Goal: Task Accomplishment & Management: Use online tool/utility

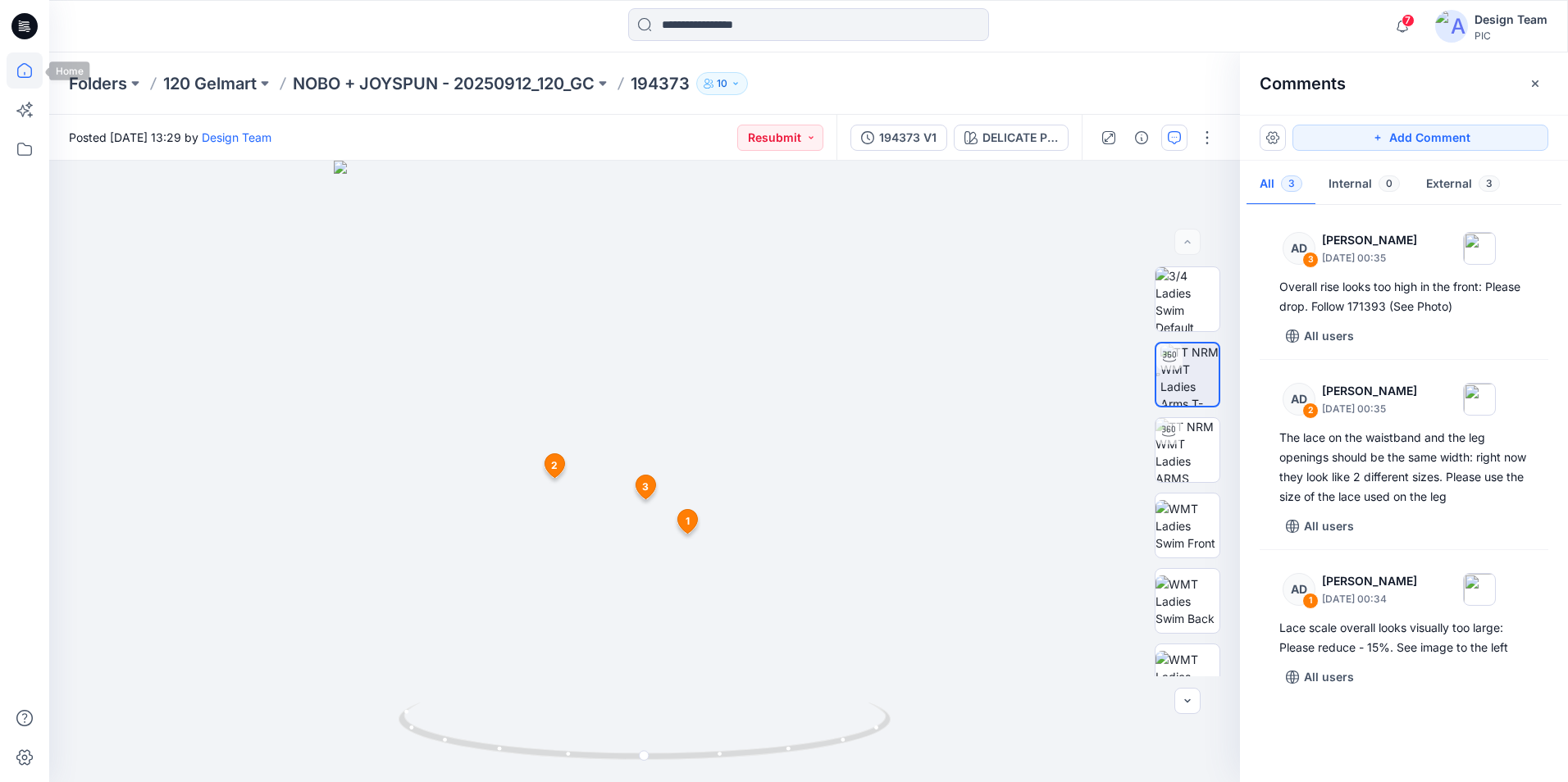
click at [30, 79] on icon at bounding box center [24, 70] width 36 height 36
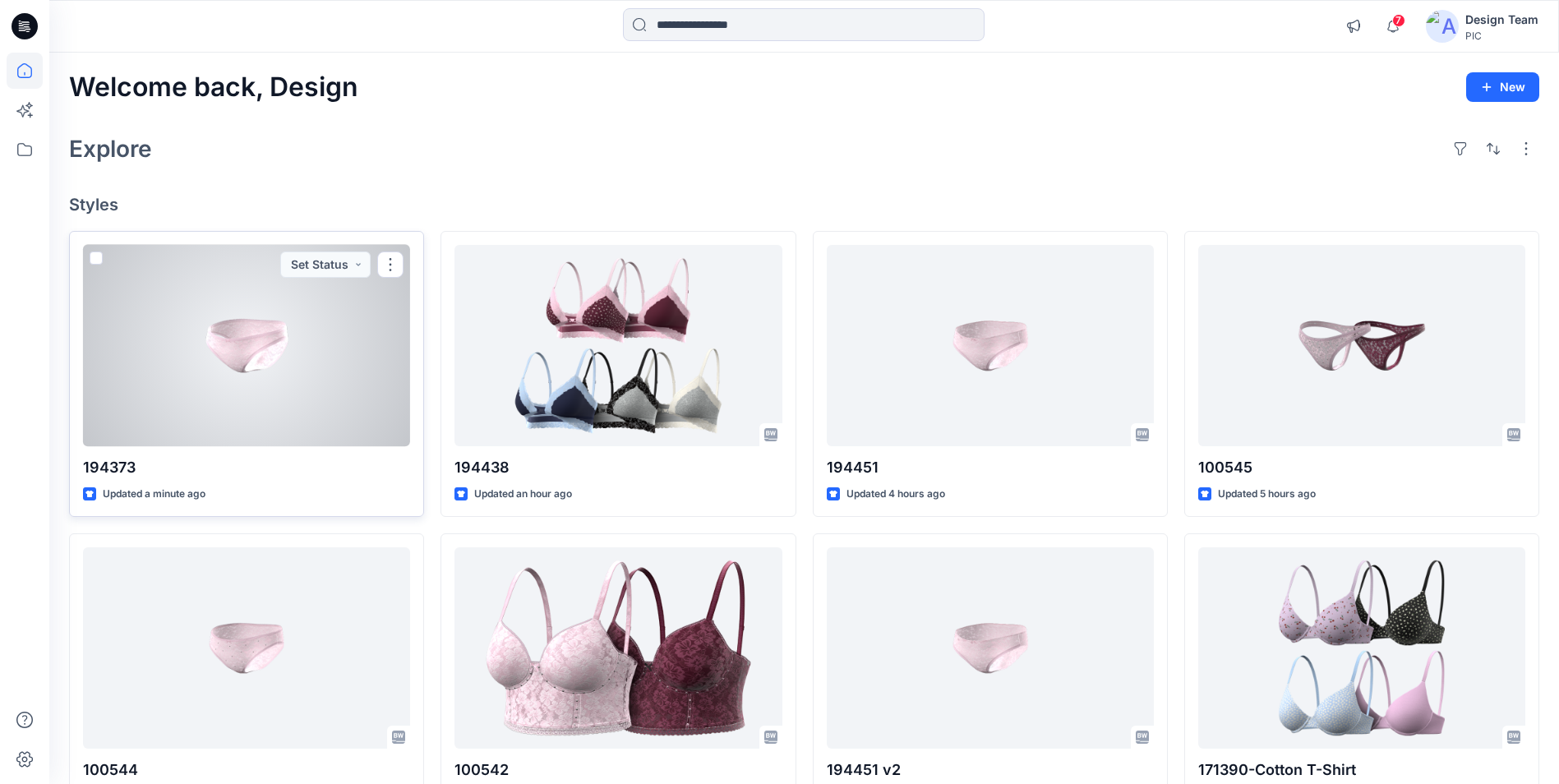
click at [259, 371] on div at bounding box center [247, 346] width 327 height 202
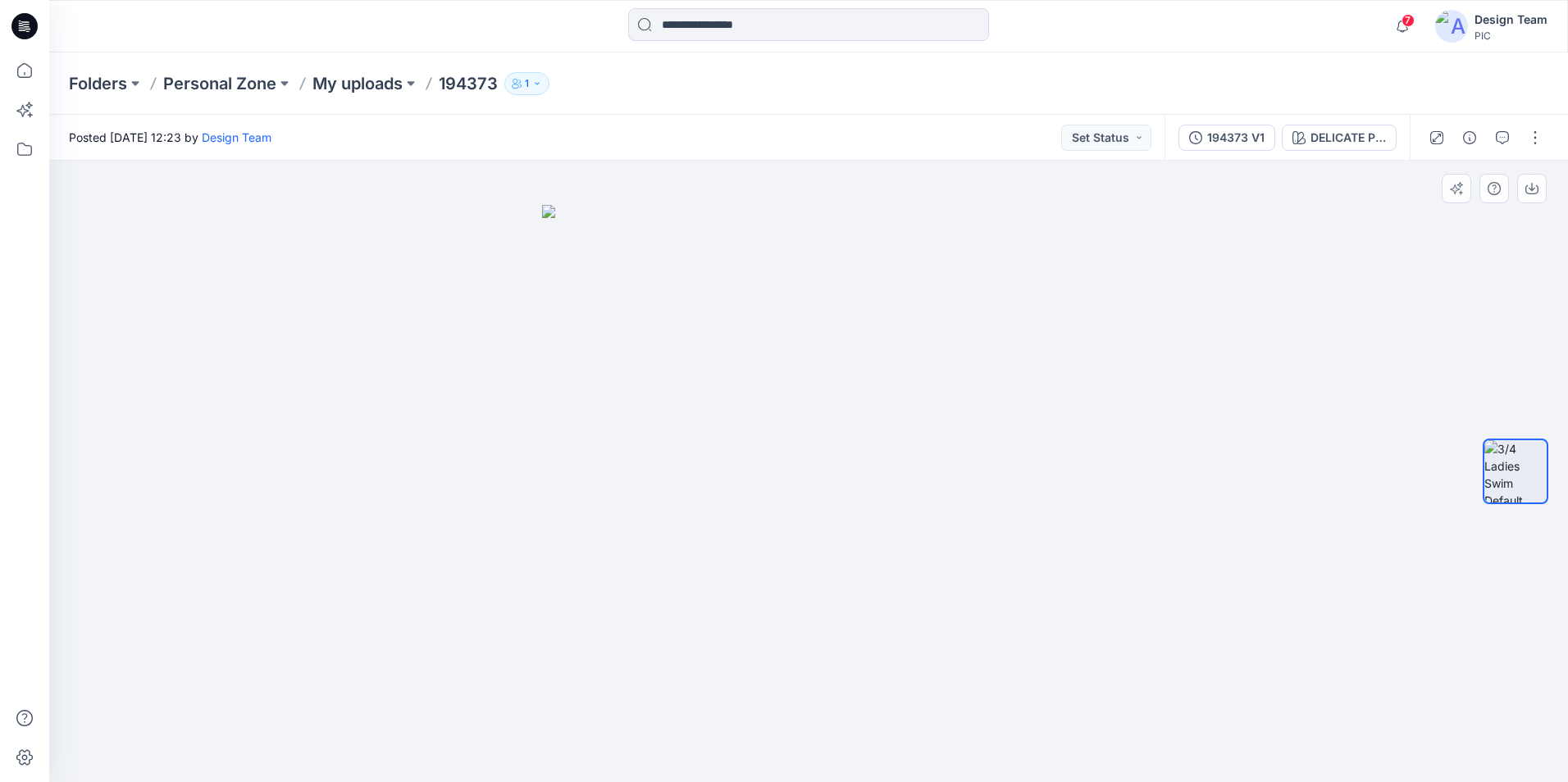
click at [1058, 593] on img at bounding box center [808, 494] width 533 height 577
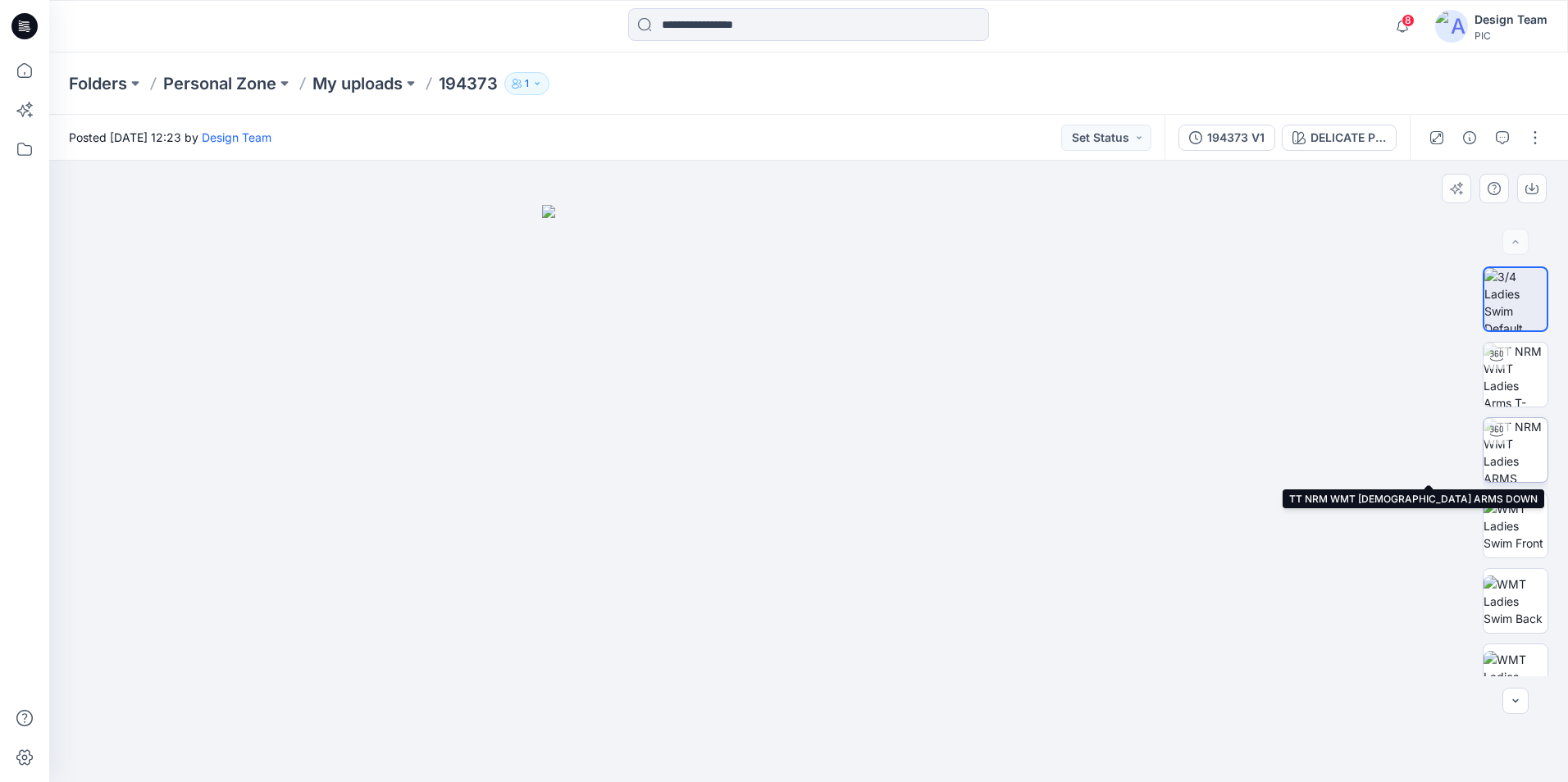
click at [1528, 467] on img at bounding box center [1515, 450] width 64 height 64
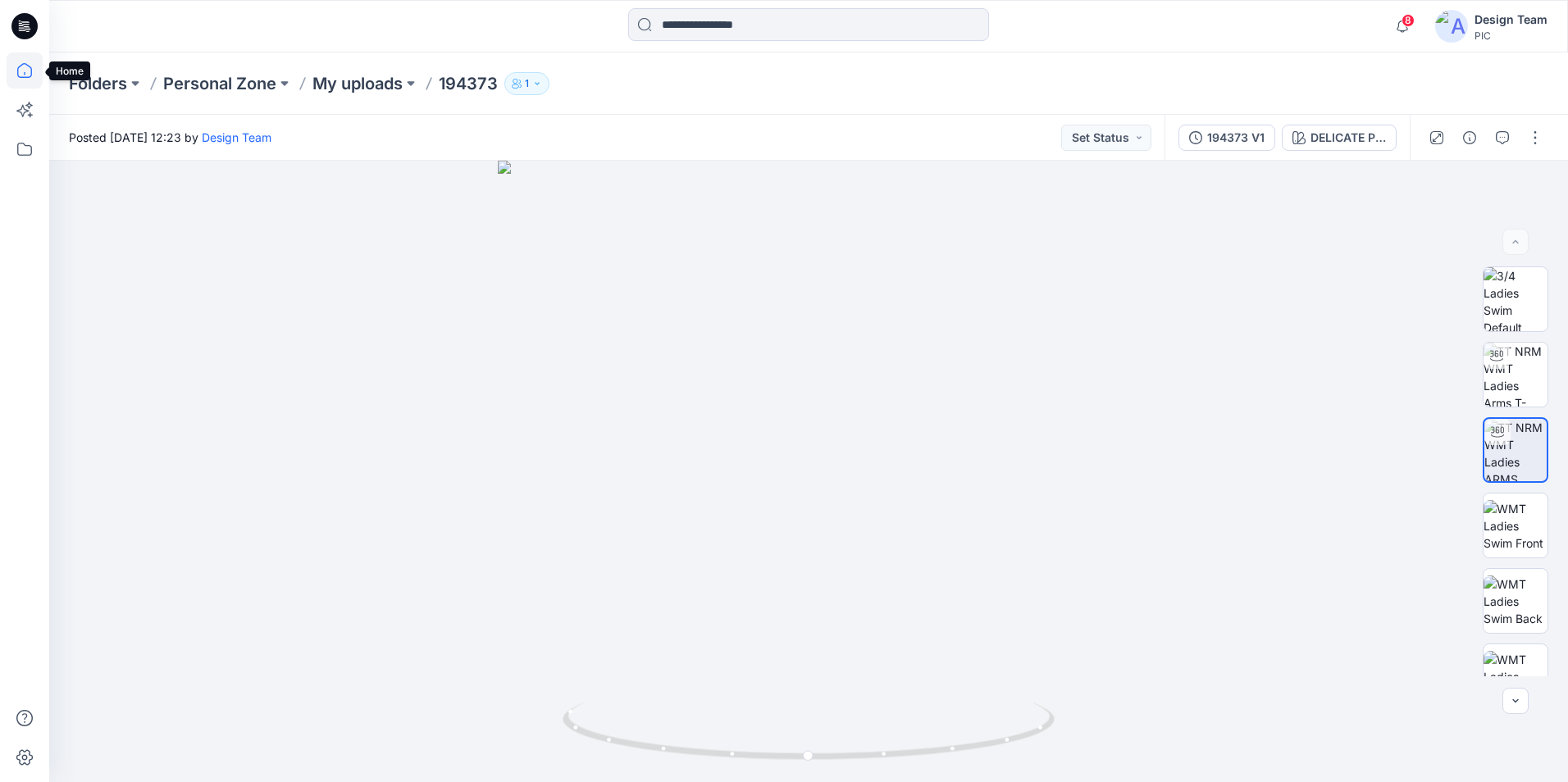
click at [27, 78] on icon at bounding box center [25, 71] width 15 height 15
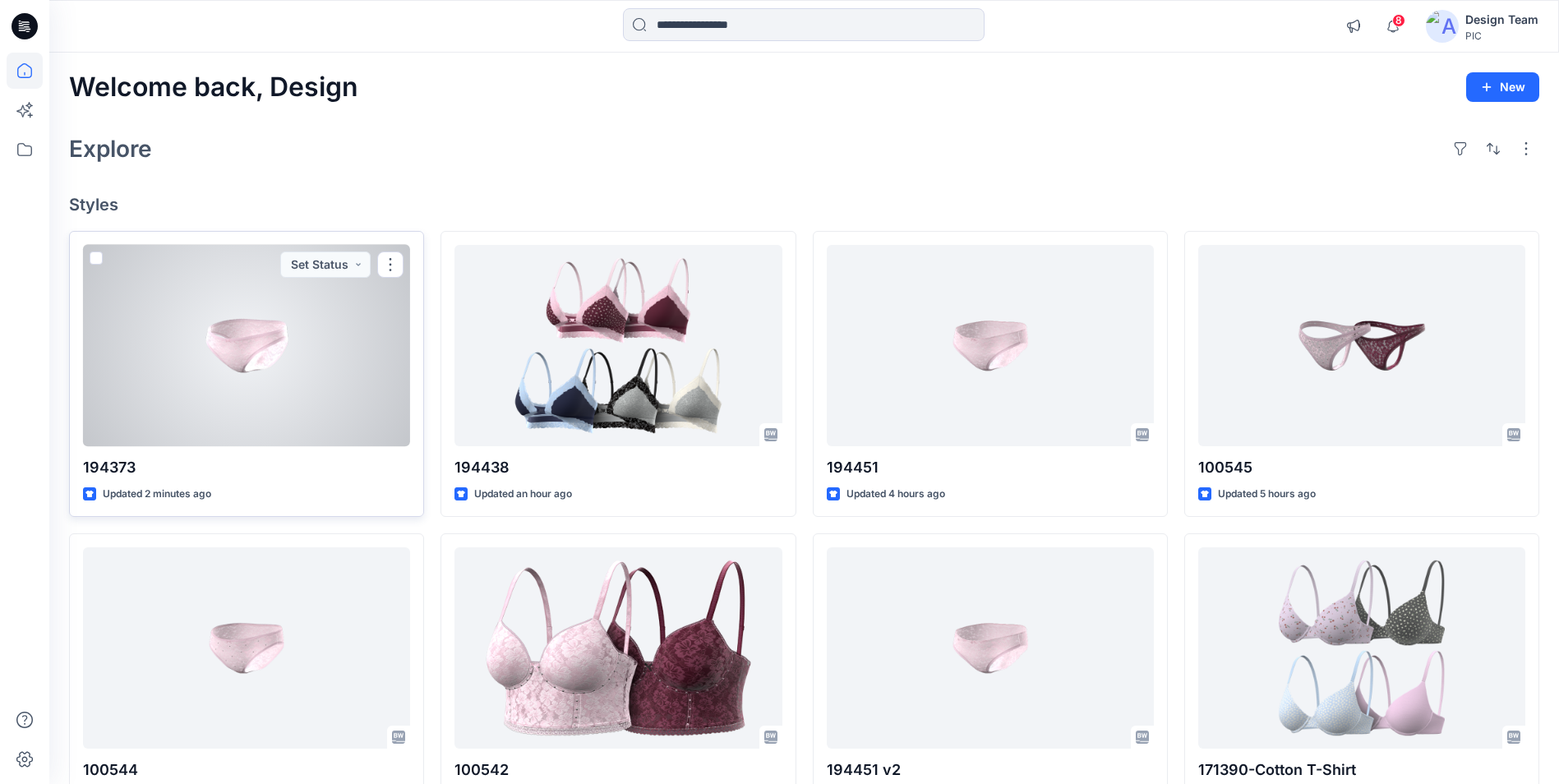
click at [339, 398] on div at bounding box center [247, 346] width 327 height 202
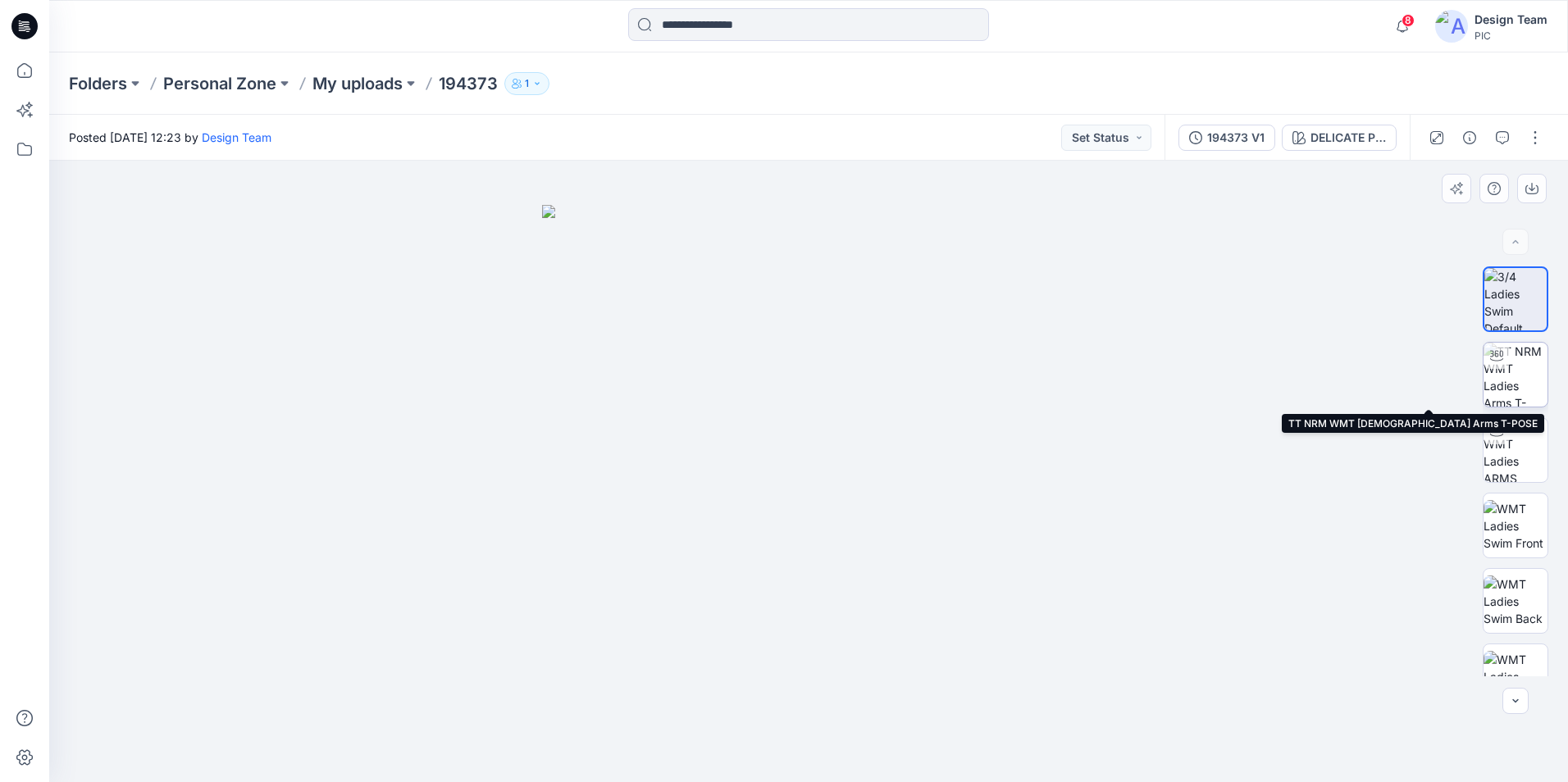
click at [1526, 382] on img at bounding box center [1515, 374] width 64 height 64
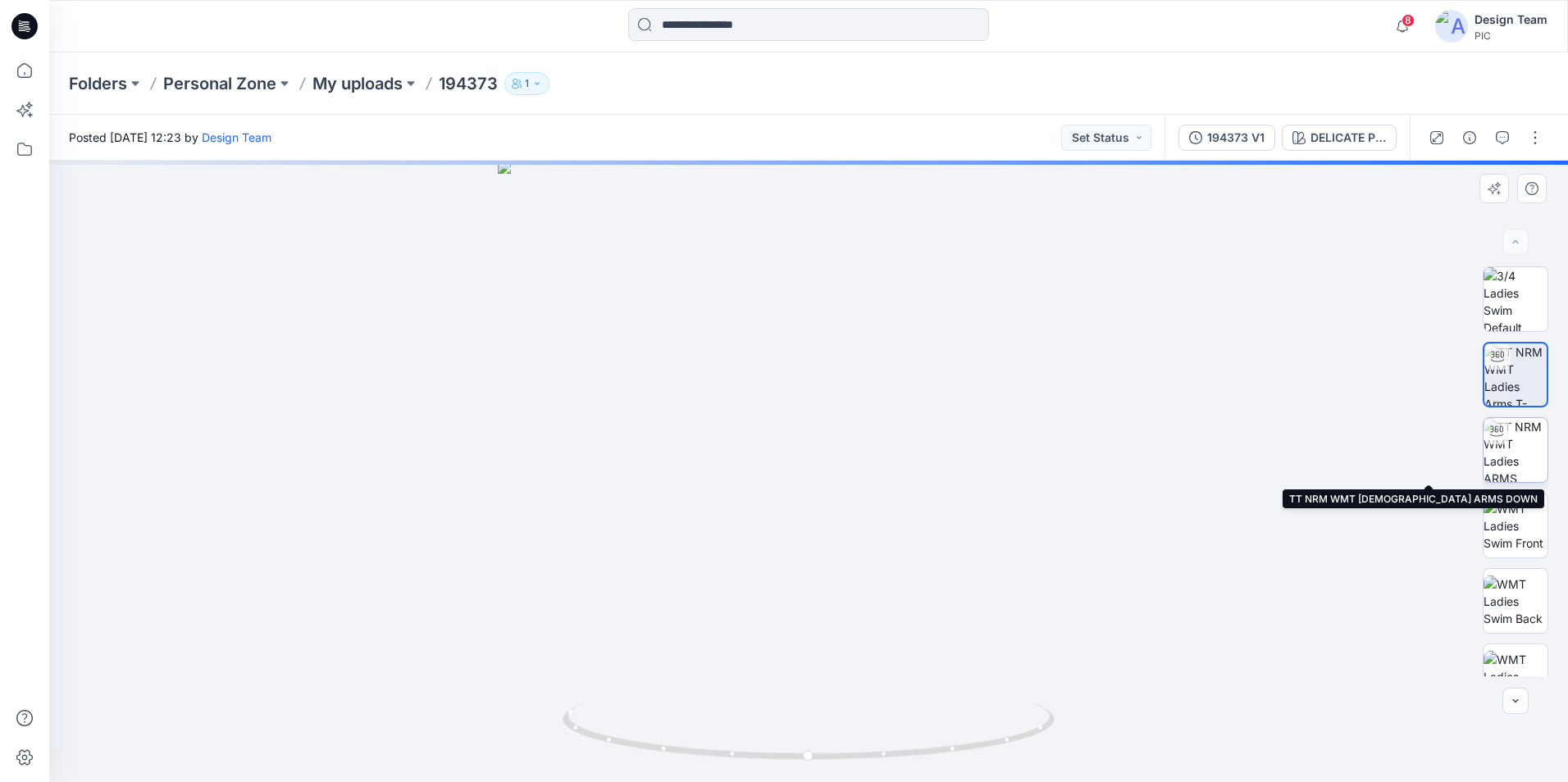
click at [1521, 459] on img at bounding box center [1515, 450] width 64 height 64
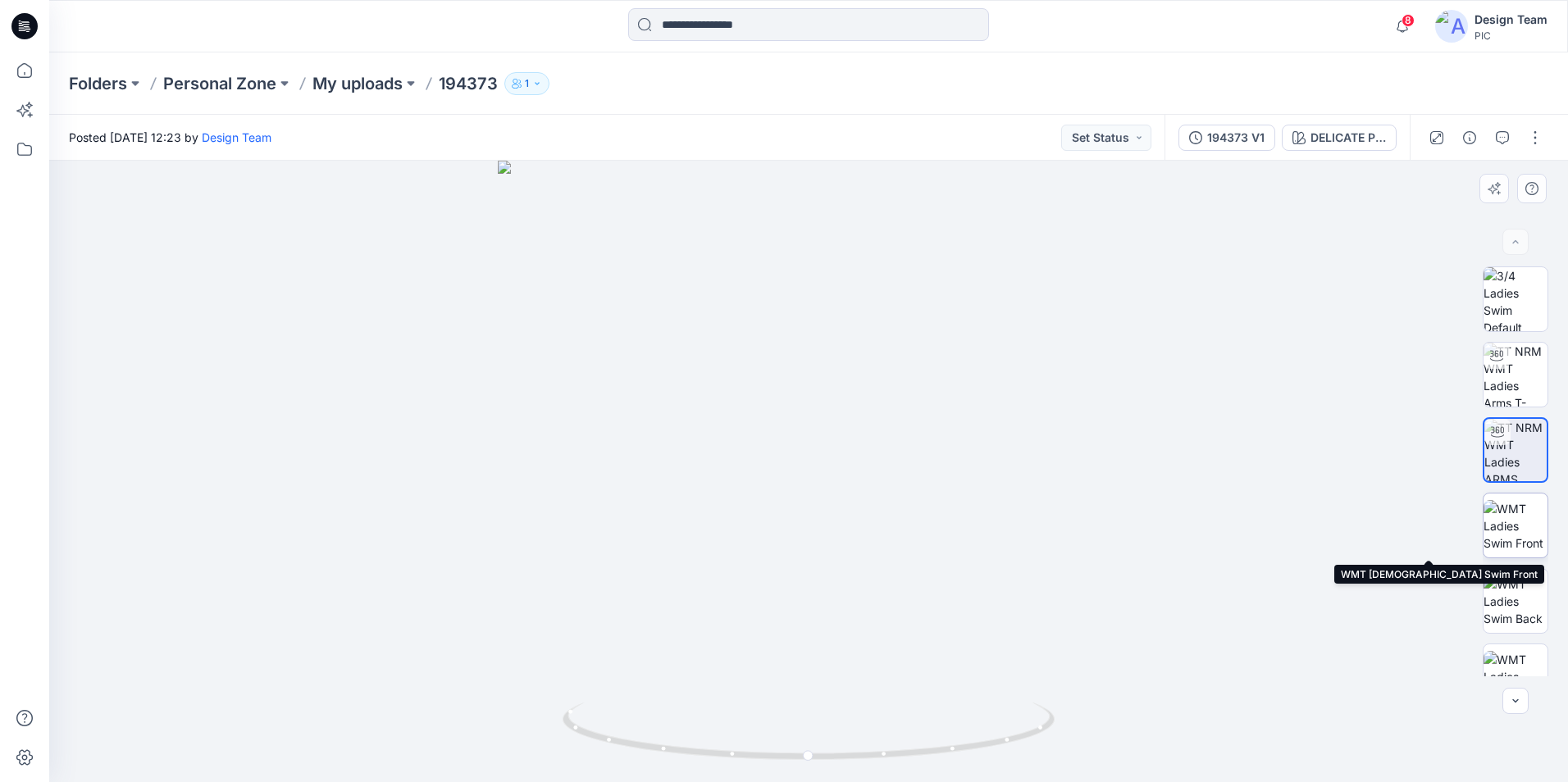
click at [1519, 546] on img at bounding box center [1515, 526] width 64 height 52
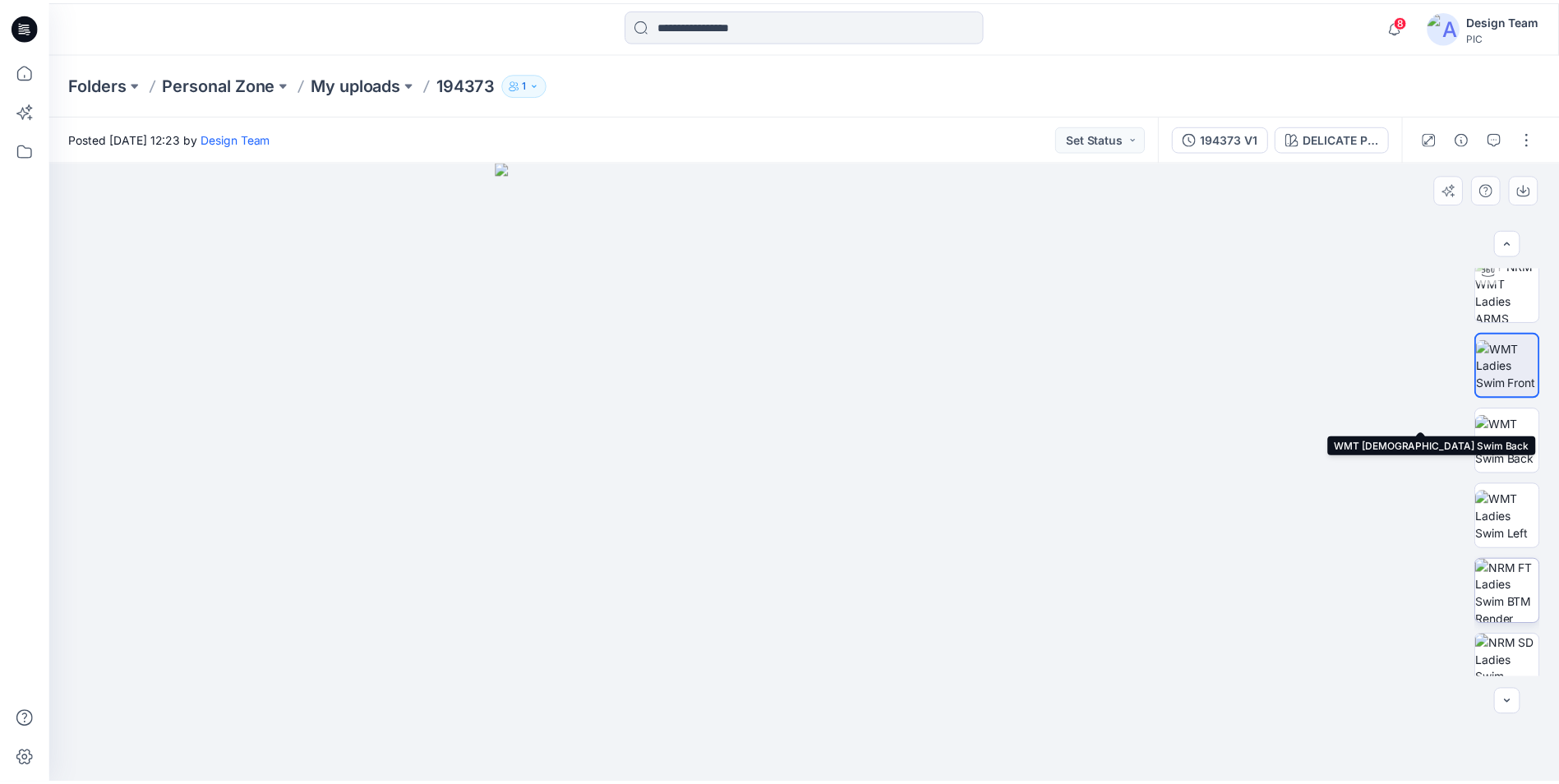
scroll to position [247, 0]
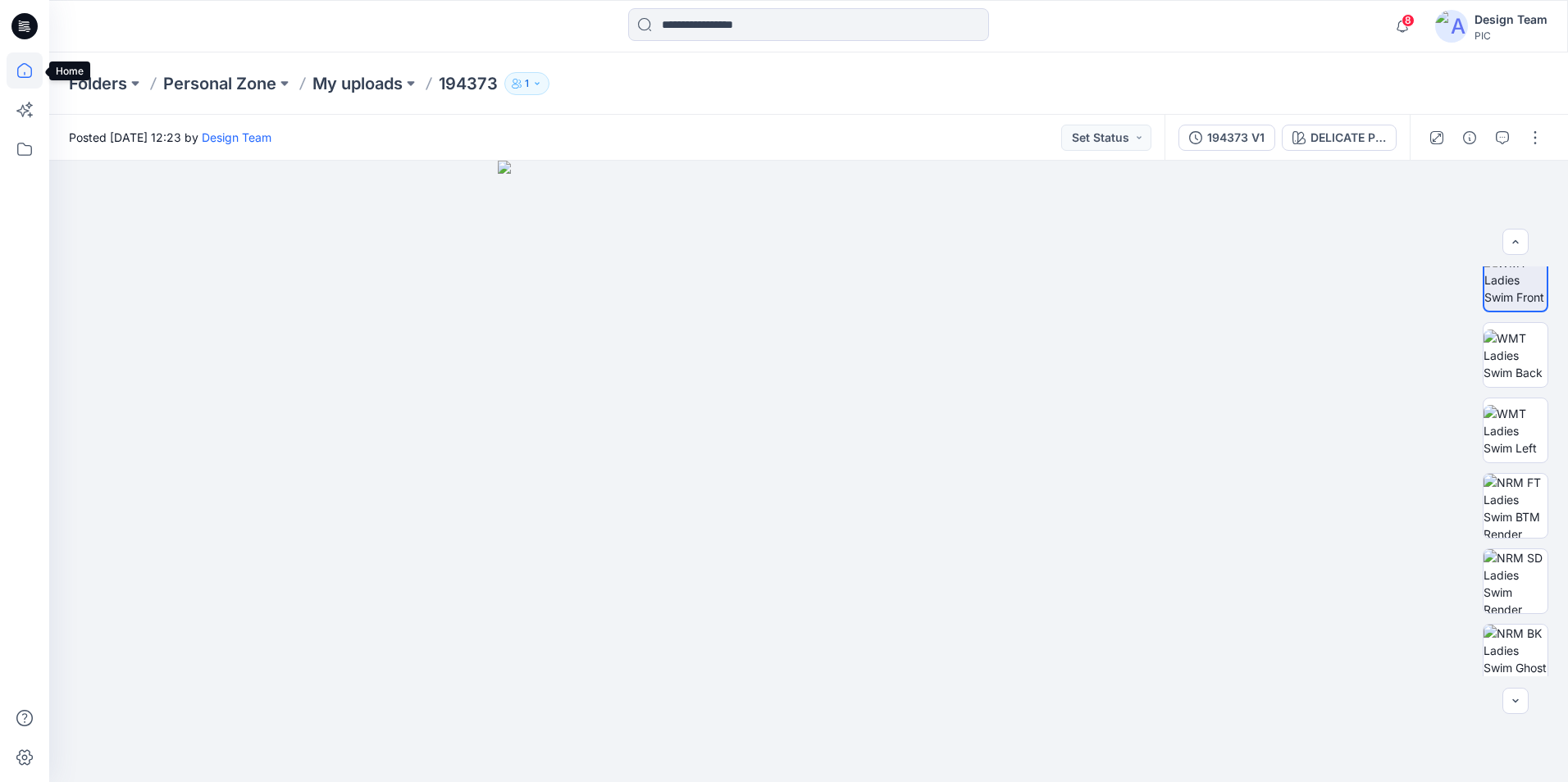
click at [23, 81] on icon at bounding box center [24, 70] width 36 height 36
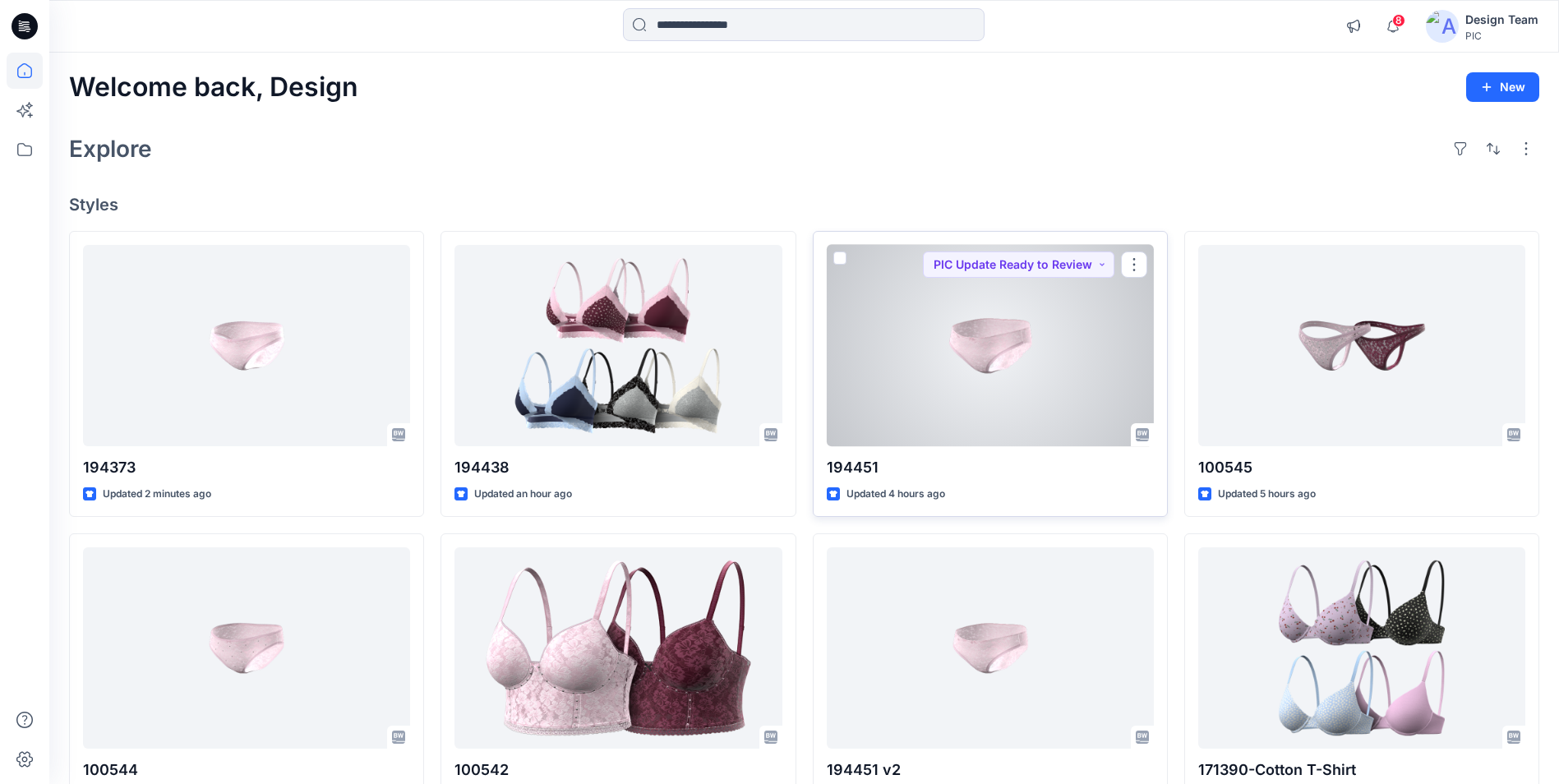
scroll to position [82, 0]
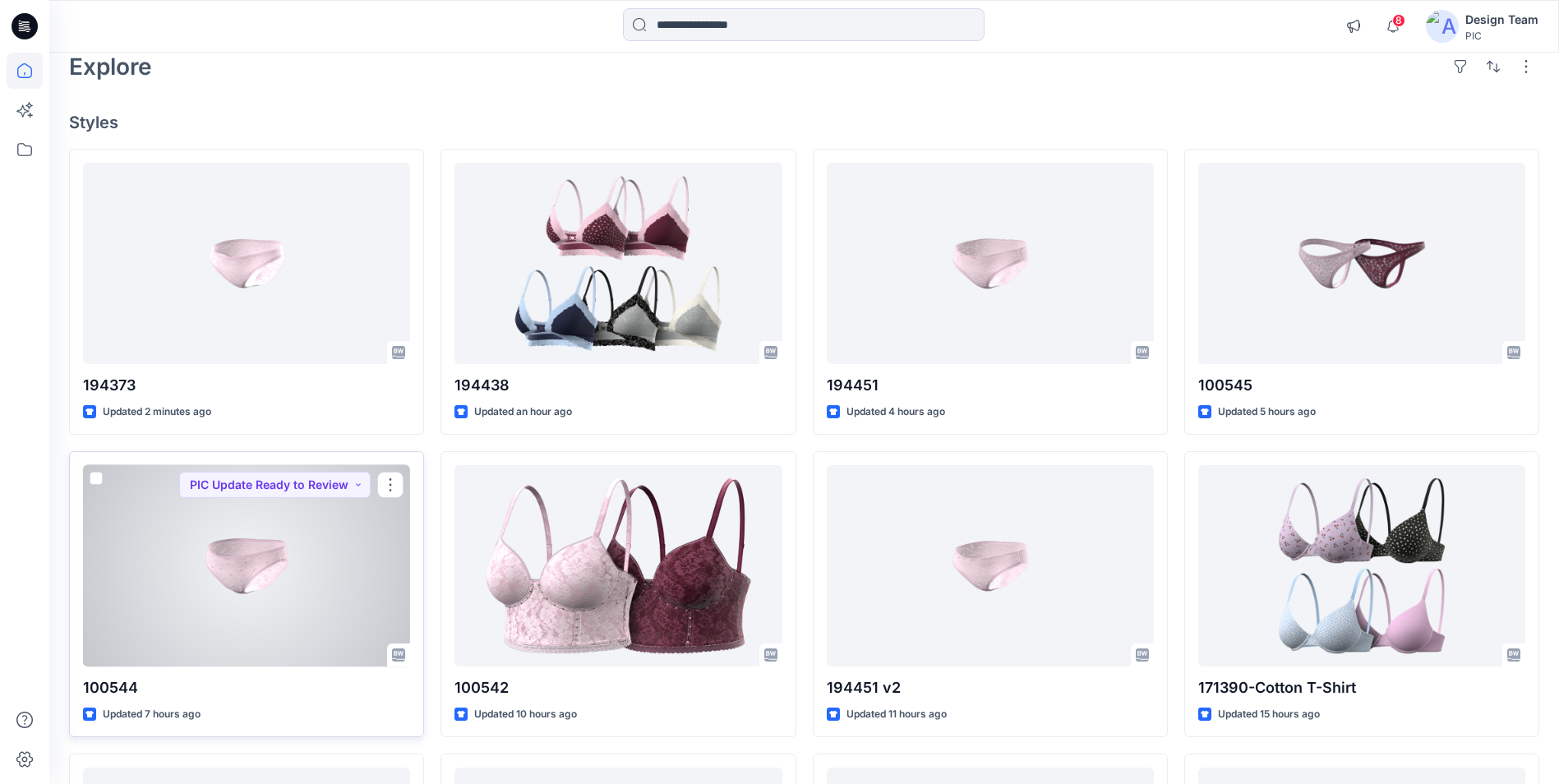
click at [296, 556] on div at bounding box center [247, 566] width 327 height 202
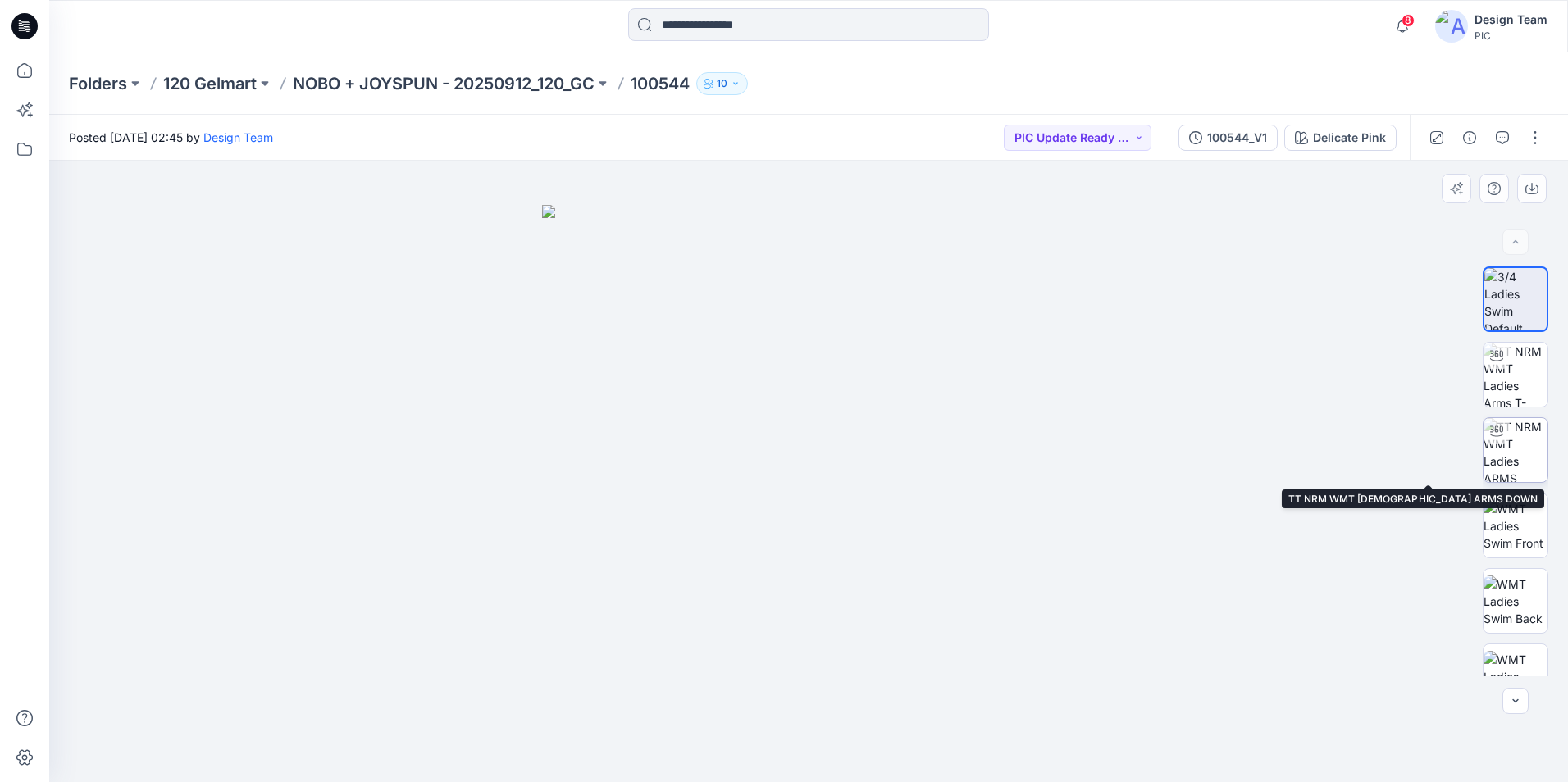
click at [1523, 447] on img at bounding box center [1515, 450] width 64 height 64
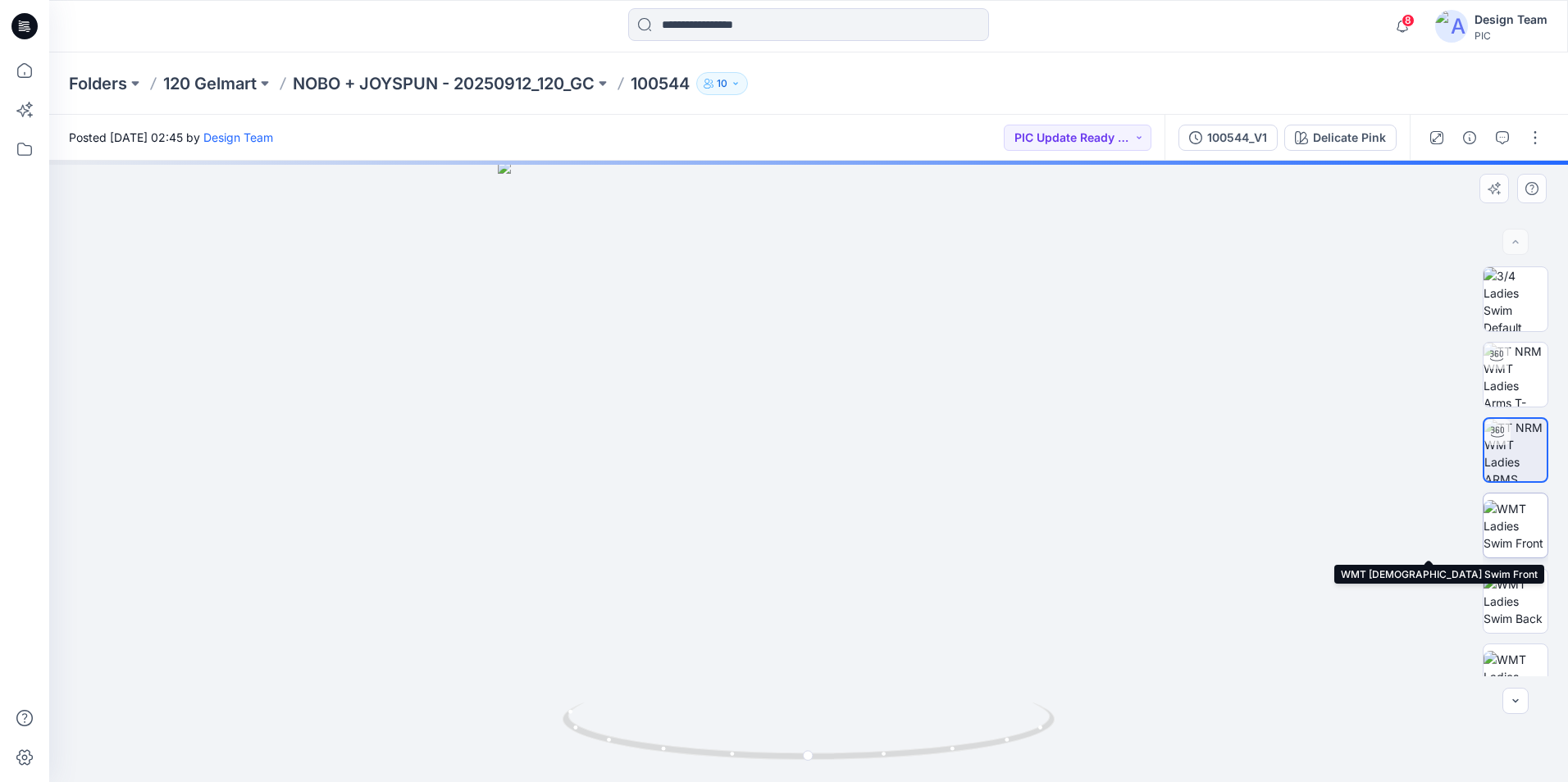
click at [1511, 529] on img at bounding box center [1515, 526] width 64 height 52
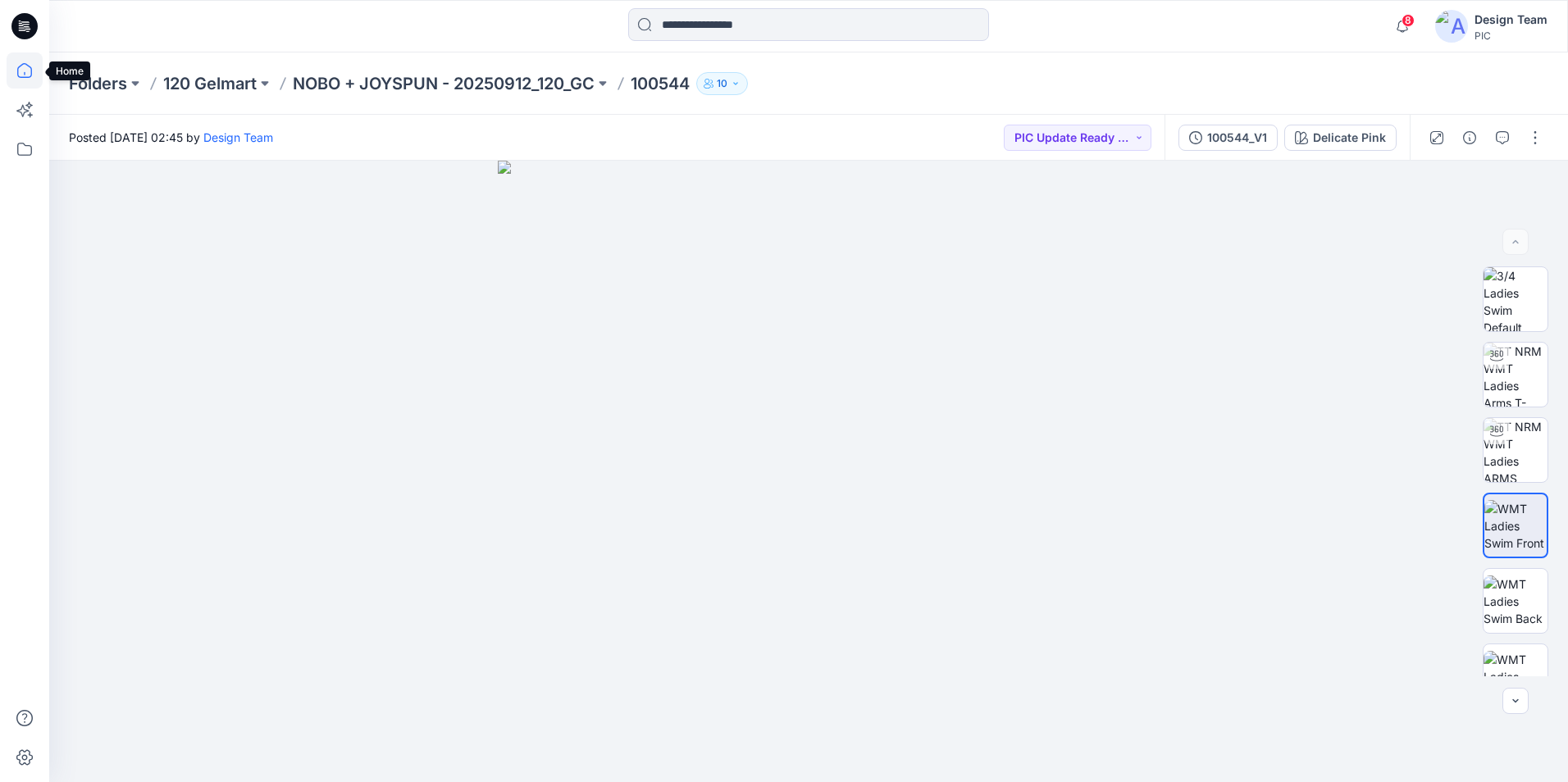
click at [28, 66] on icon at bounding box center [25, 71] width 15 height 15
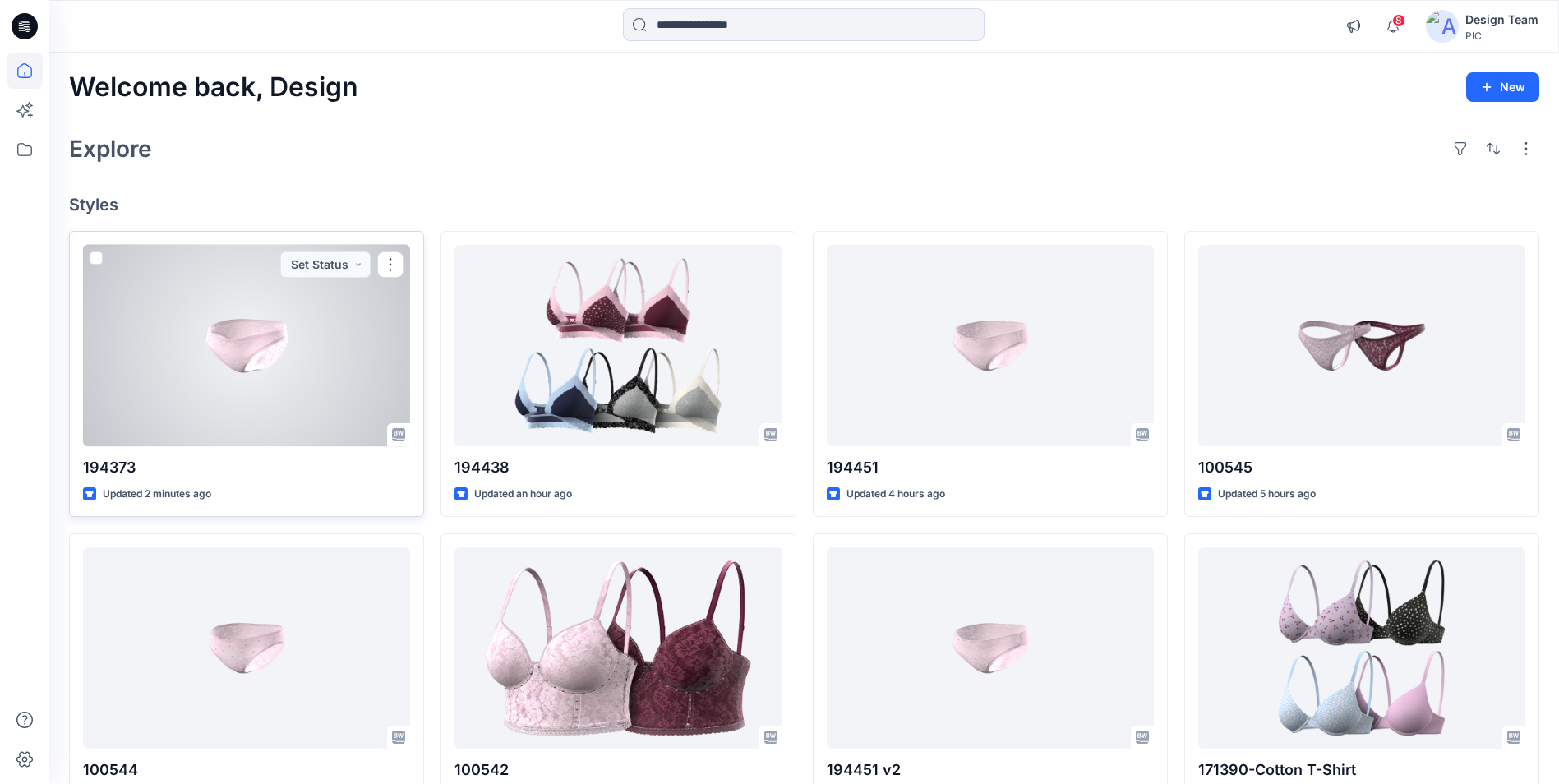
click at [294, 358] on div at bounding box center [247, 346] width 327 height 202
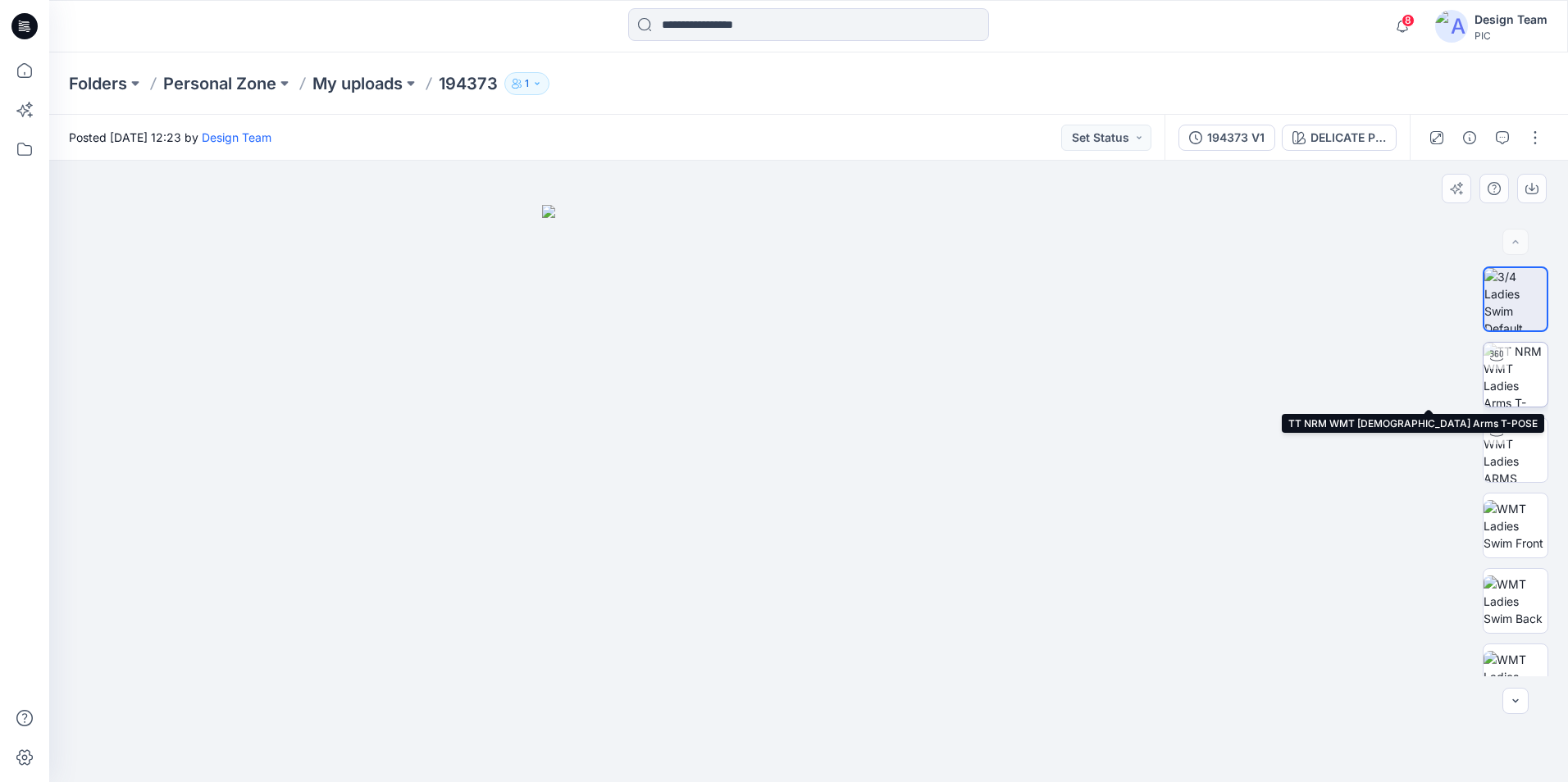
click at [1522, 390] on img at bounding box center [1515, 374] width 64 height 64
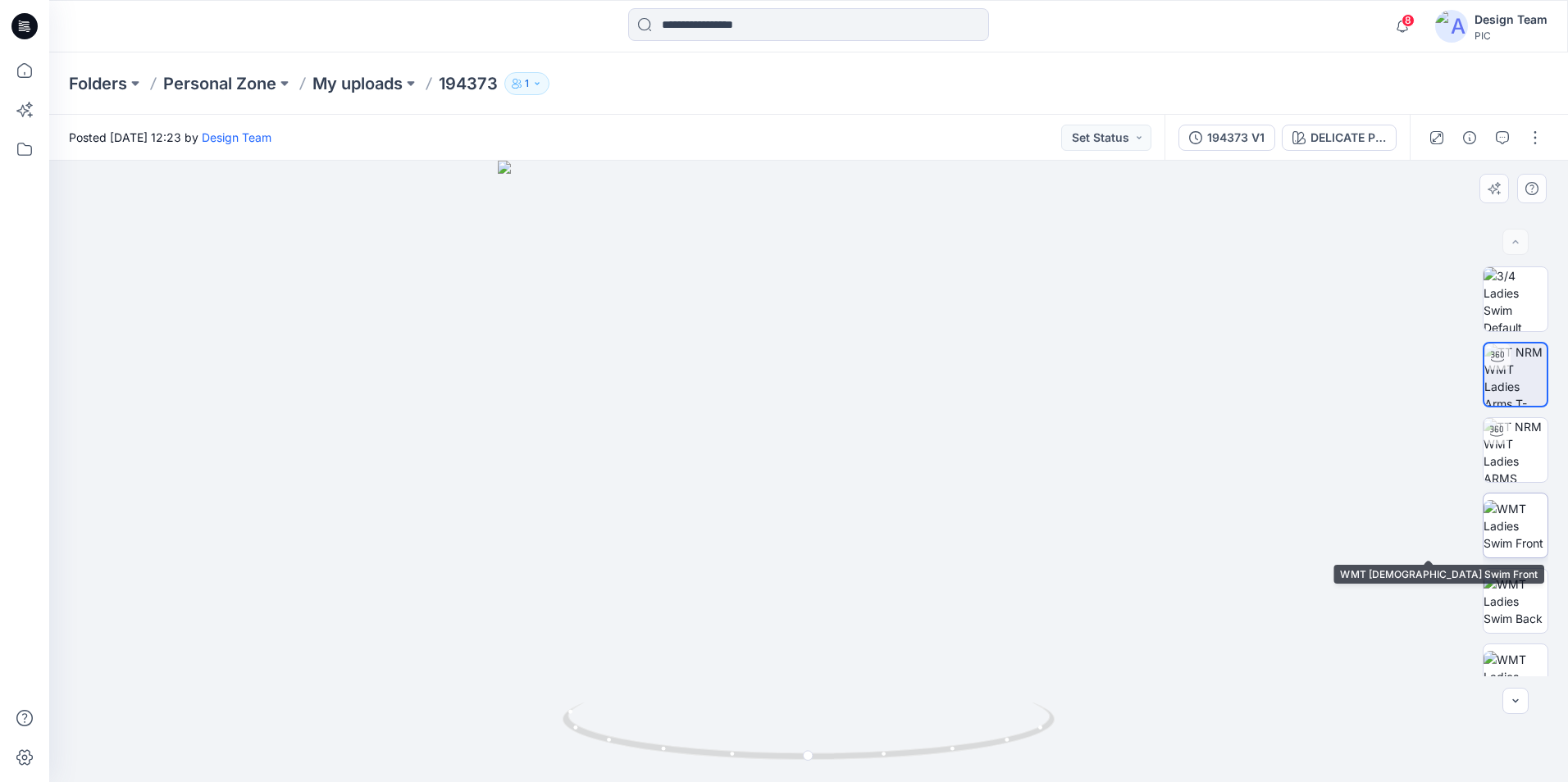
click at [1527, 535] on img at bounding box center [1515, 526] width 64 height 52
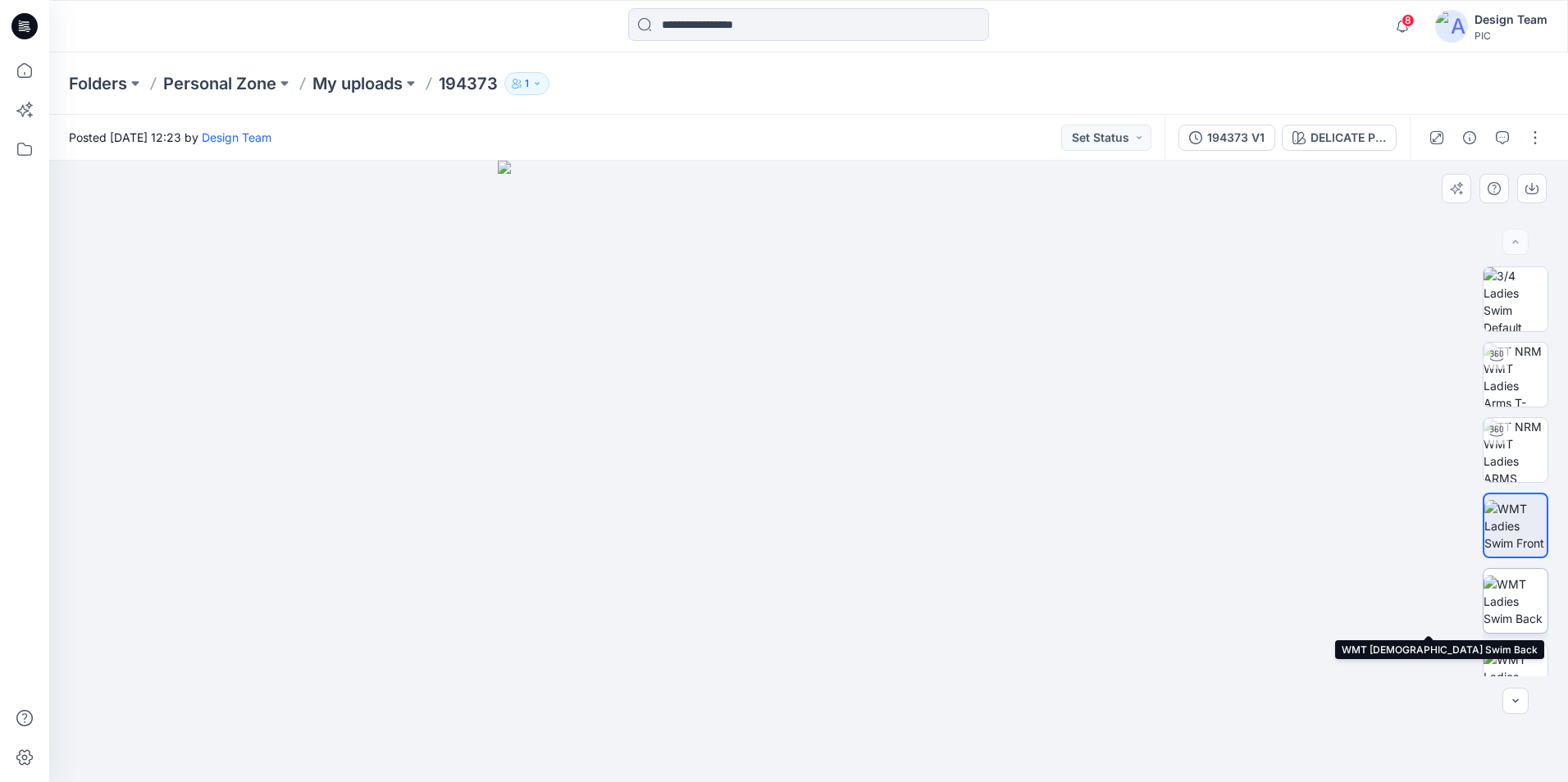
click at [1501, 595] on img at bounding box center [1515, 601] width 64 height 52
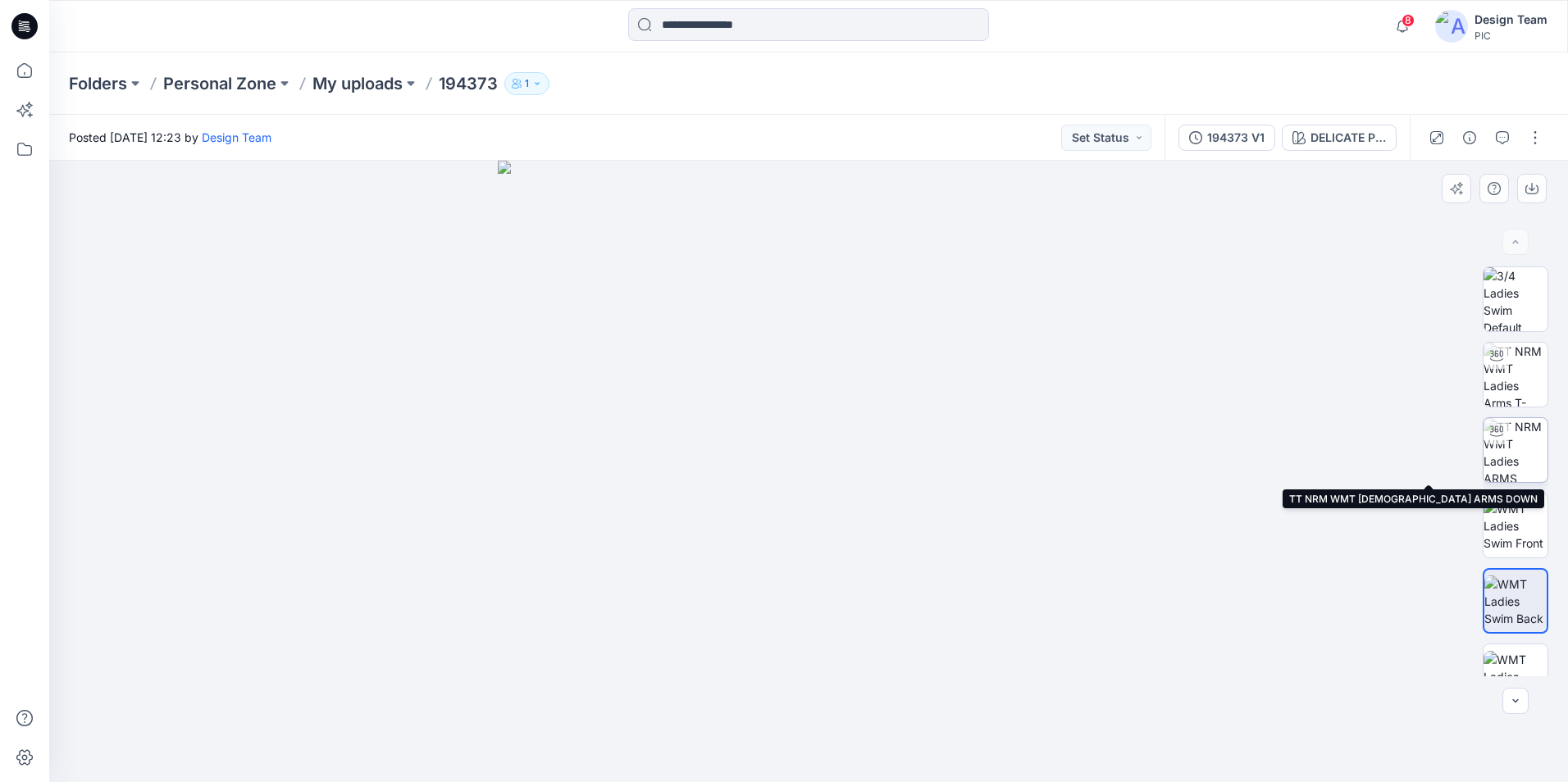
click at [1525, 462] on img at bounding box center [1515, 450] width 64 height 64
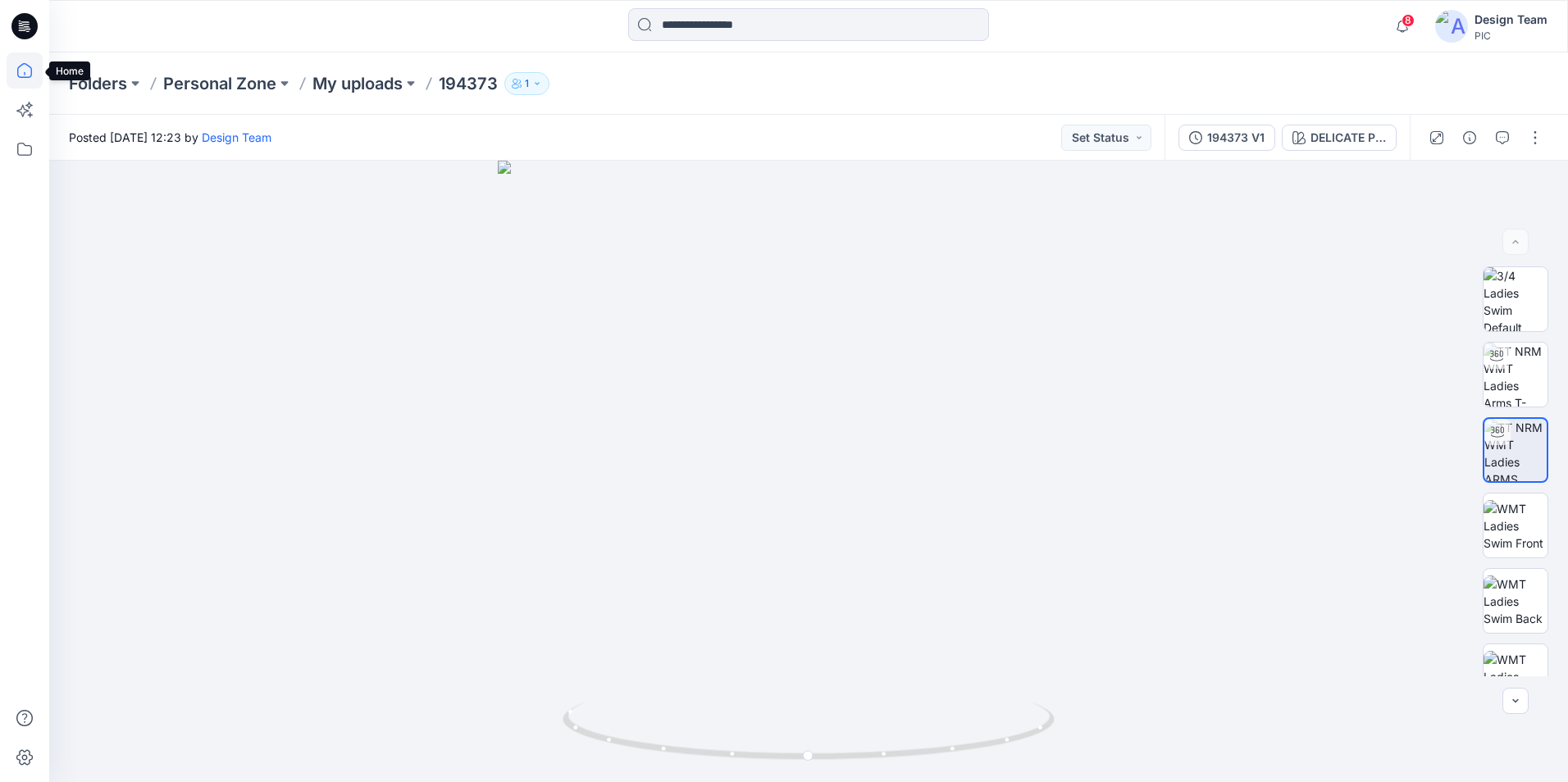
click at [22, 55] on icon at bounding box center [24, 70] width 36 height 36
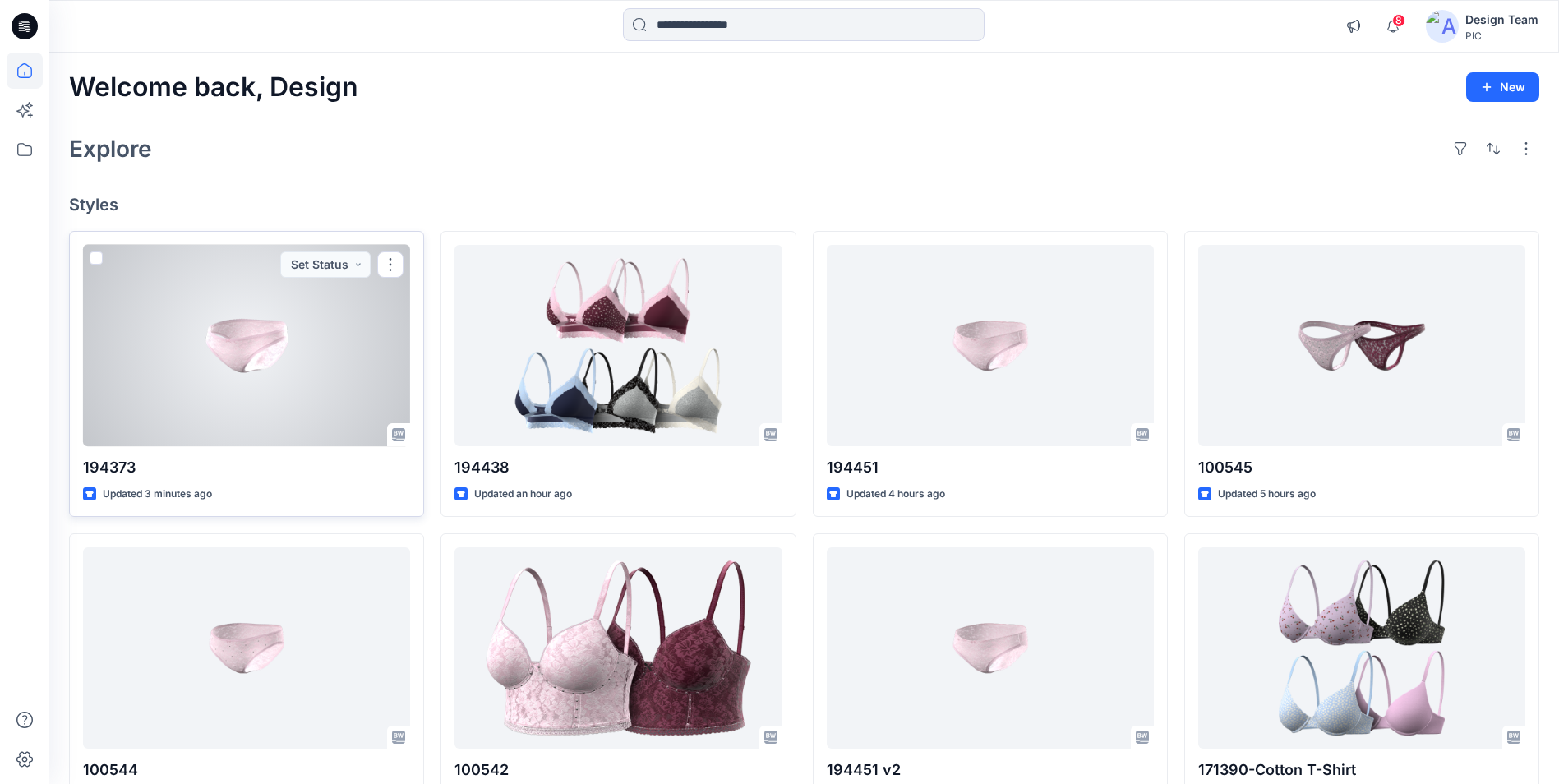
click at [276, 322] on div at bounding box center [247, 346] width 327 height 202
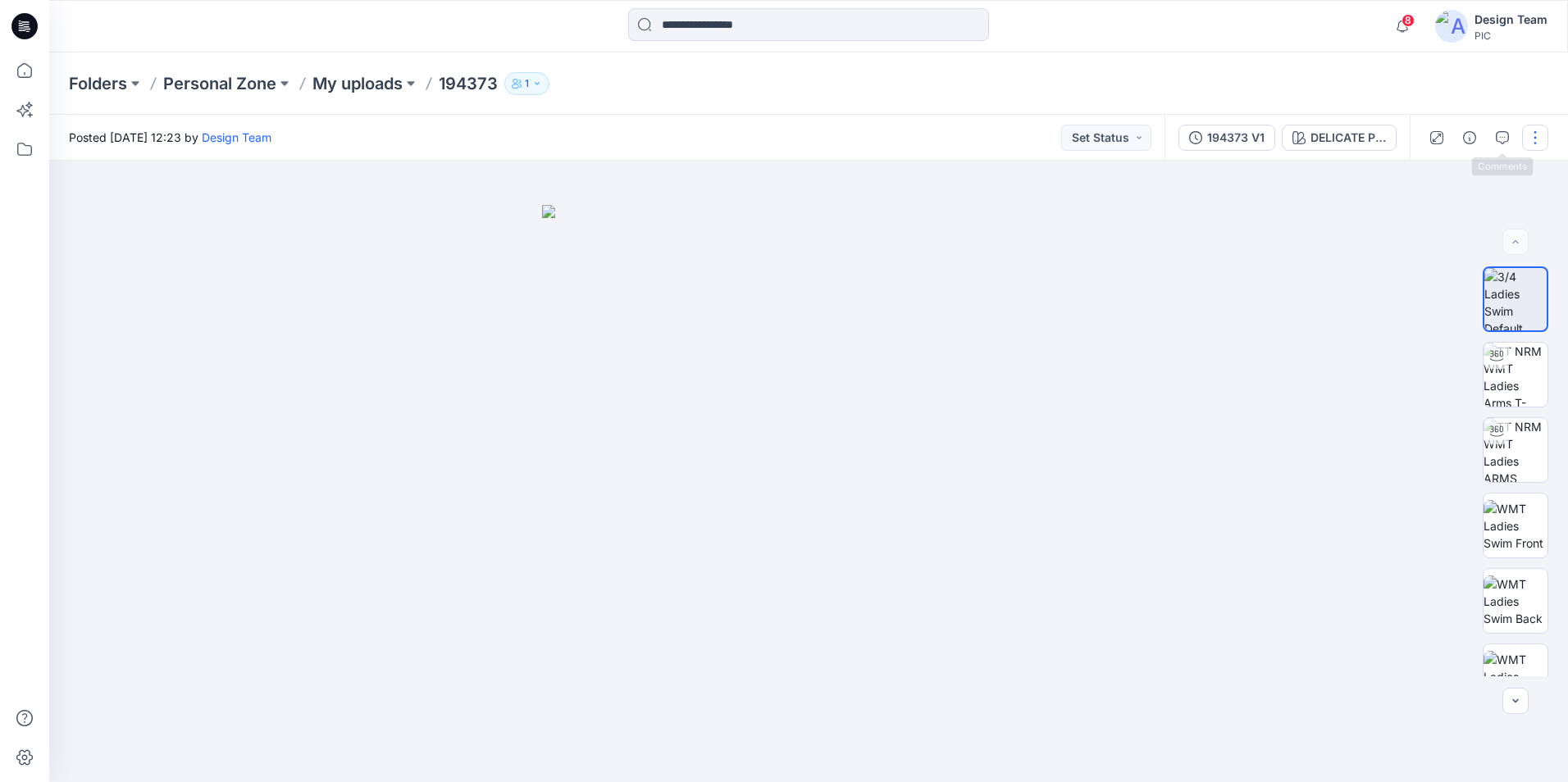
click at [1531, 136] on button "button" at bounding box center [1536, 138] width 27 height 27
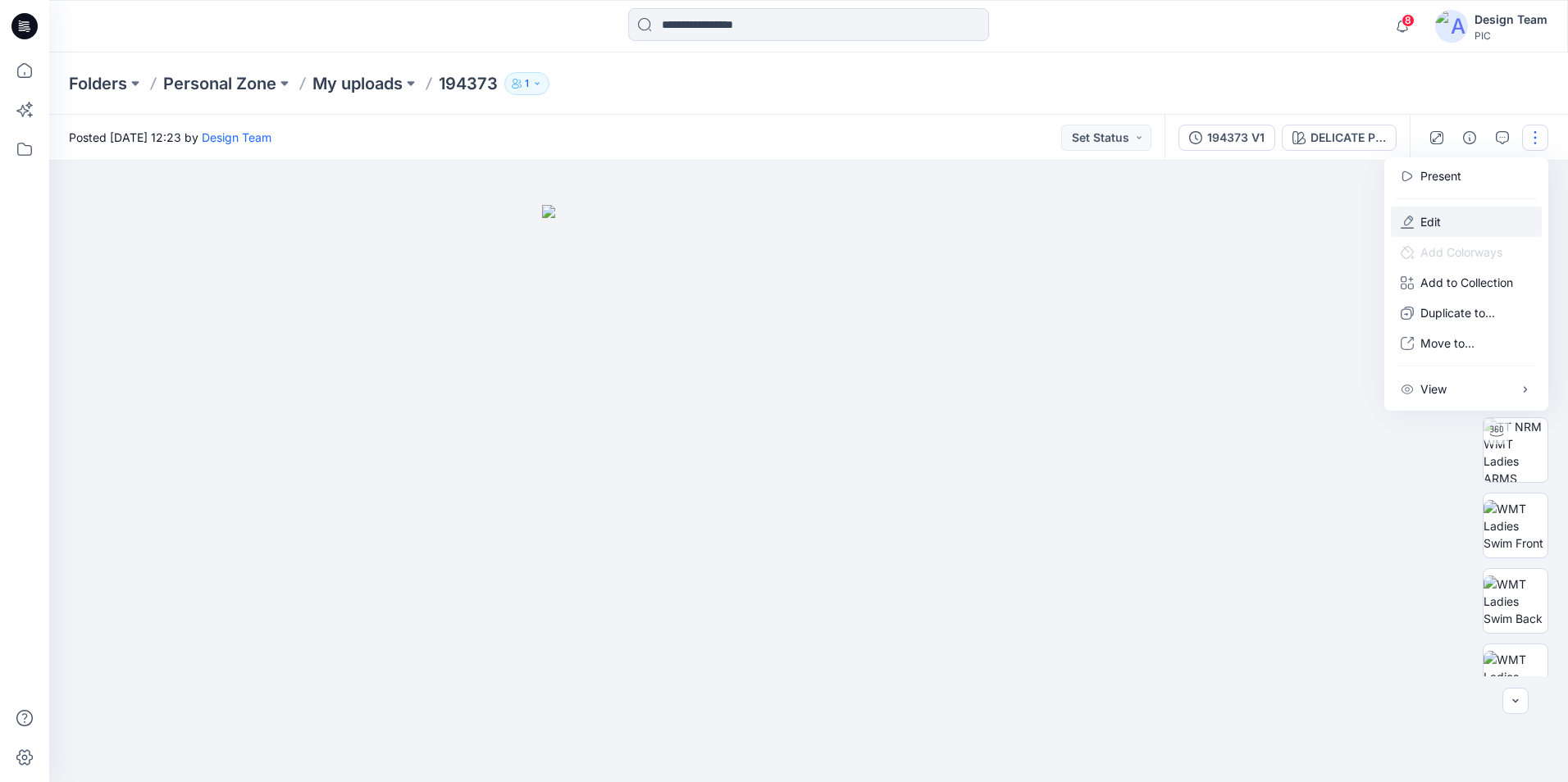
click at [1443, 227] on button "Edit" at bounding box center [1466, 222] width 150 height 30
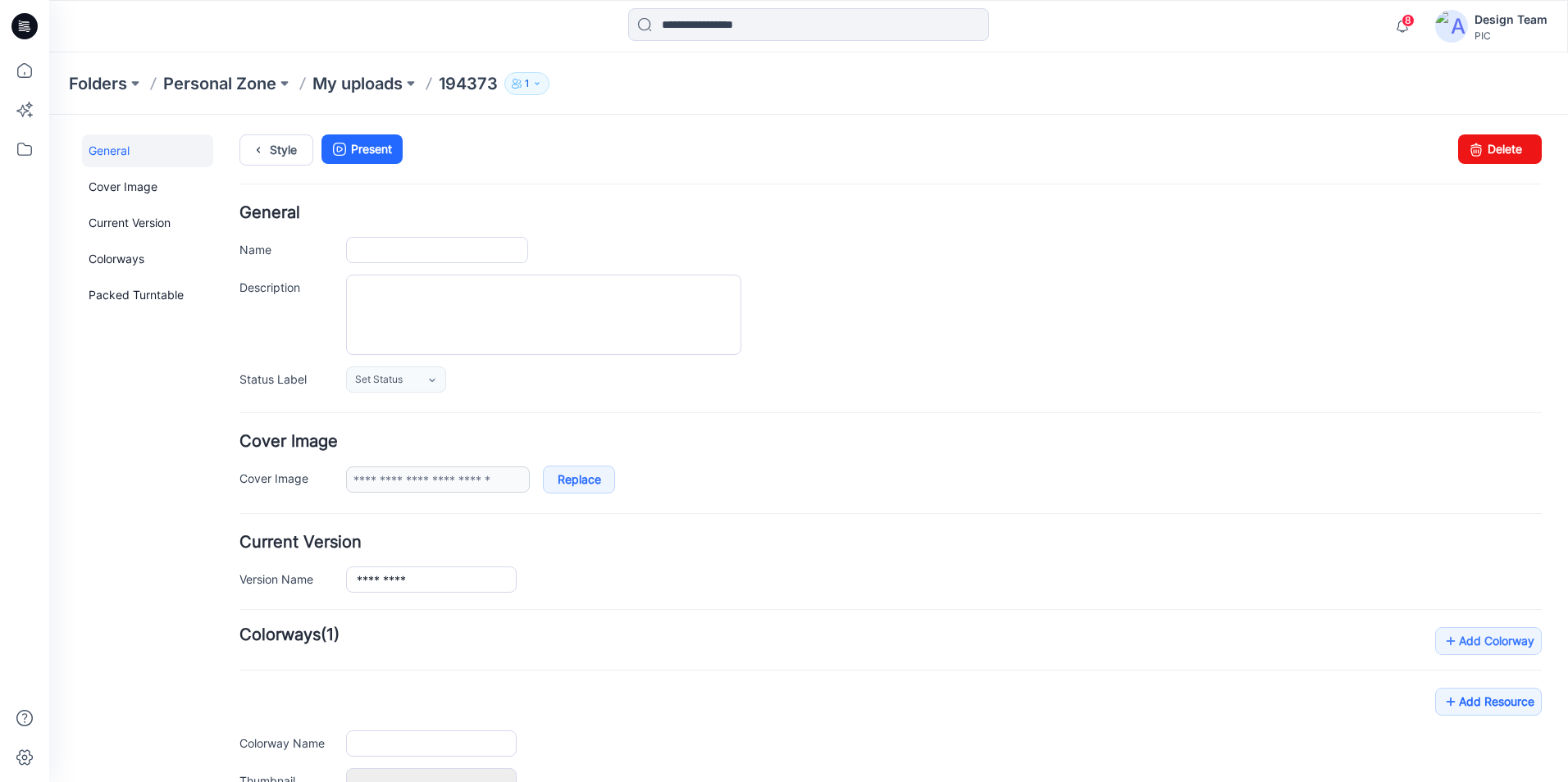
type input "******"
type input "**********"
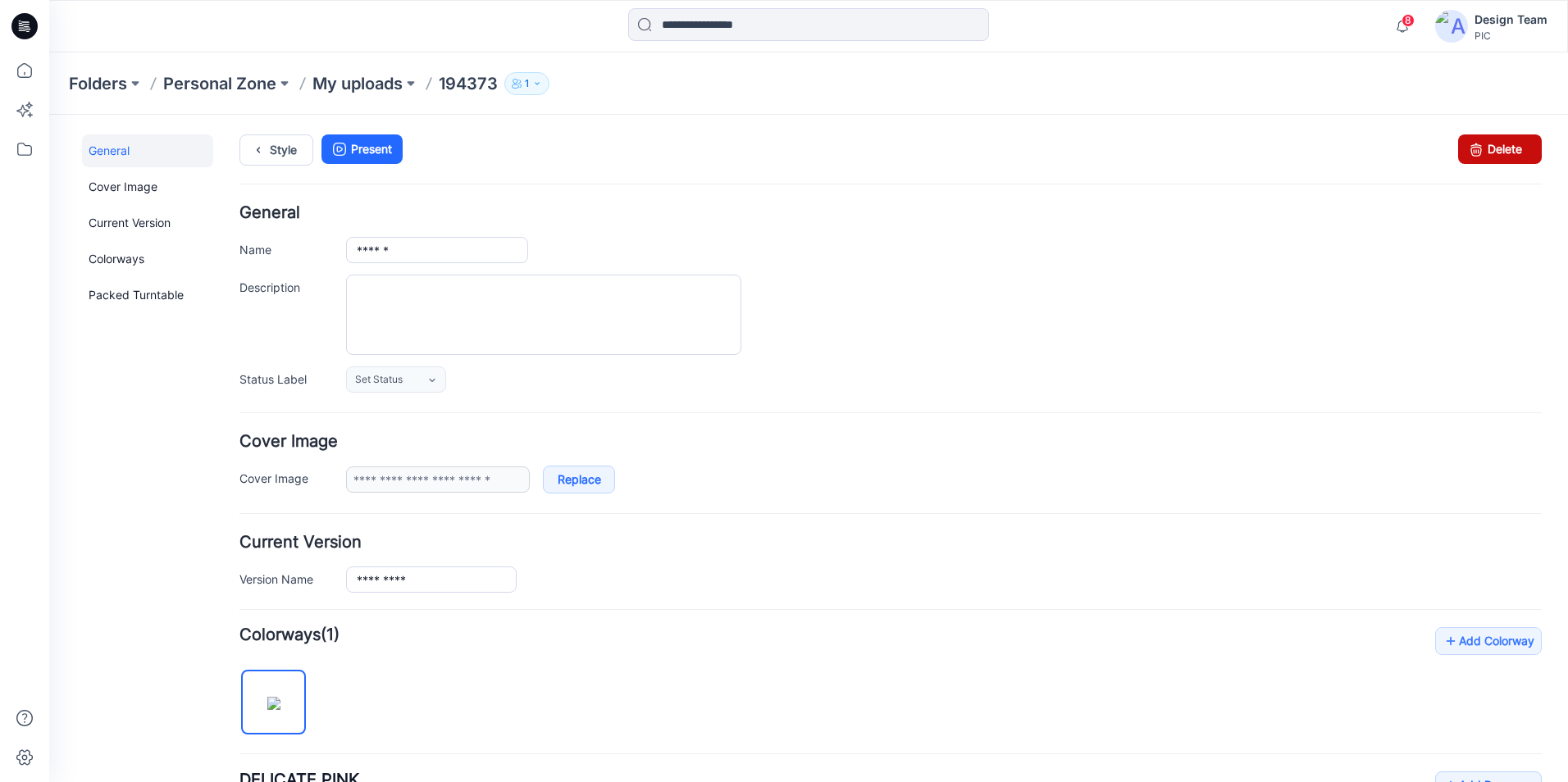
drag, startPoint x: 1471, startPoint y: 151, endPoint x: 907, endPoint y: 187, distance: 565.1
click at [1471, 151] on icon at bounding box center [1477, 150] width 23 height 30
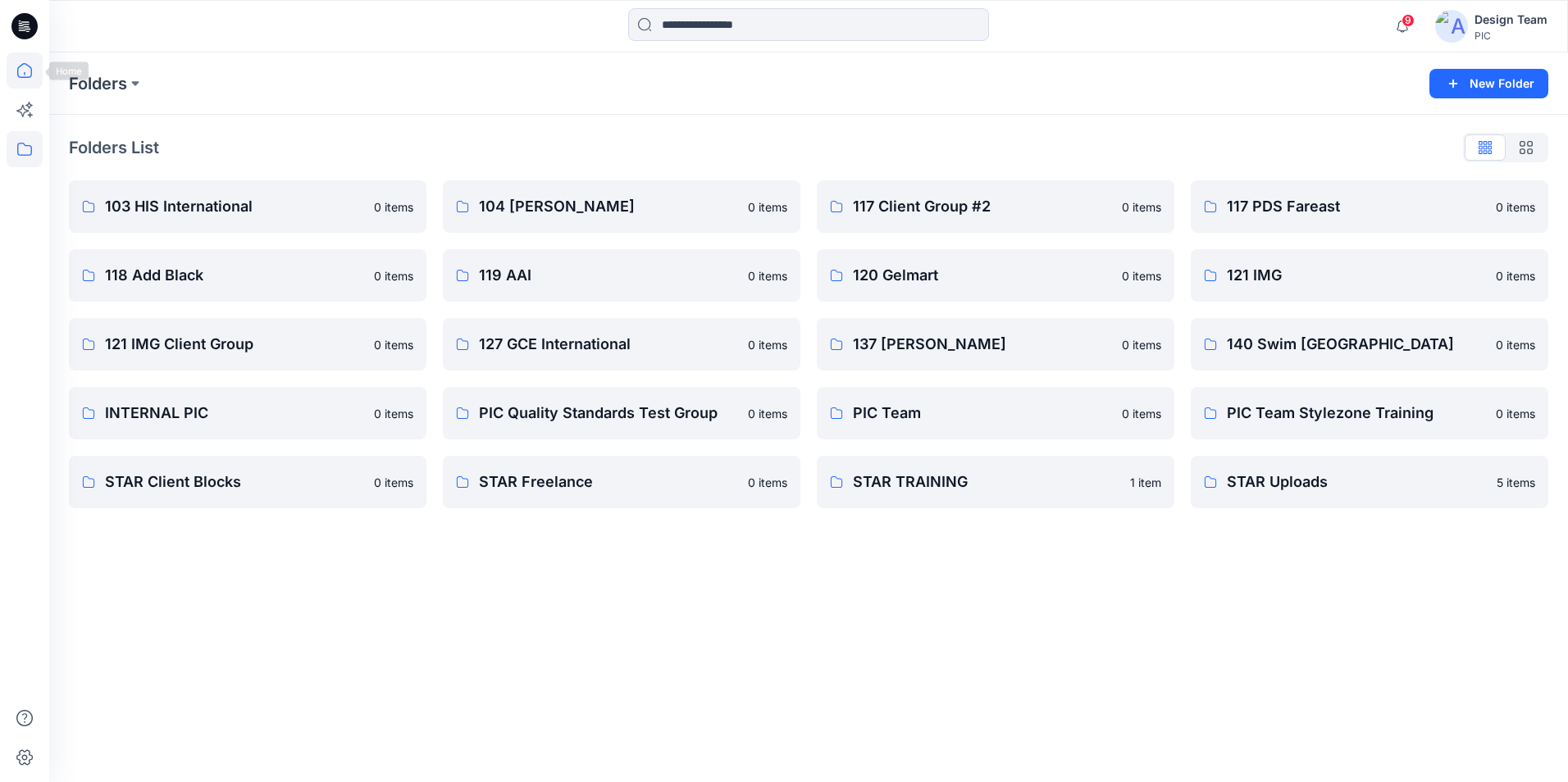
click at [5, 68] on div at bounding box center [24, 391] width 49 height 782
click at [24, 67] on icon at bounding box center [24, 70] width 36 height 36
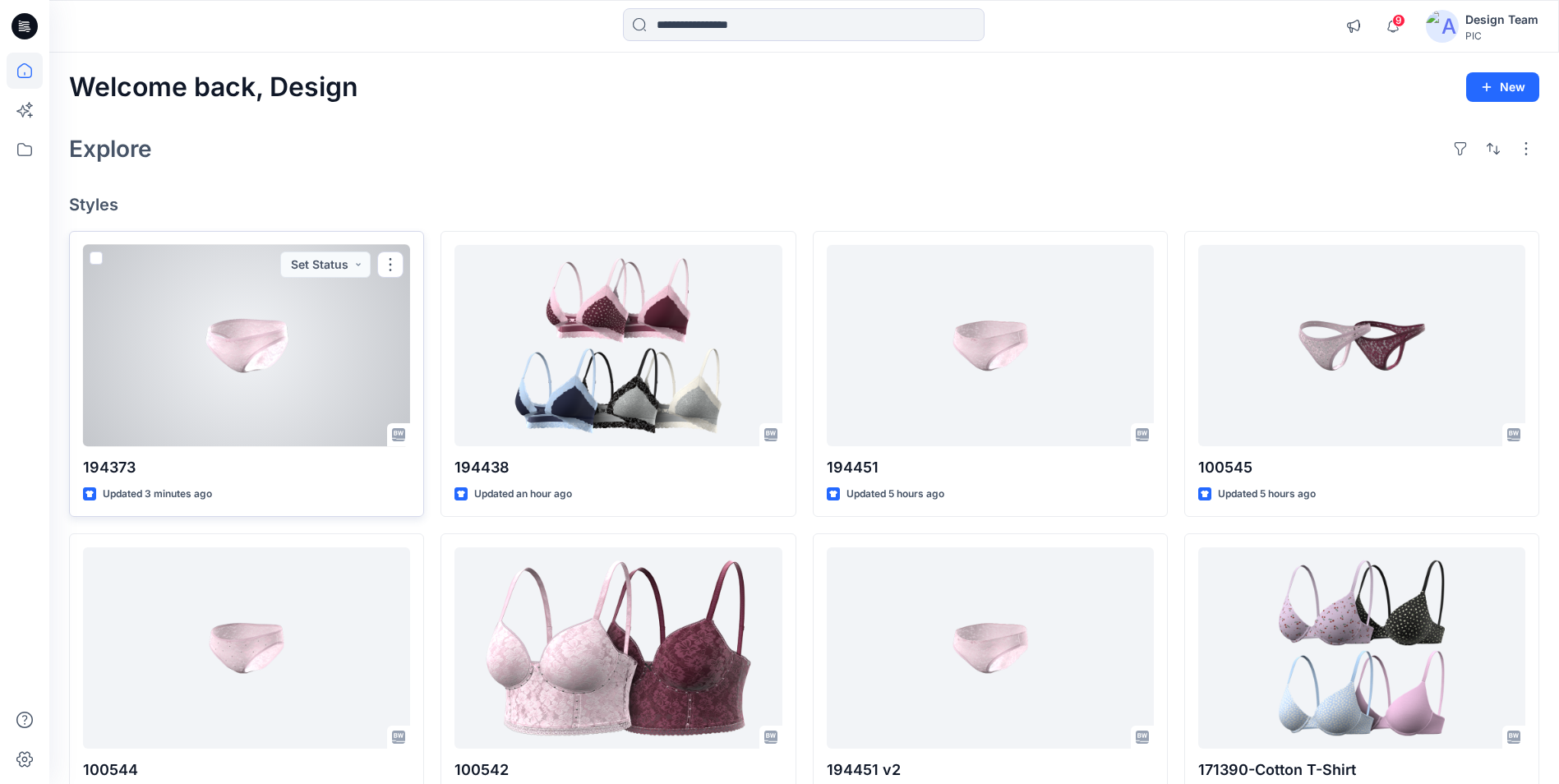
click at [309, 372] on div at bounding box center [247, 346] width 327 height 202
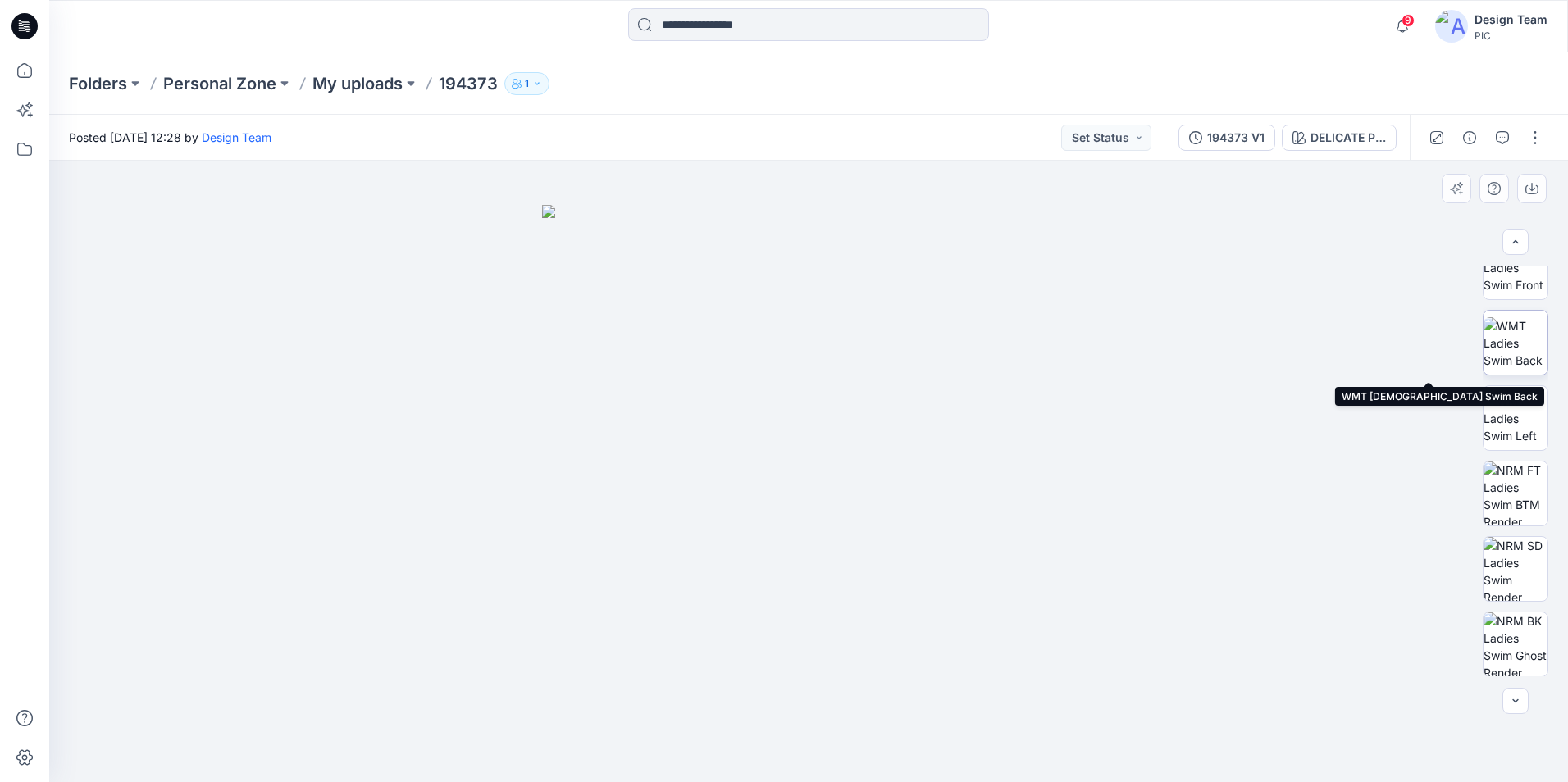
scroll to position [259, 0]
click at [1534, 145] on button "button" at bounding box center [1536, 138] width 27 height 27
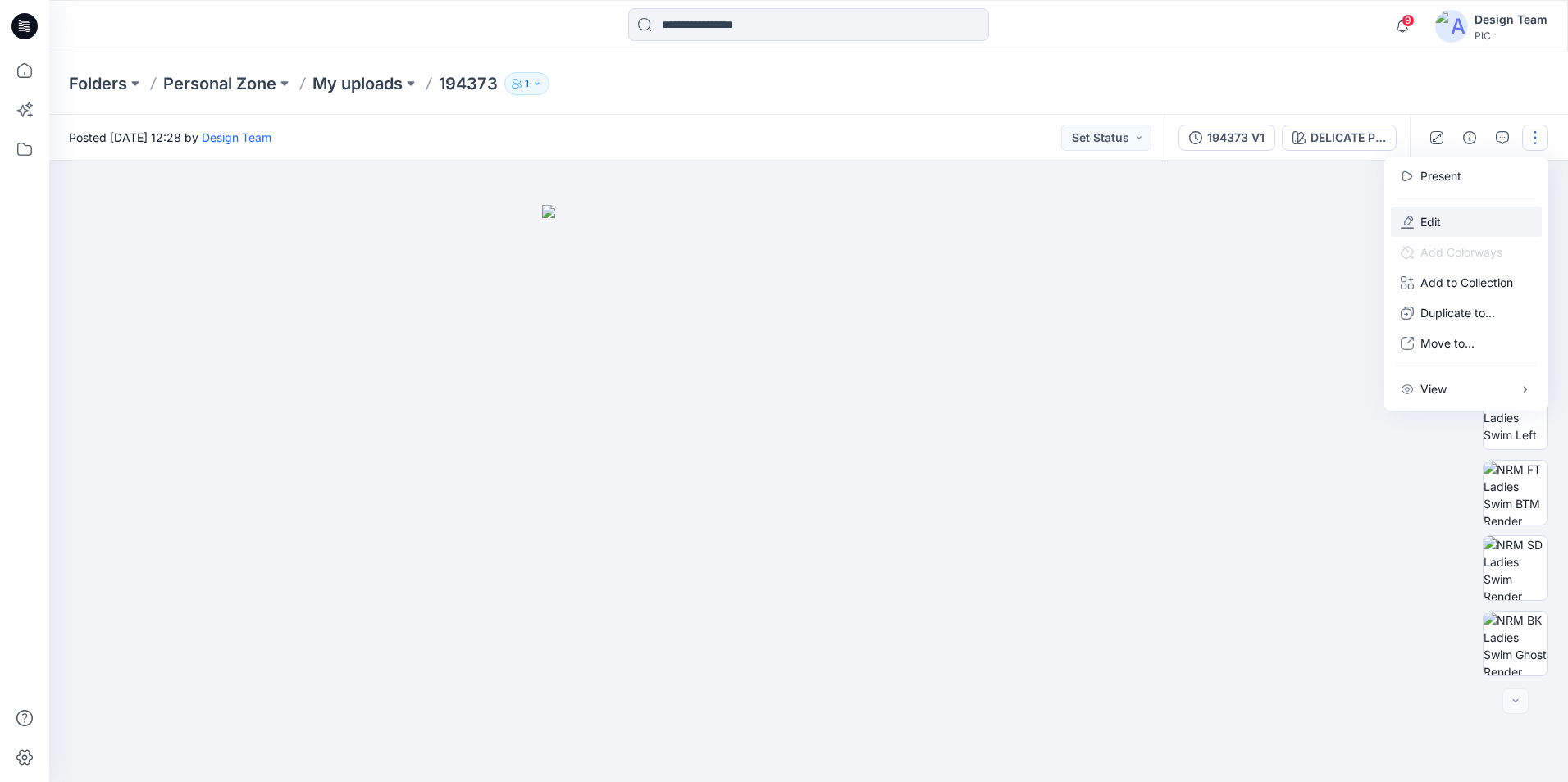
click at [1458, 213] on button "Edit" at bounding box center [1466, 222] width 150 height 30
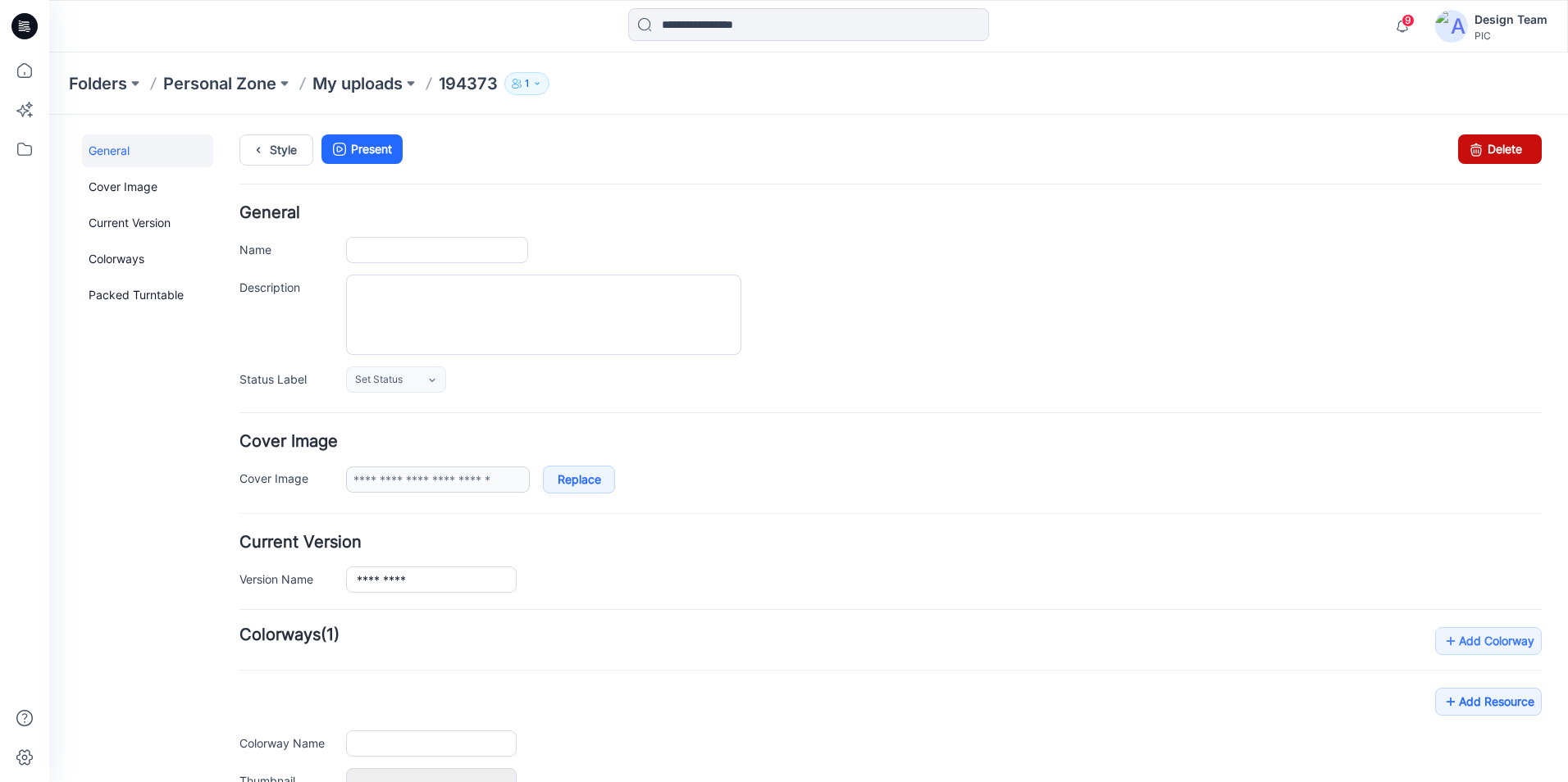
type input "******"
type input "**********"
click at [1495, 152] on link "Delete" at bounding box center [1500, 150] width 84 height 30
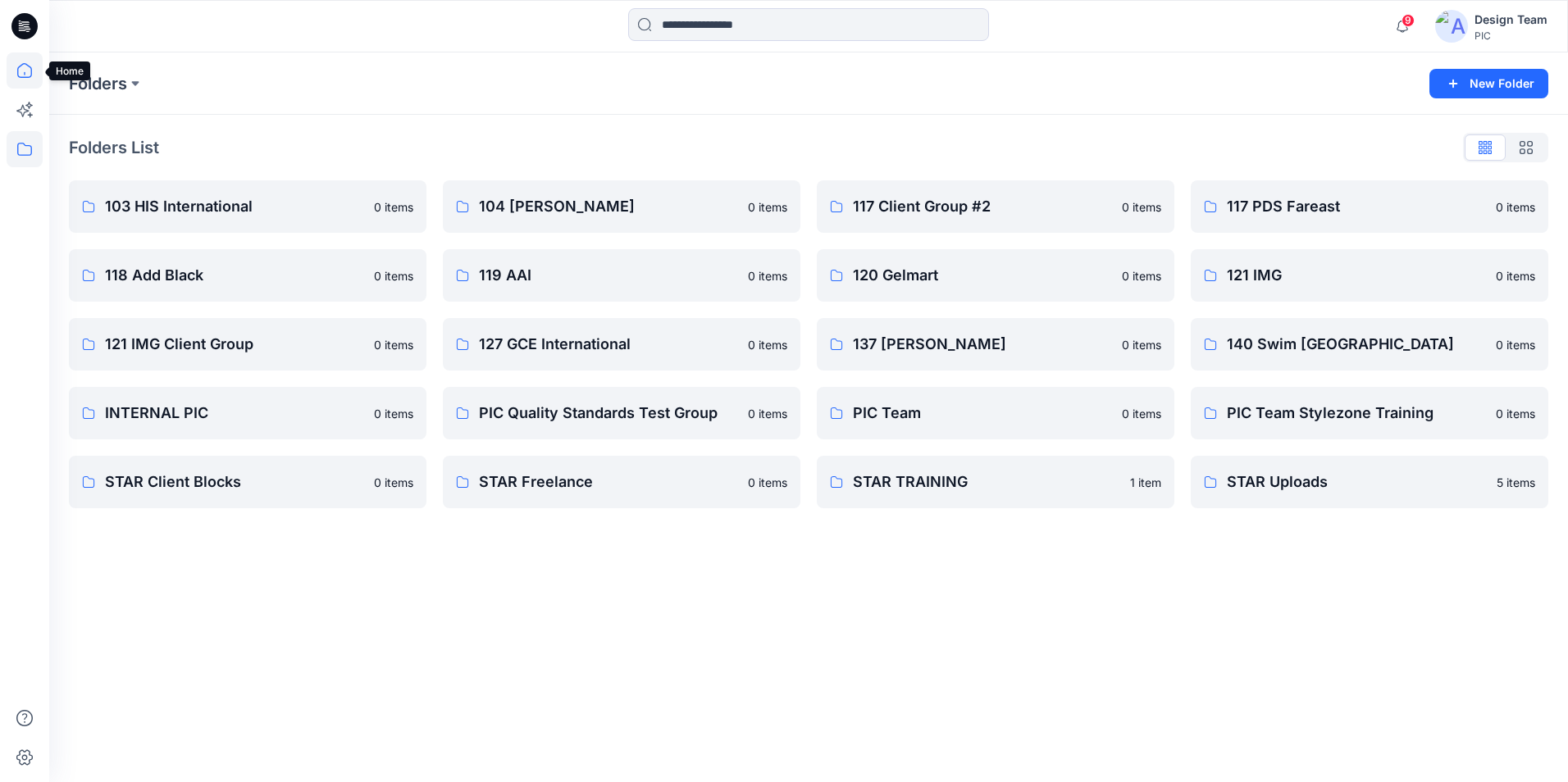
click at [30, 71] on icon at bounding box center [24, 70] width 36 height 36
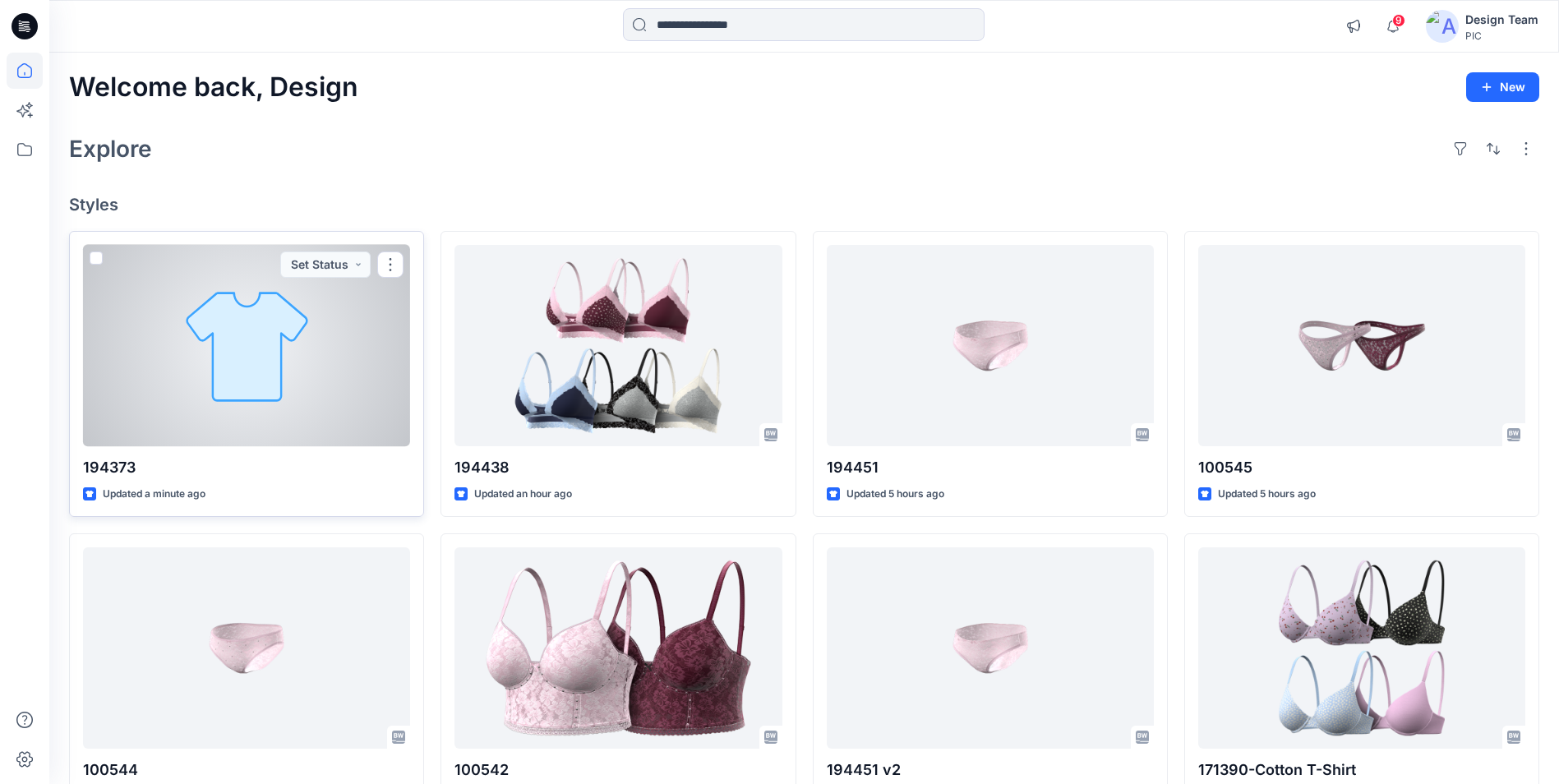
click at [235, 372] on div at bounding box center [247, 346] width 327 height 202
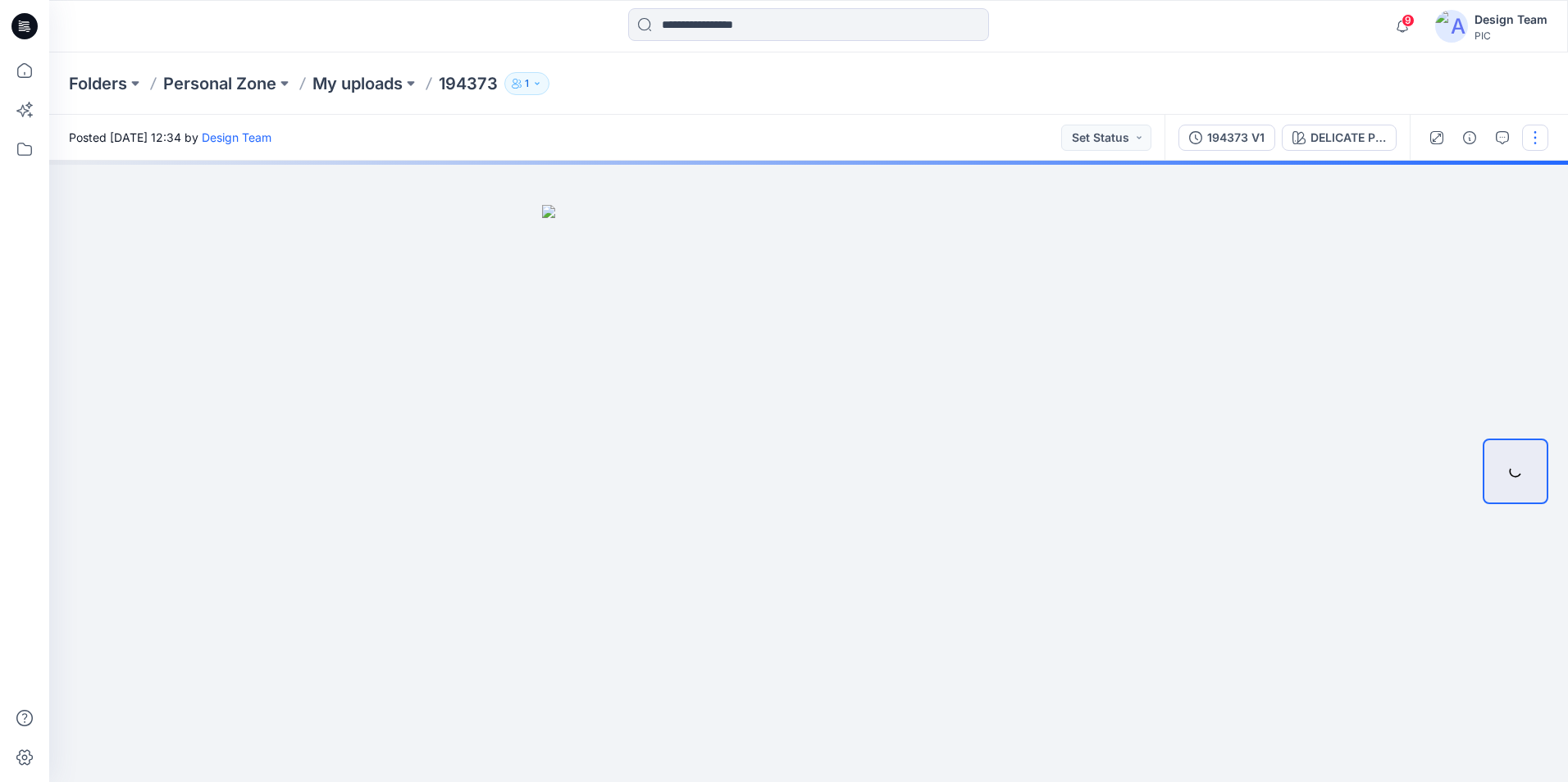
click at [1543, 146] on button "button" at bounding box center [1536, 138] width 27 height 27
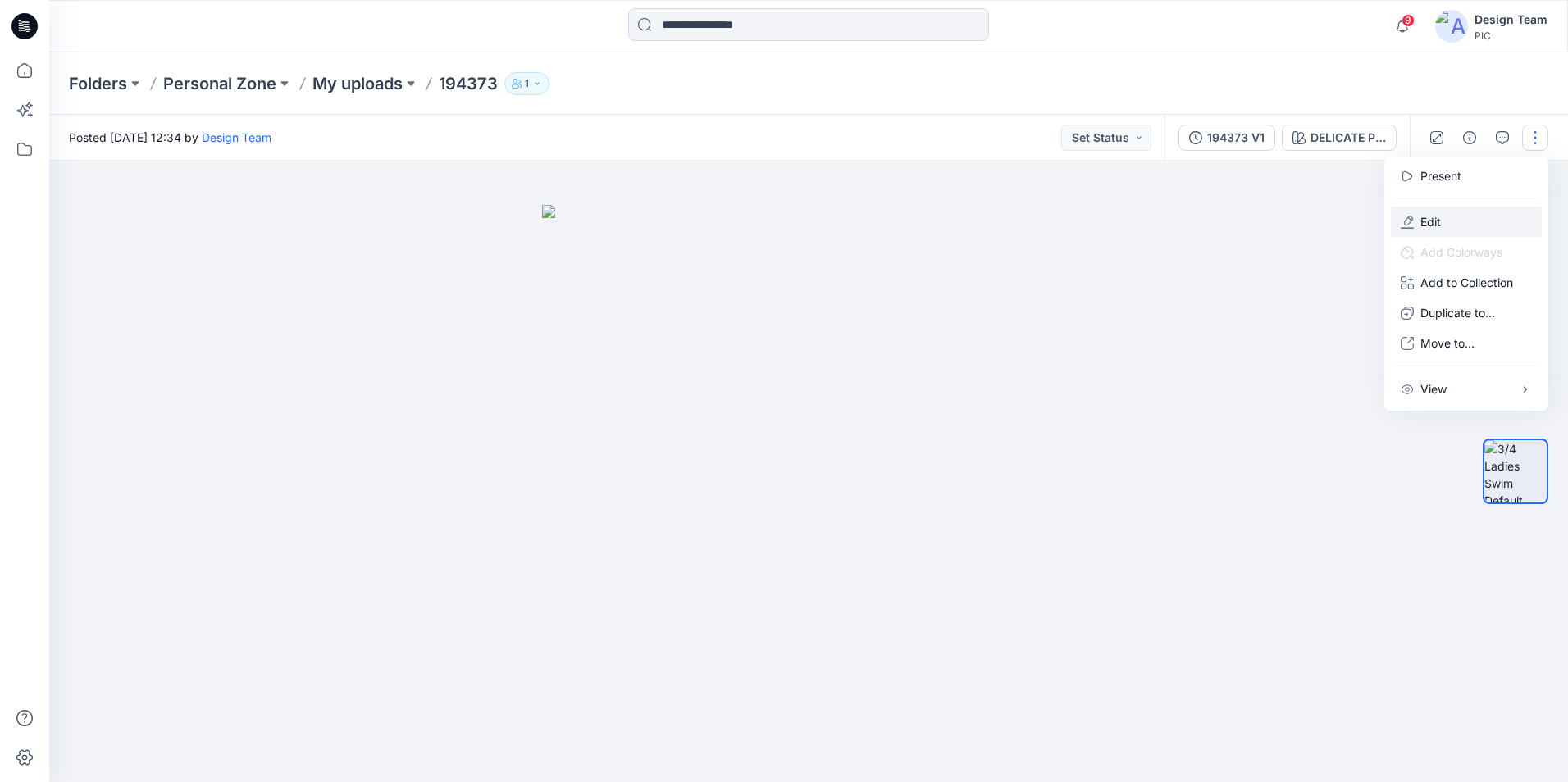
click at [1467, 225] on button "Edit" at bounding box center [1466, 222] width 150 height 30
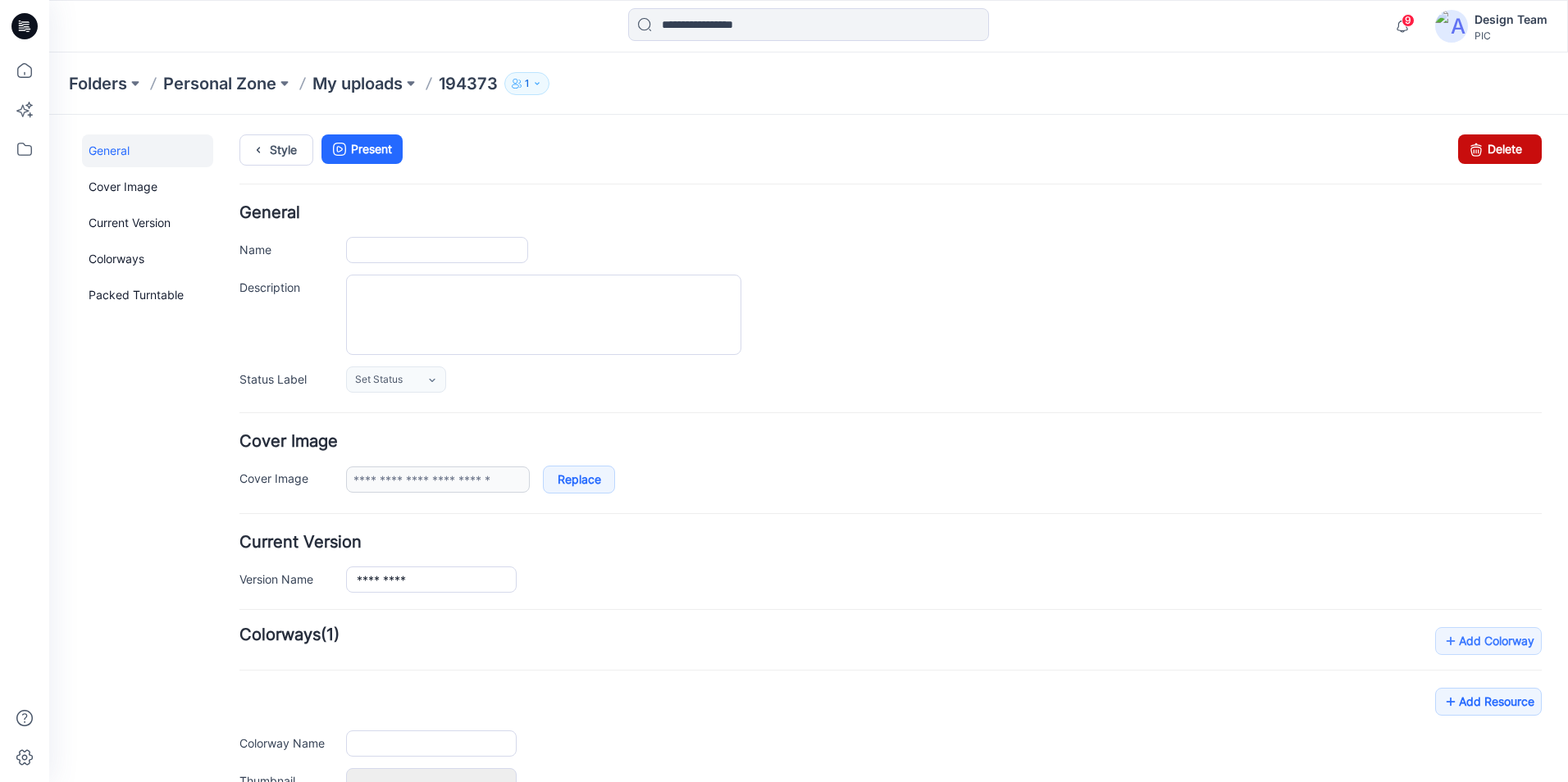
type input "******"
type input "**********"
click at [1491, 148] on link "Delete" at bounding box center [1500, 150] width 84 height 30
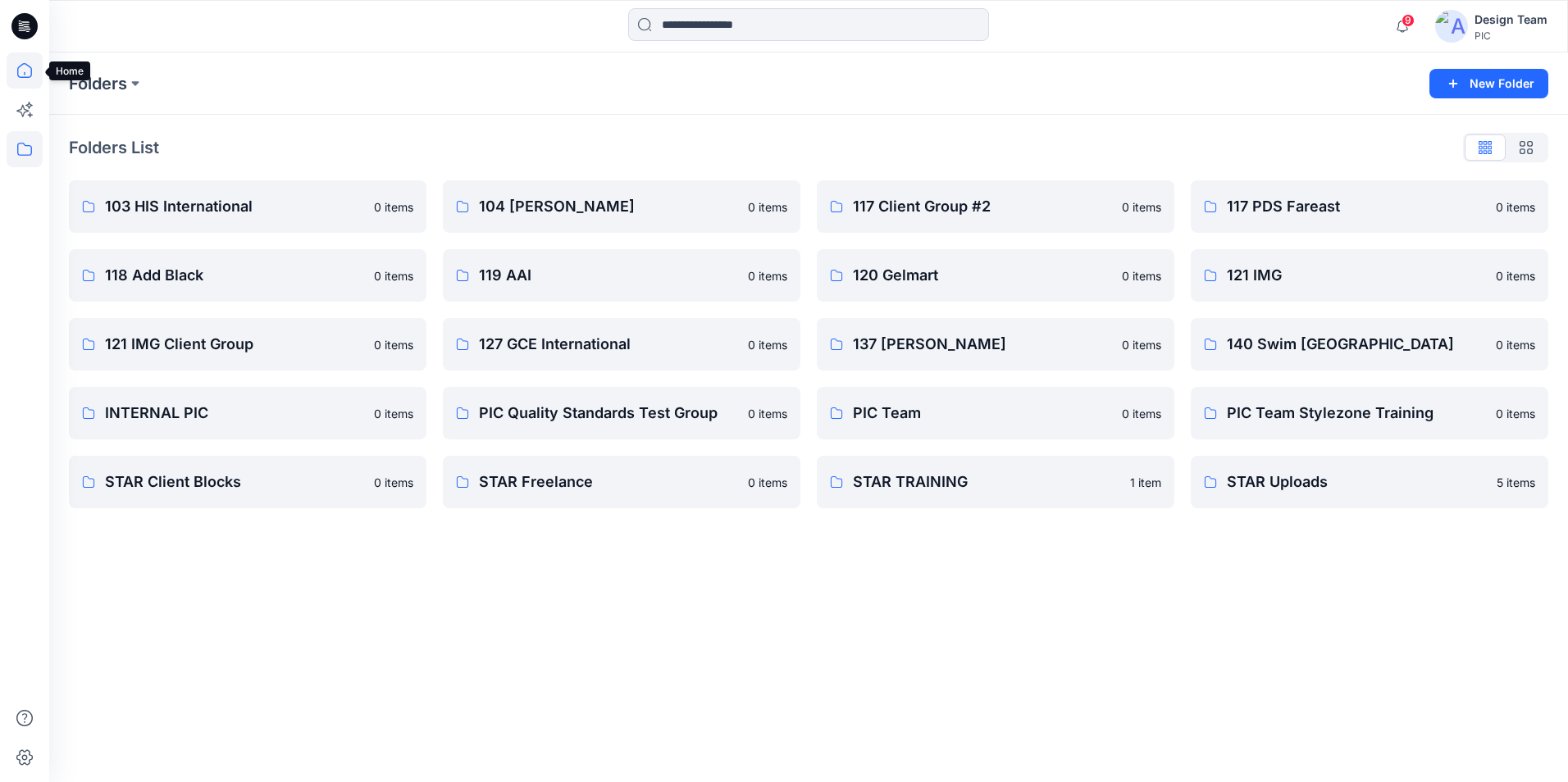
click at [29, 71] on icon at bounding box center [24, 70] width 36 height 36
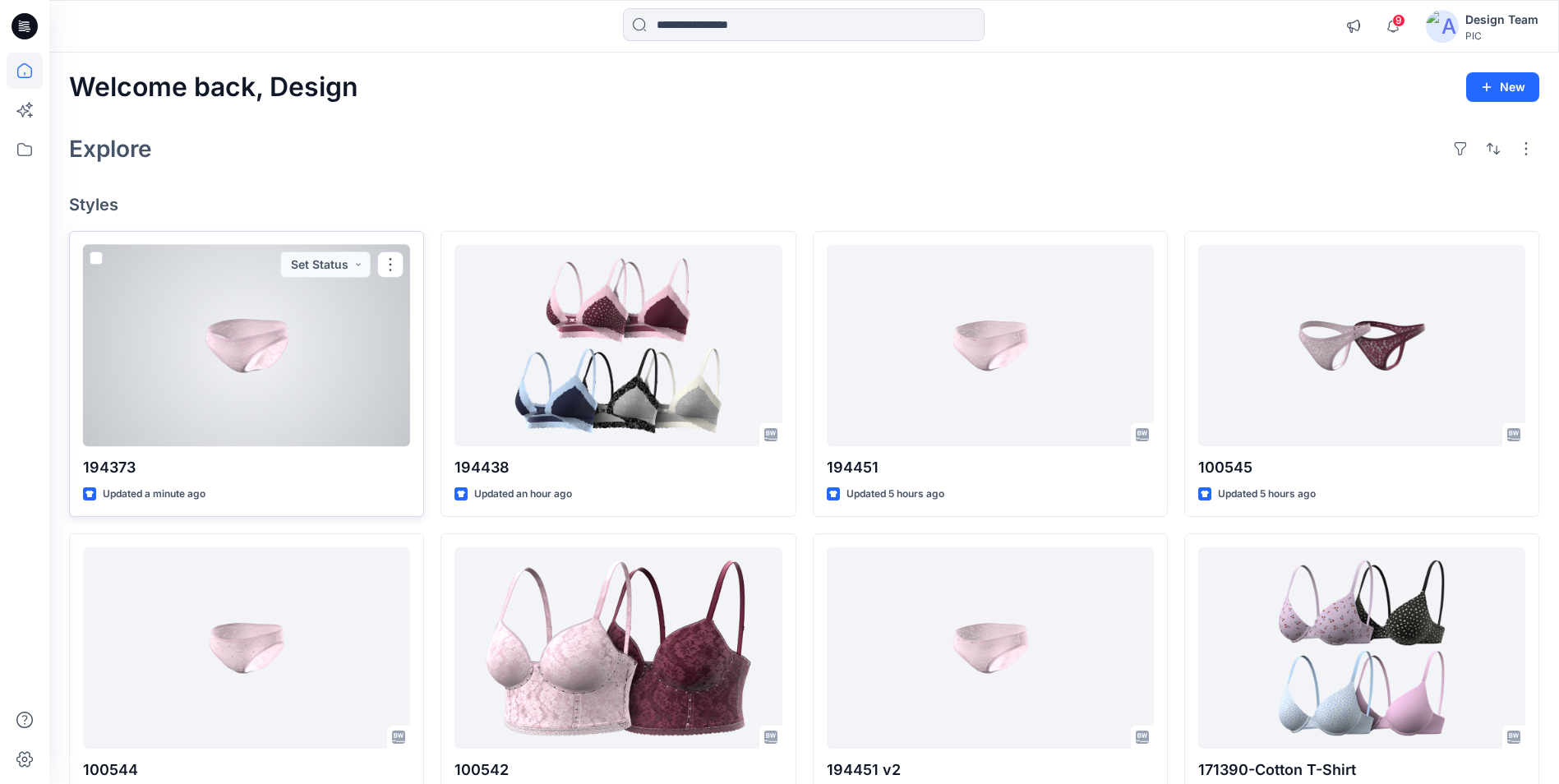
click at [344, 364] on div at bounding box center [247, 346] width 327 height 202
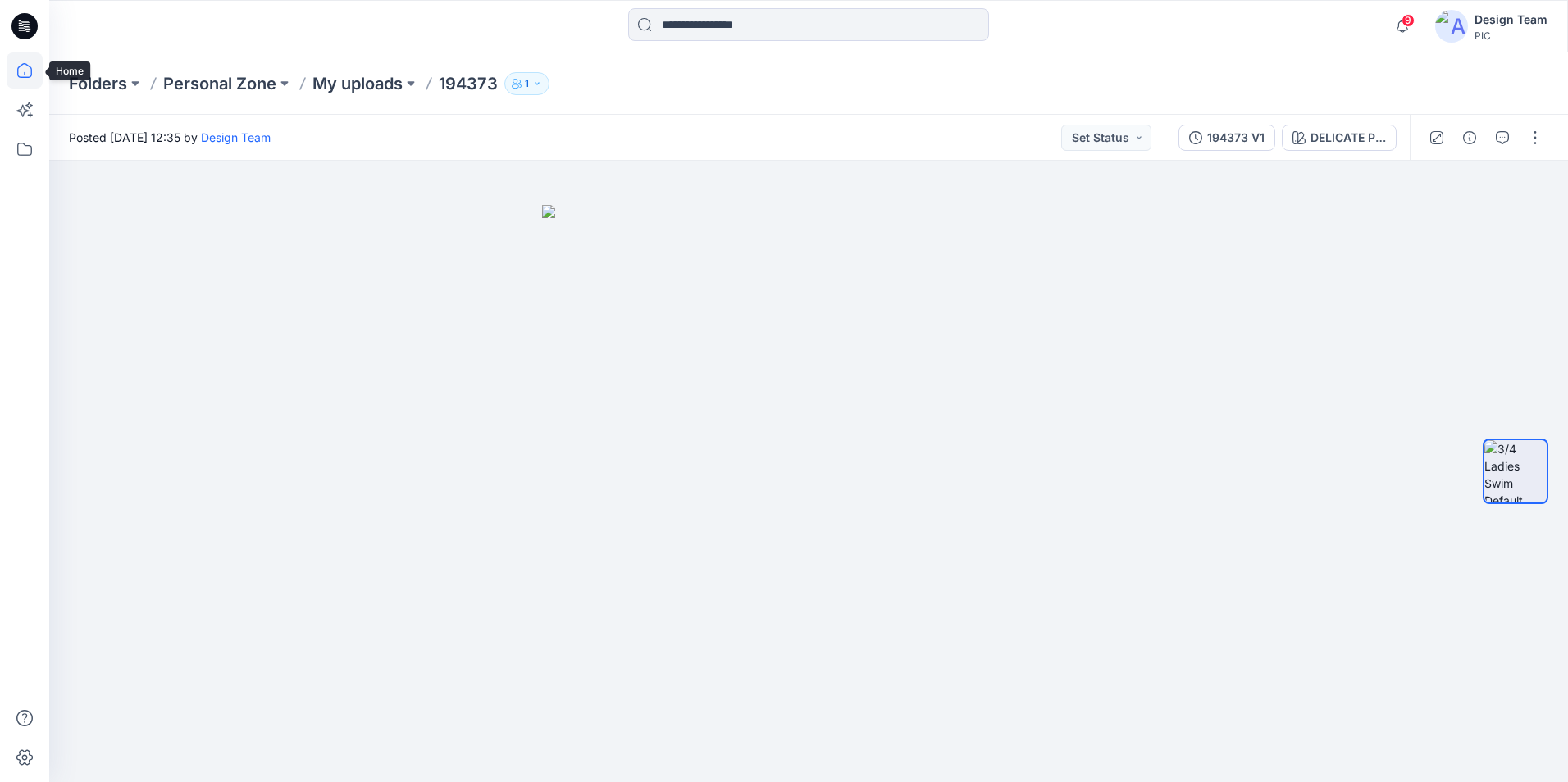
click at [31, 80] on icon at bounding box center [24, 70] width 36 height 36
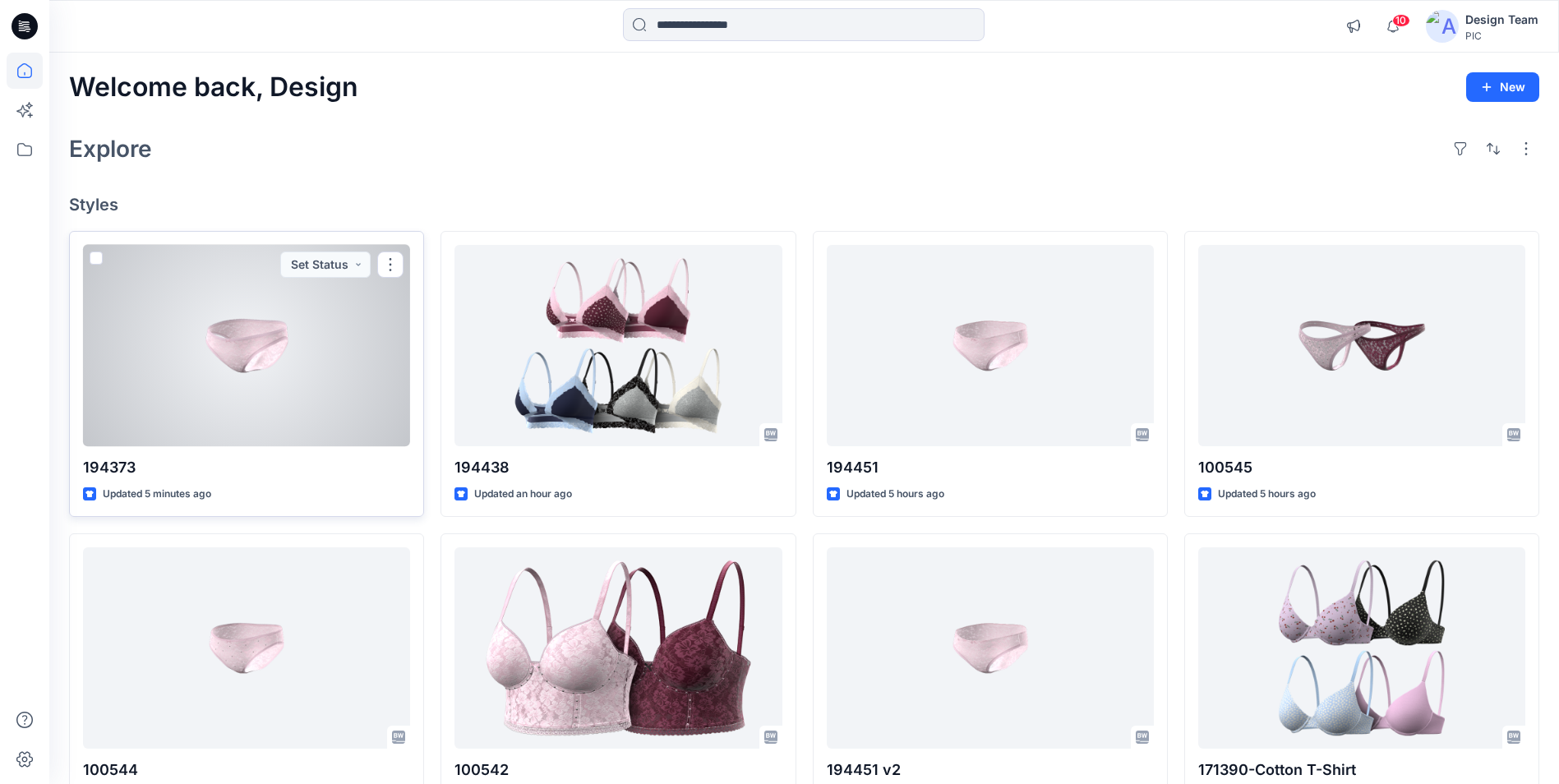
click at [276, 357] on div at bounding box center [247, 346] width 327 height 202
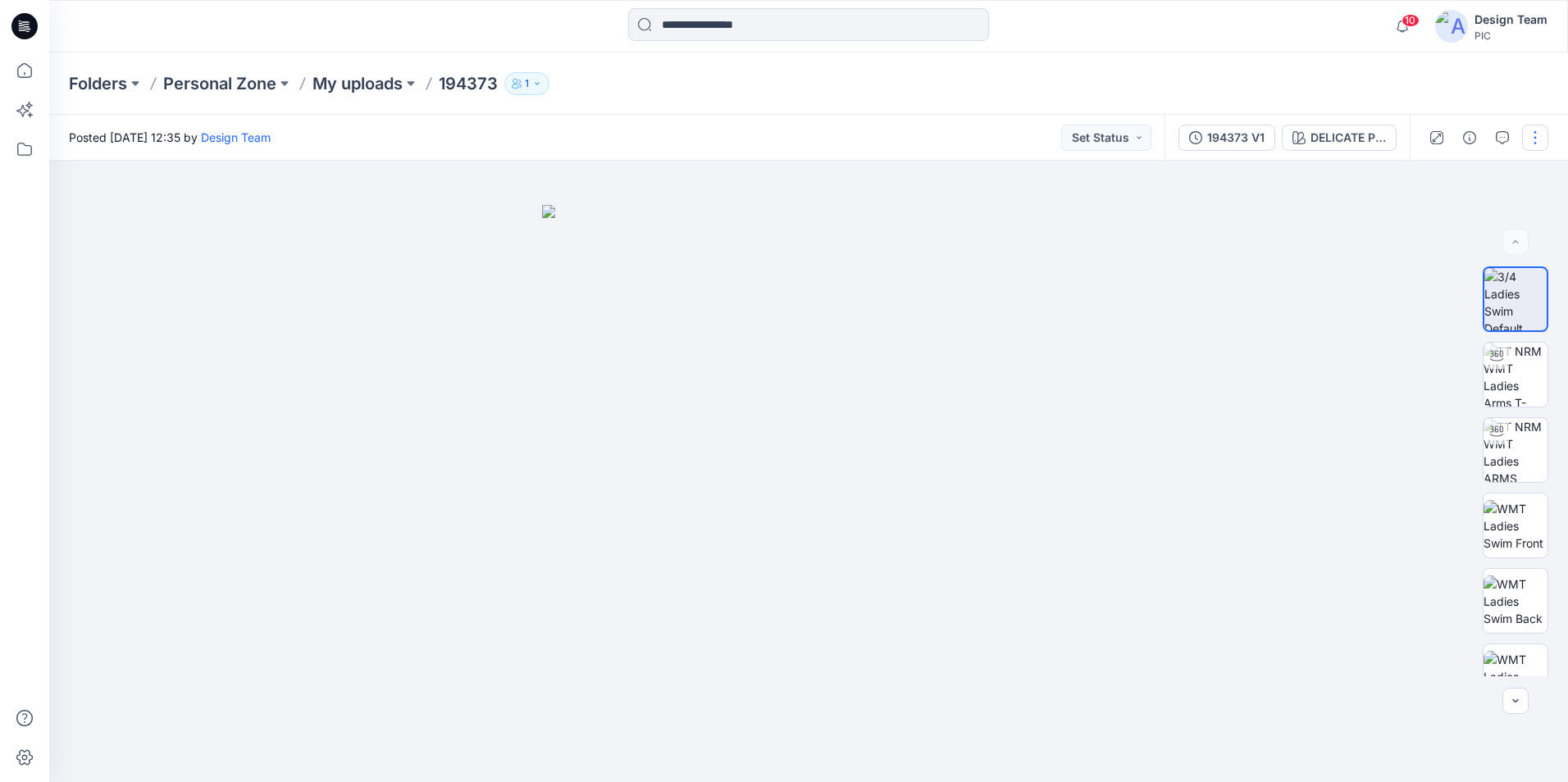
click at [1537, 148] on button "button" at bounding box center [1536, 138] width 27 height 27
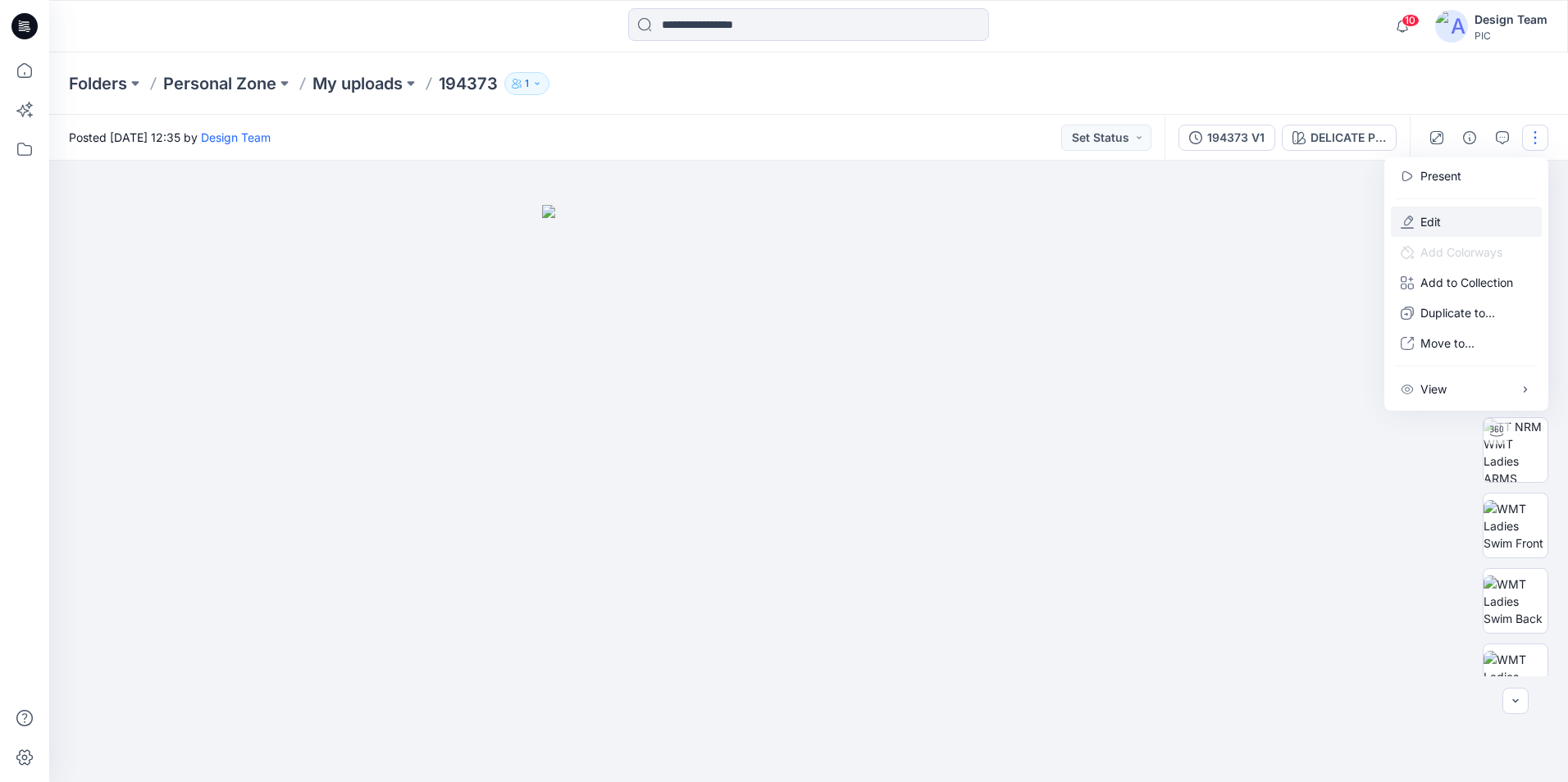
click at [1460, 231] on button "Edit" at bounding box center [1466, 222] width 150 height 30
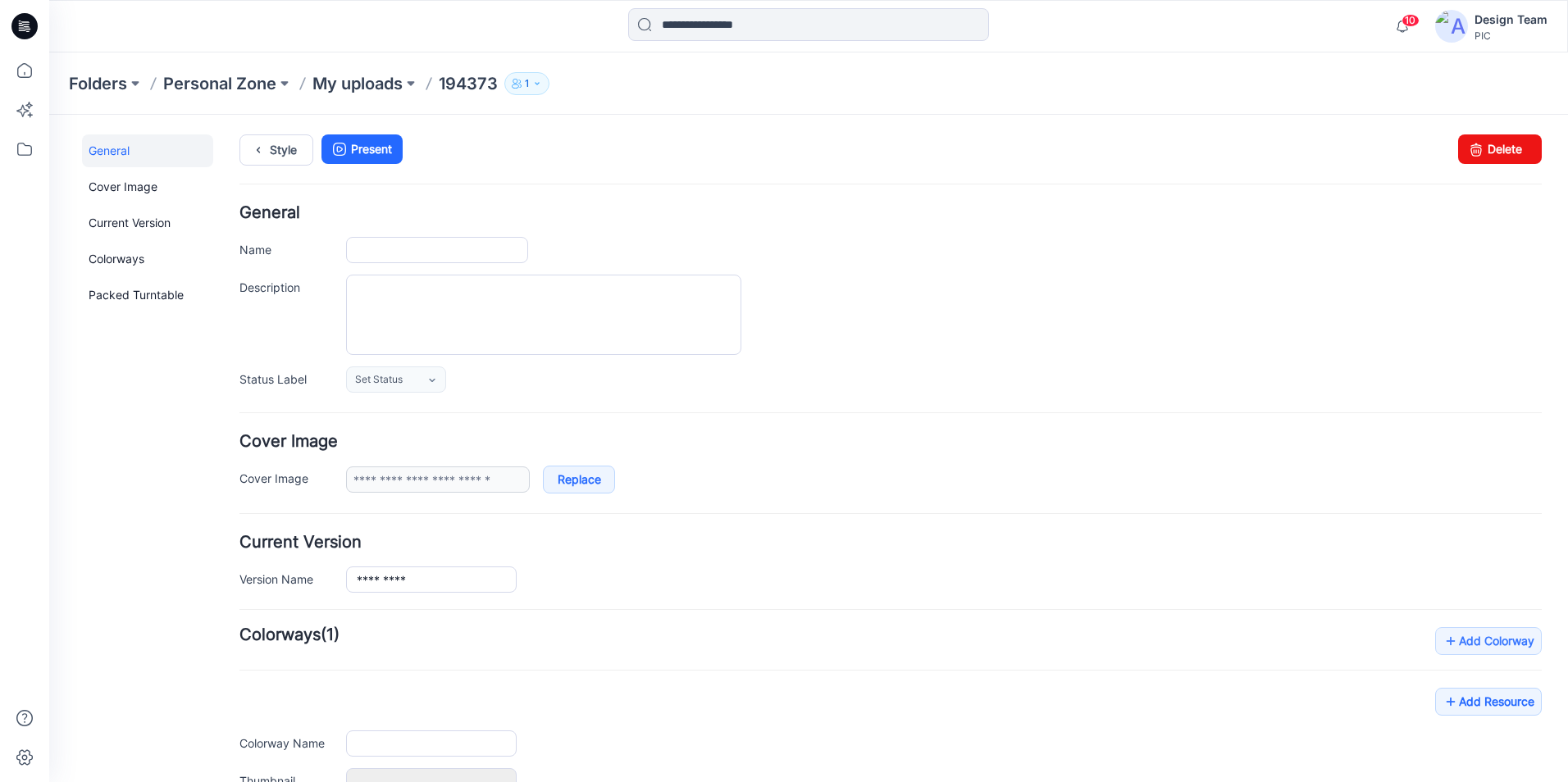
type input "******"
type input "**********"
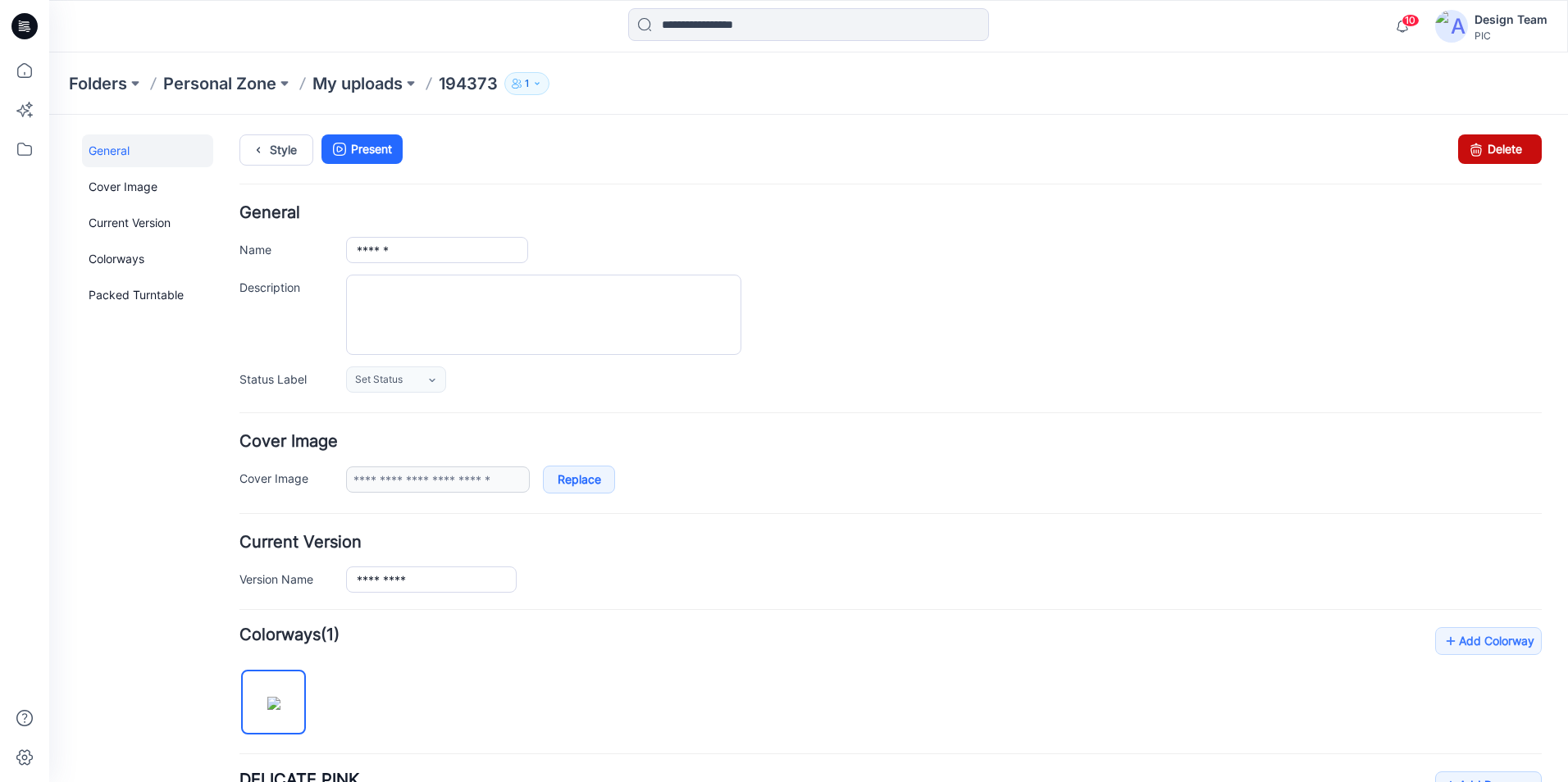
click at [1469, 147] on icon at bounding box center [1477, 150] width 23 height 30
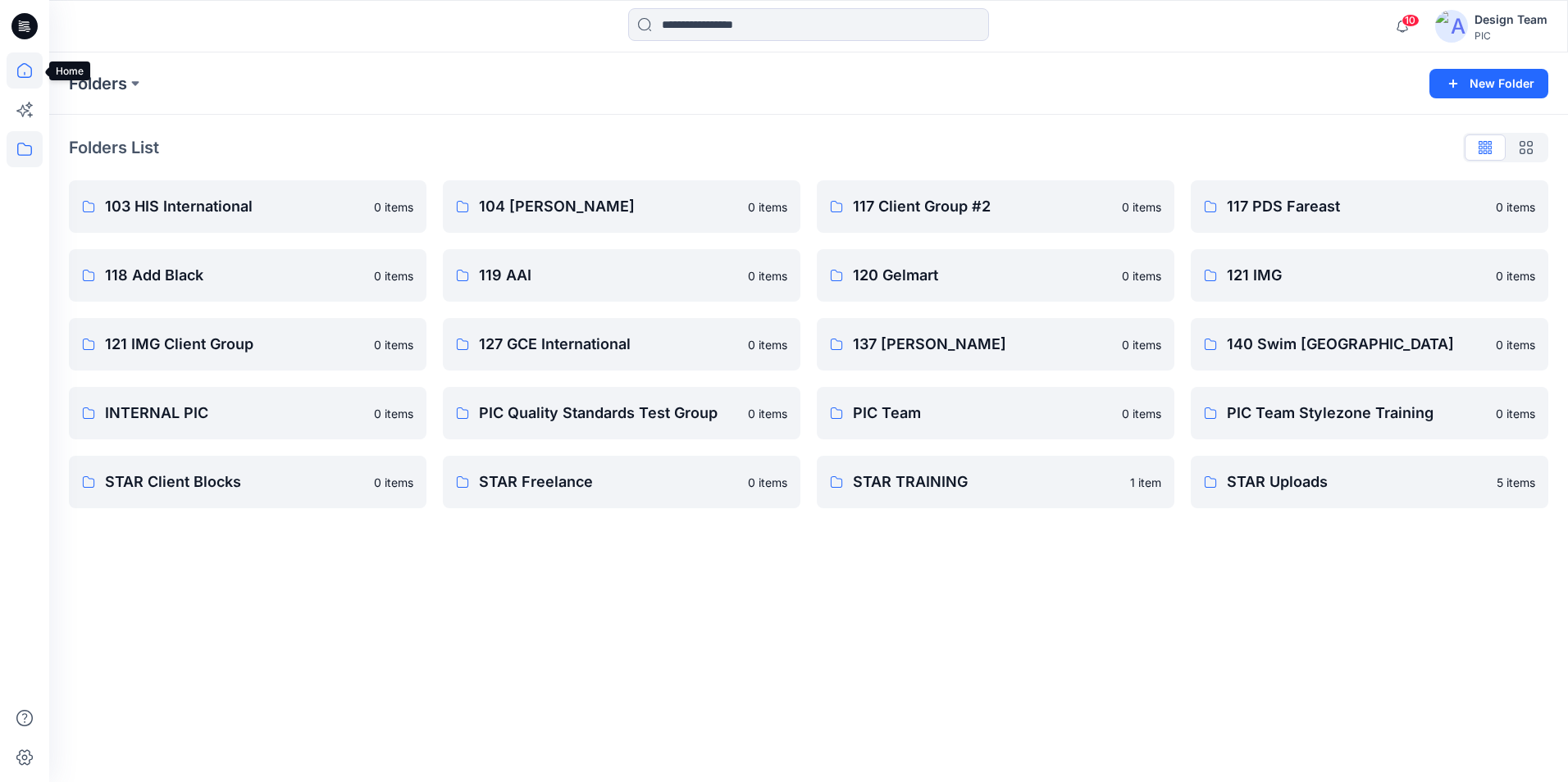
click at [30, 74] on icon at bounding box center [24, 70] width 36 height 36
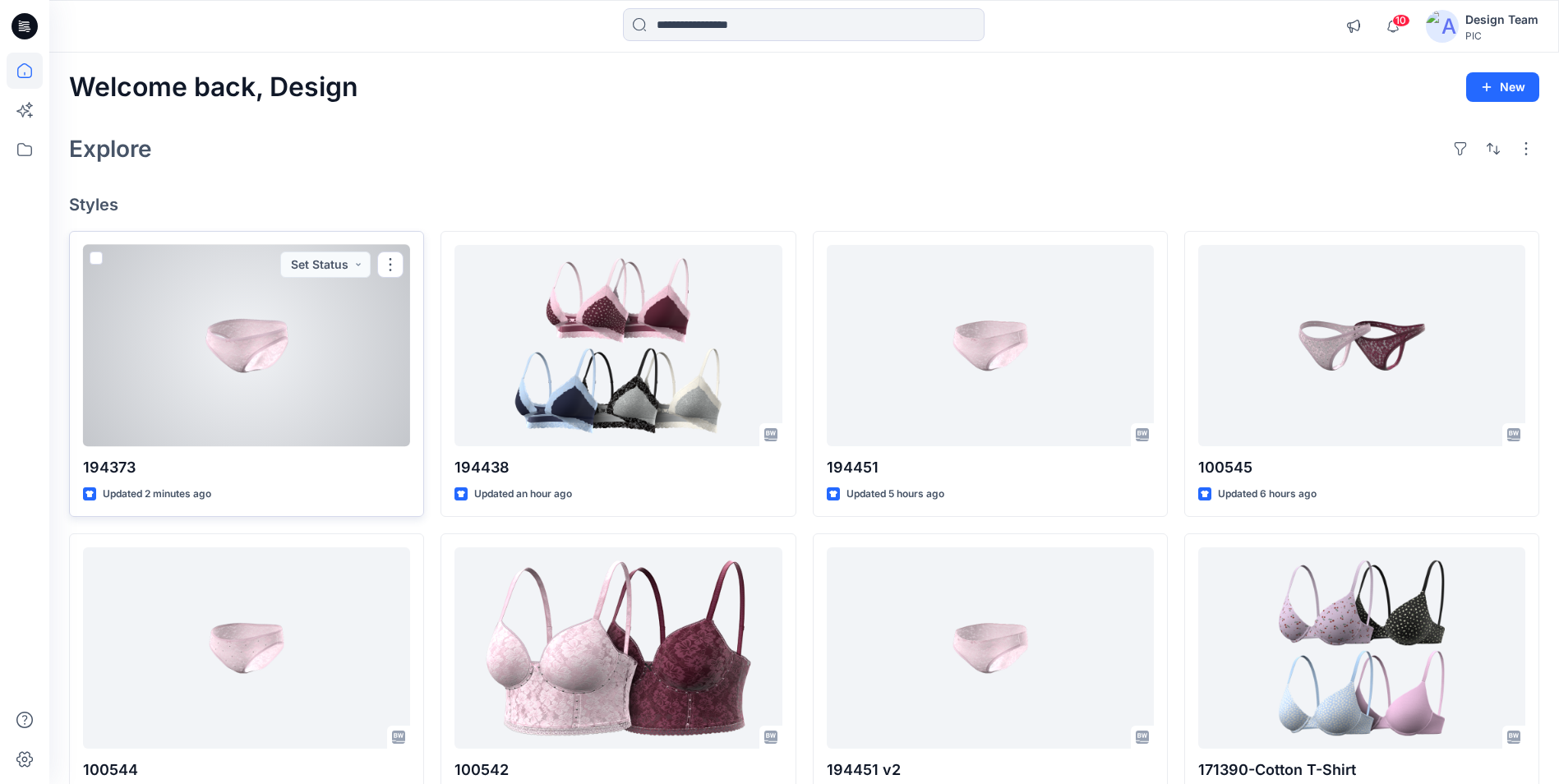
click at [242, 364] on div at bounding box center [247, 346] width 327 height 202
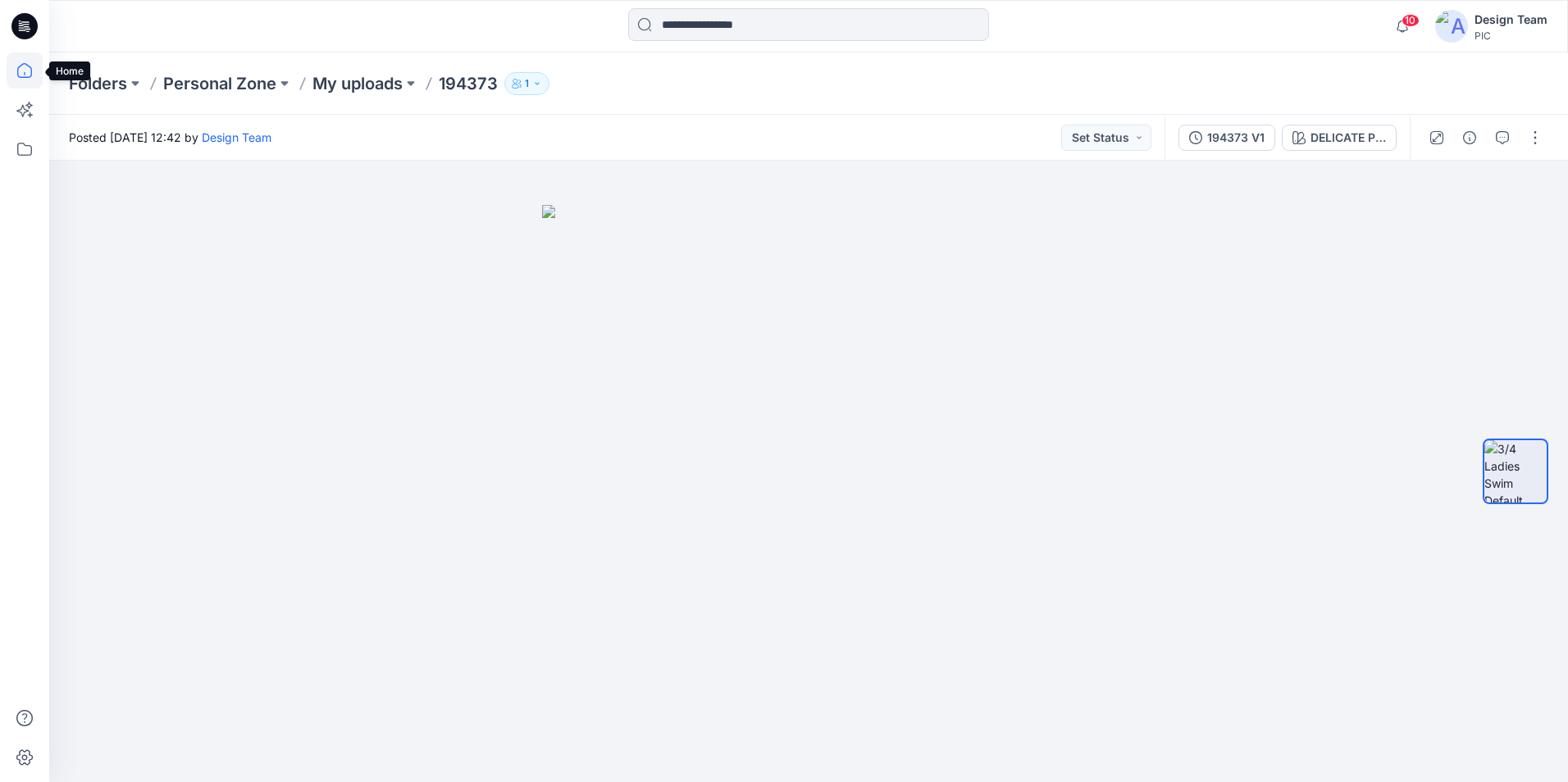
click at [21, 72] on icon at bounding box center [24, 70] width 36 height 36
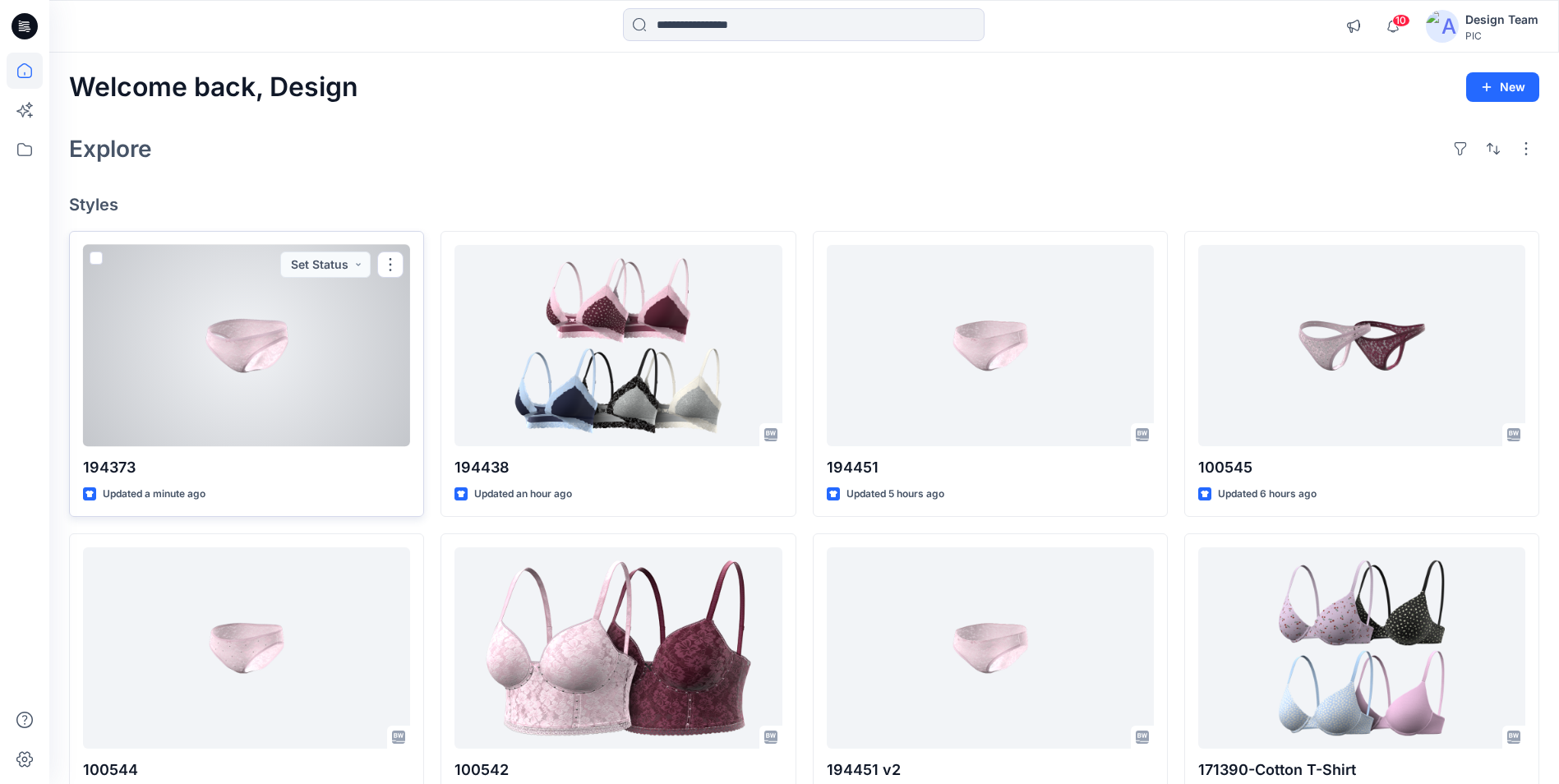
click at [249, 337] on div at bounding box center [247, 346] width 327 height 202
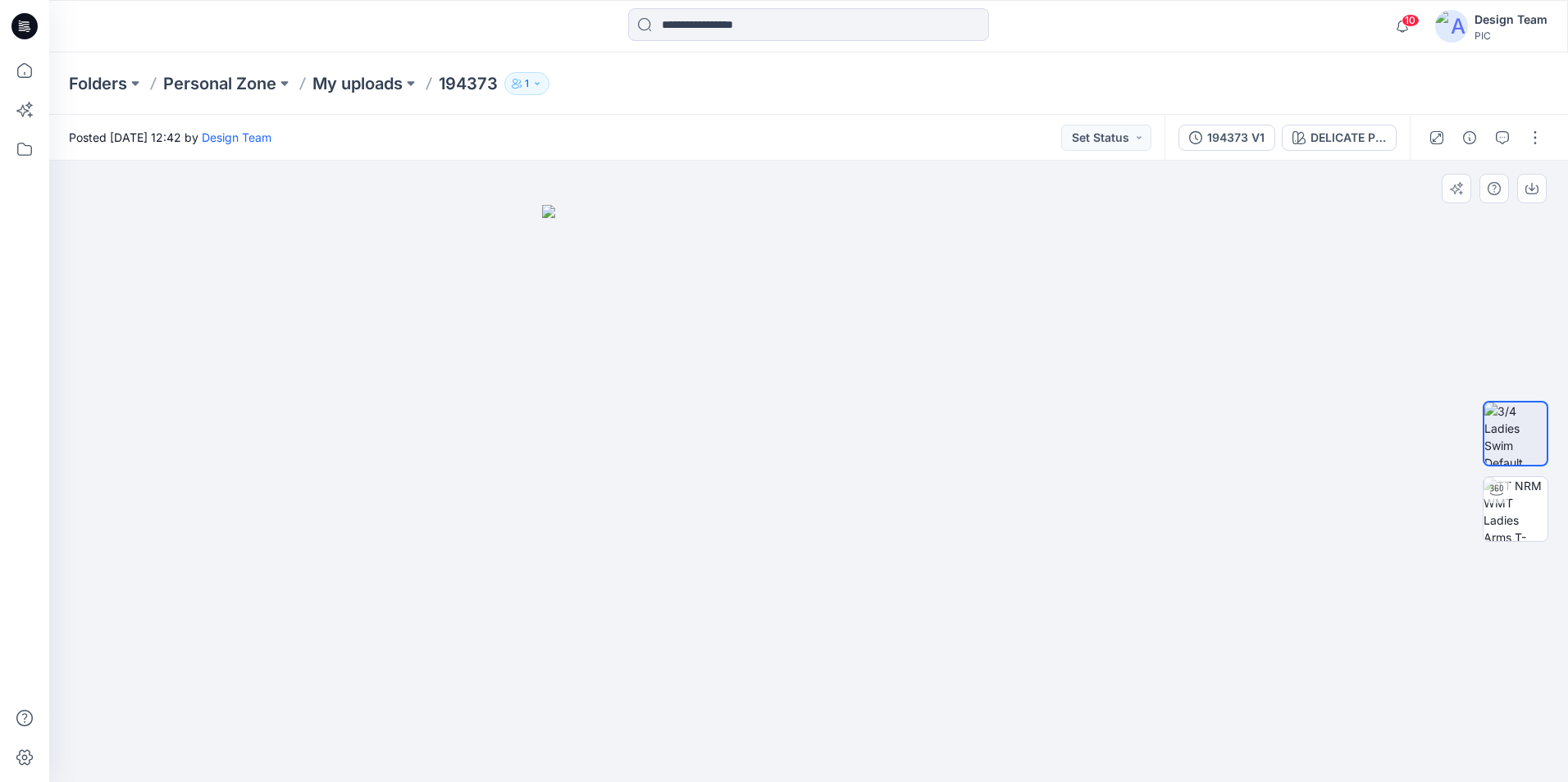
click at [1202, 278] on div at bounding box center [808, 471] width 1519 height 622
click at [21, 68] on icon at bounding box center [24, 70] width 36 height 36
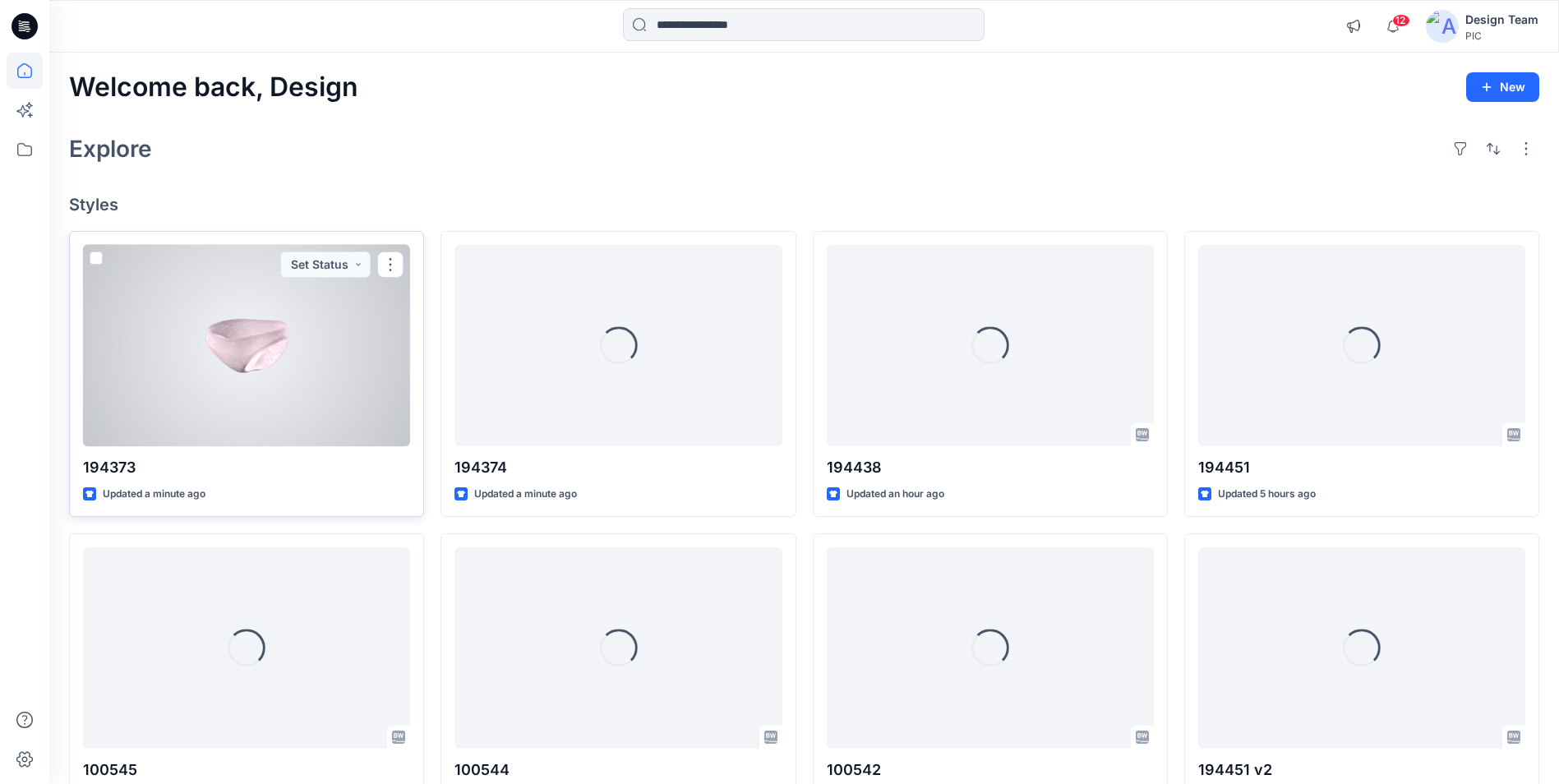
click at [270, 395] on div at bounding box center [247, 346] width 327 height 202
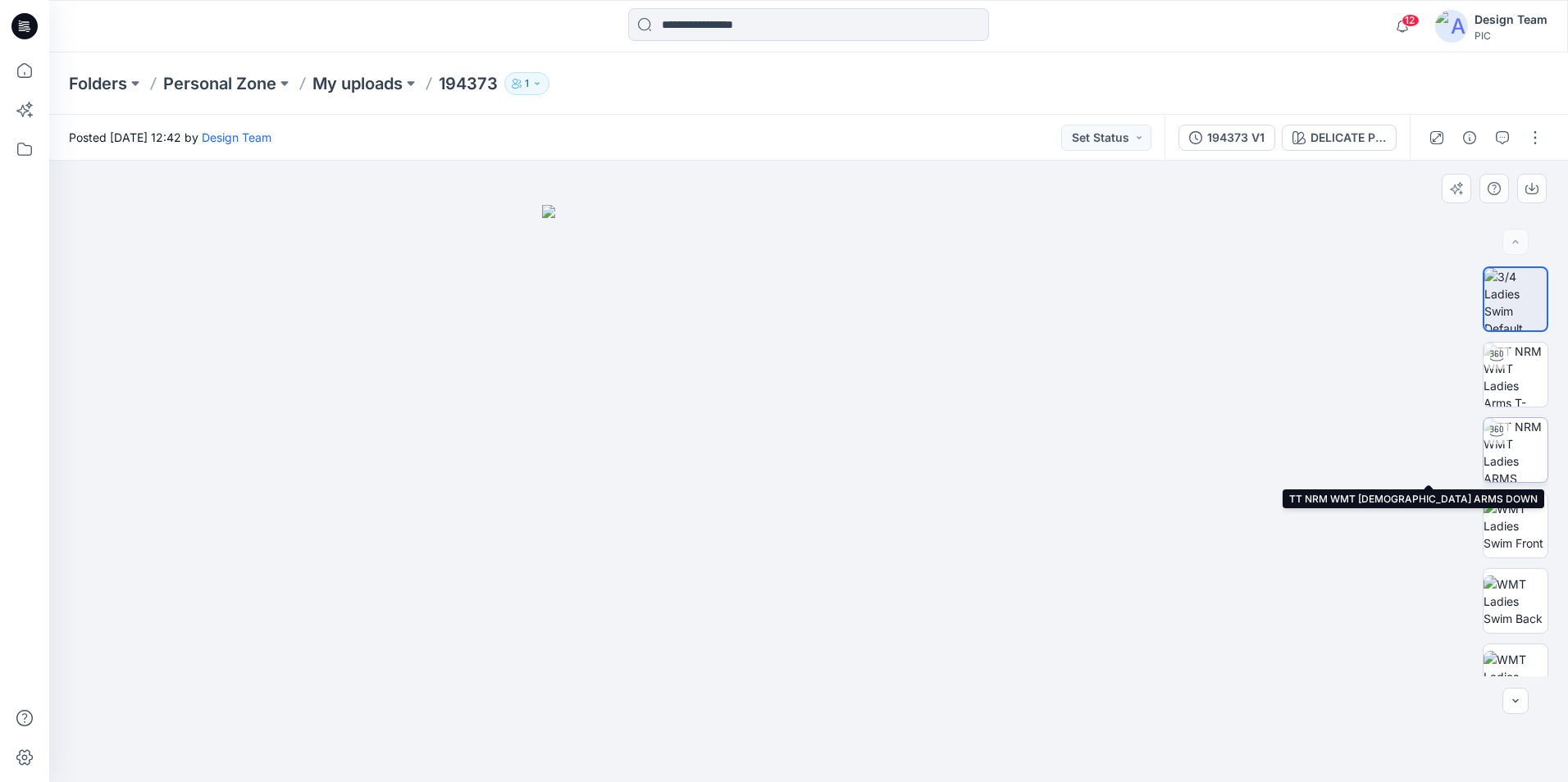
click at [1510, 468] on img at bounding box center [1515, 450] width 64 height 64
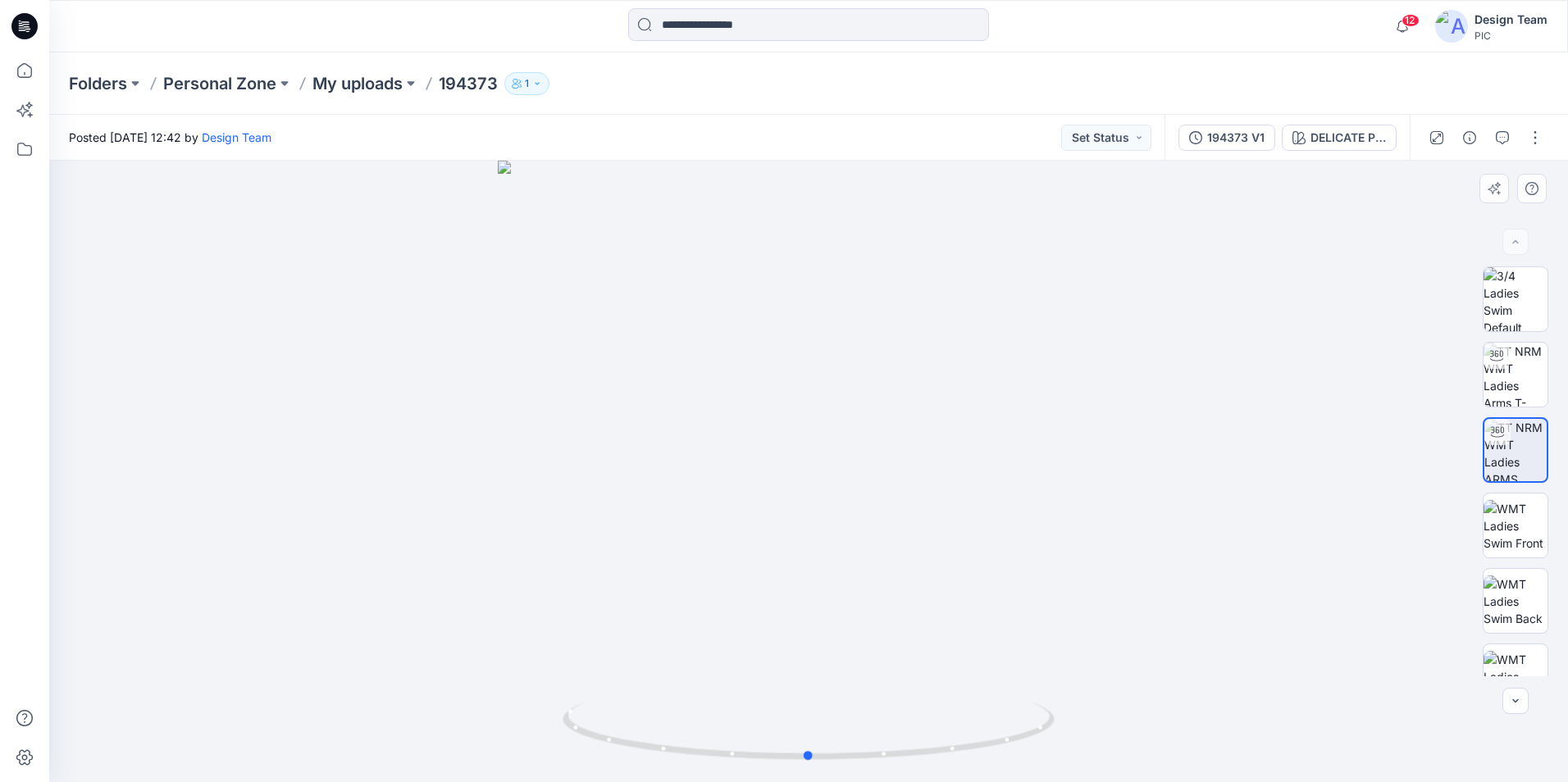
click at [424, 375] on div at bounding box center [808, 471] width 1519 height 622
click at [1544, 137] on button "button" at bounding box center [1536, 138] width 27 height 27
click at [1459, 229] on button "Edit" at bounding box center [1466, 222] width 150 height 30
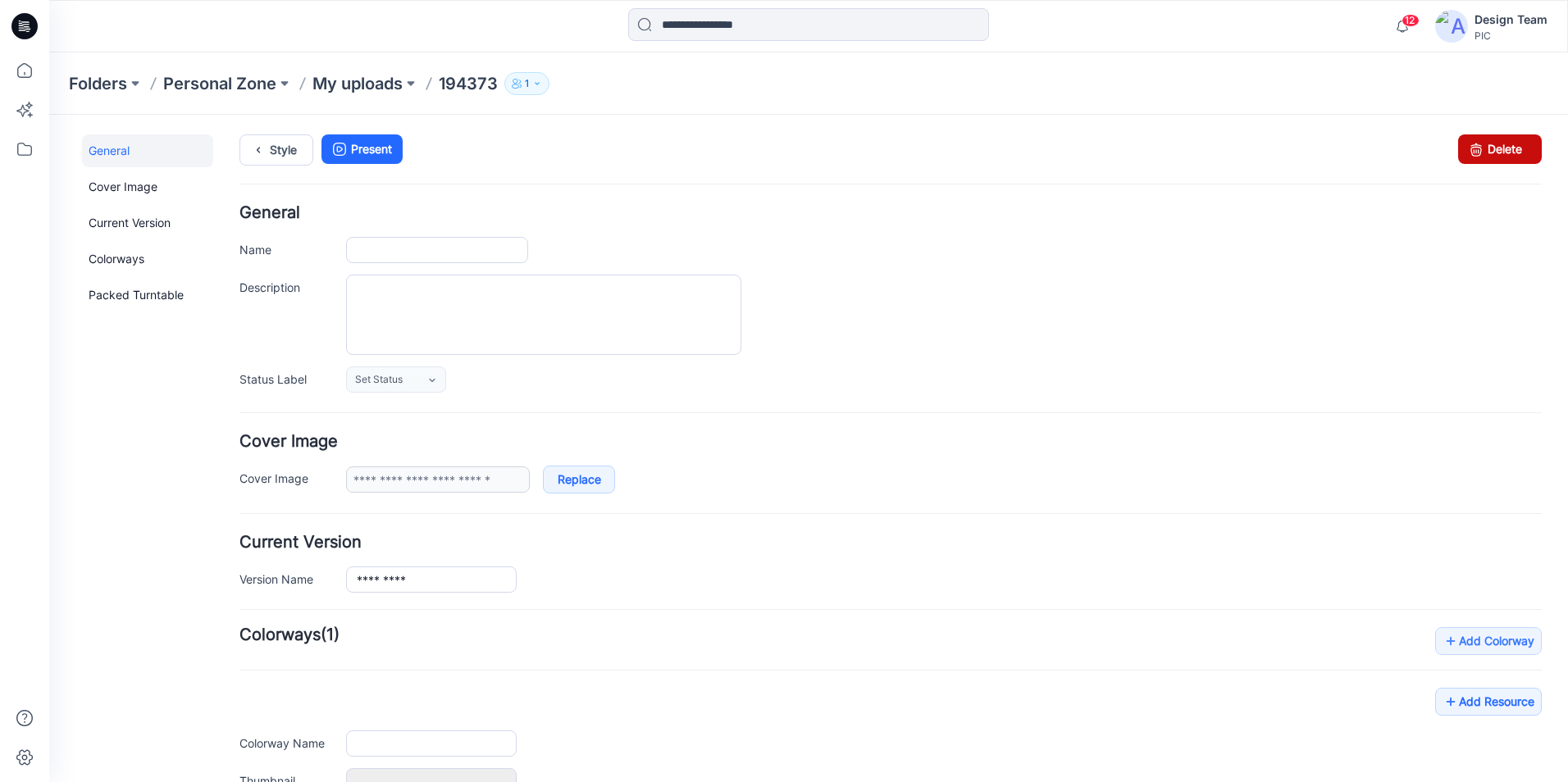
type input "******"
type input "**********"
drag, startPoint x: 1490, startPoint y: 149, endPoint x: 892, endPoint y: 181, distance: 598.9
click at [1490, 149] on link "Delete" at bounding box center [1500, 150] width 84 height 30
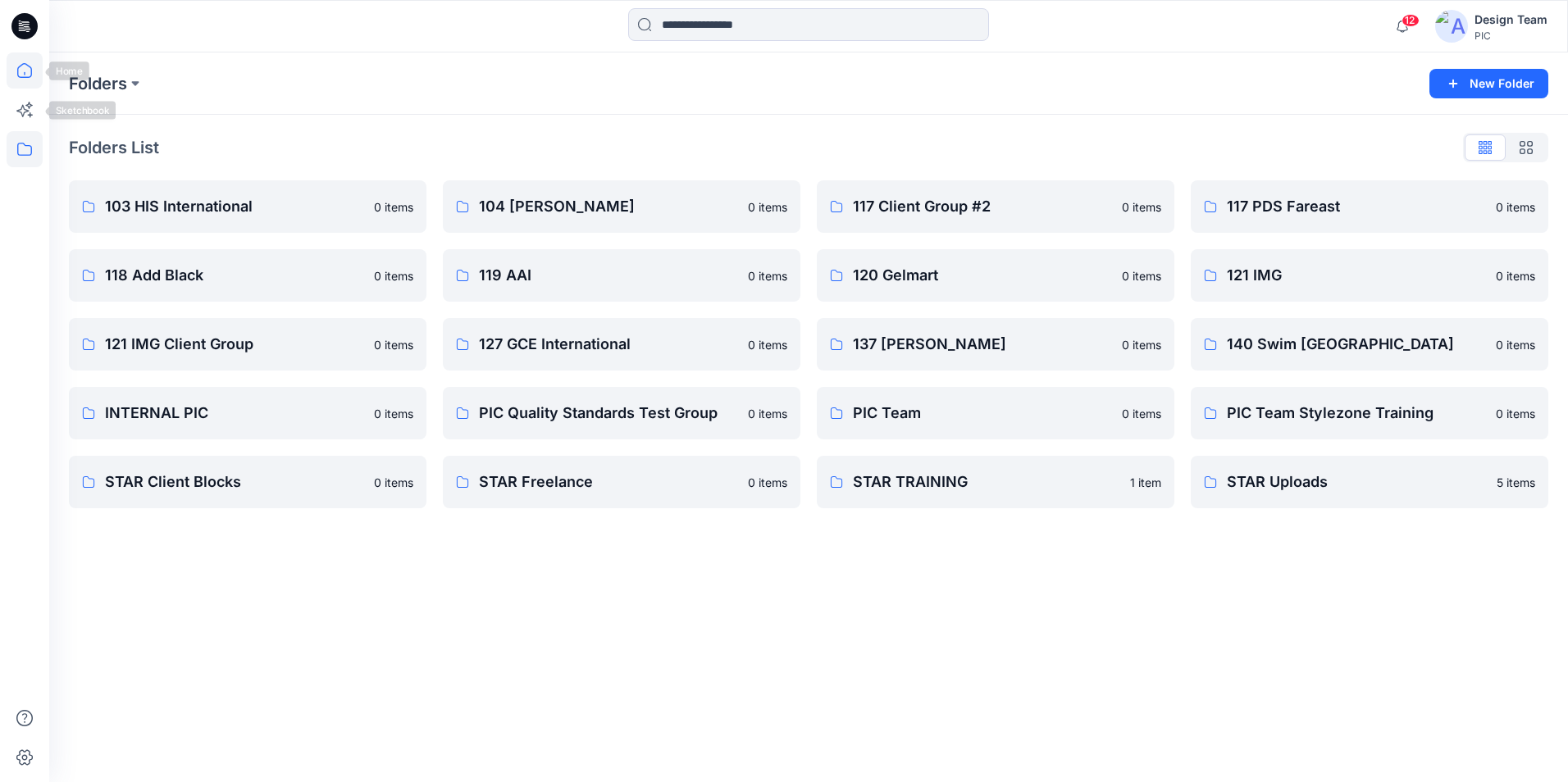
click at [26, 80] on icon at bounding box center [24, 70] width 36 height 36
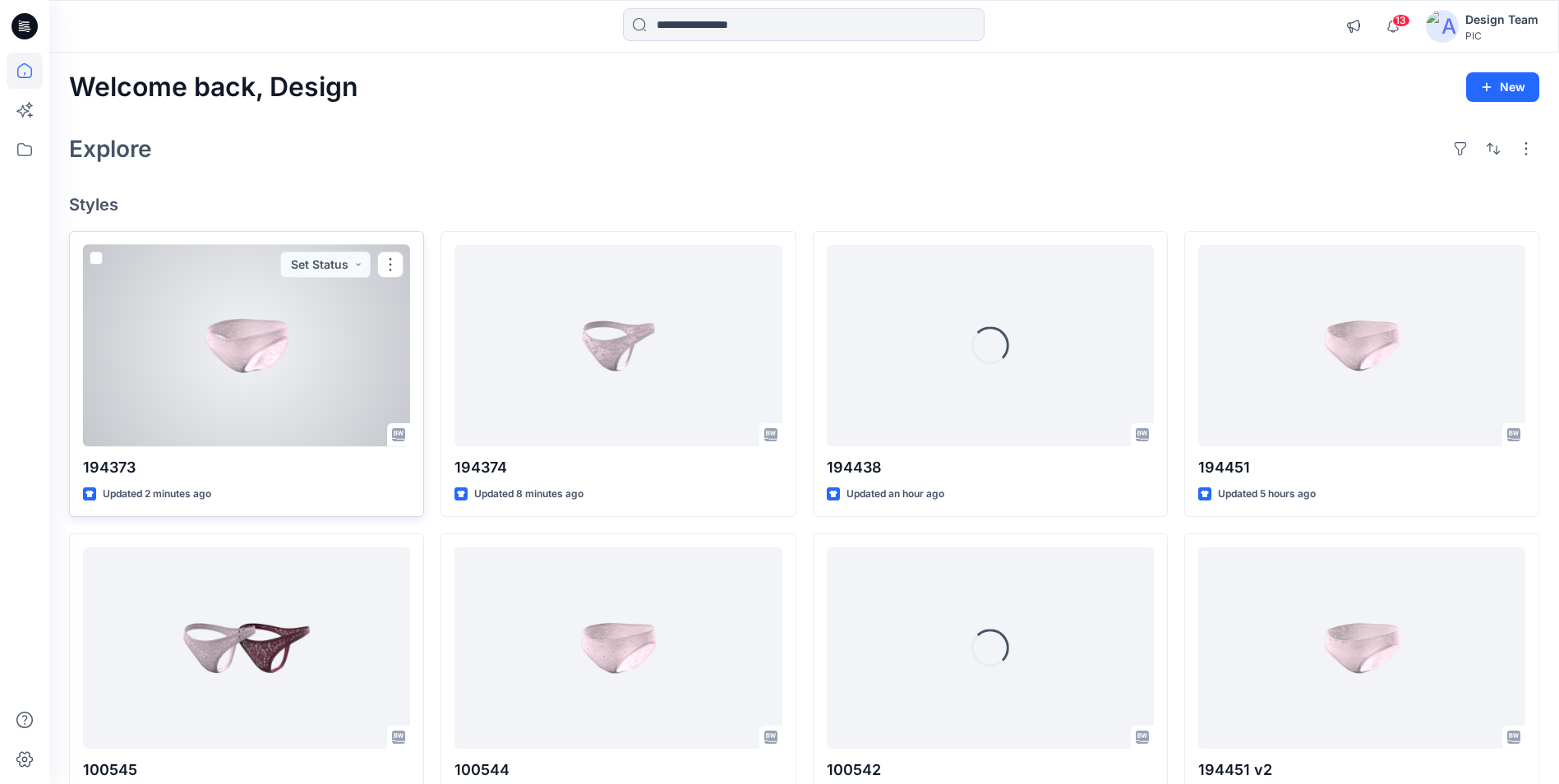
click at [260, 377] on div at bounding box center [247, 346] width 327 height 202
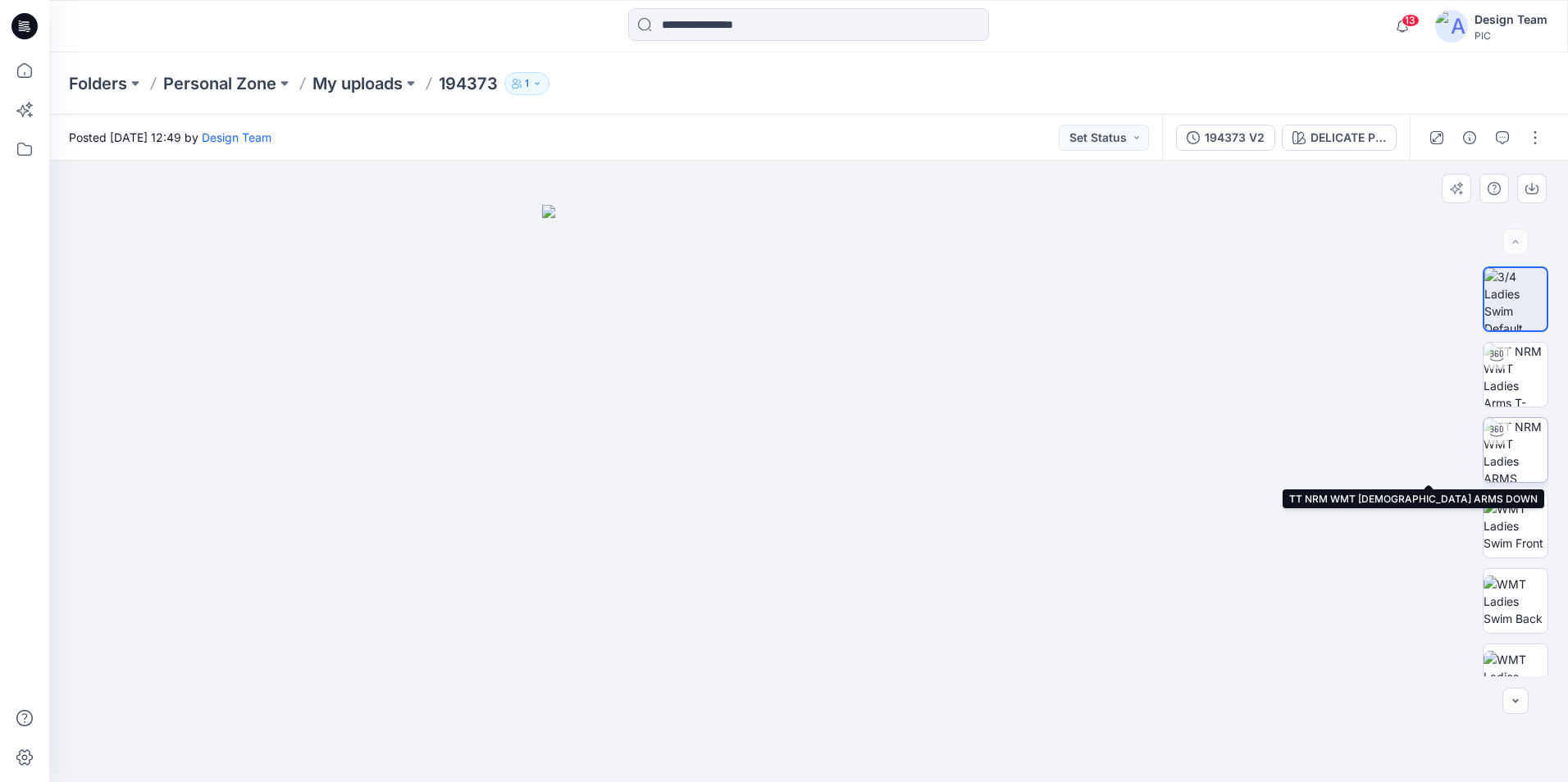
click at [1531, 459] on img at bounding box center [1515, 450] width 64 height 64
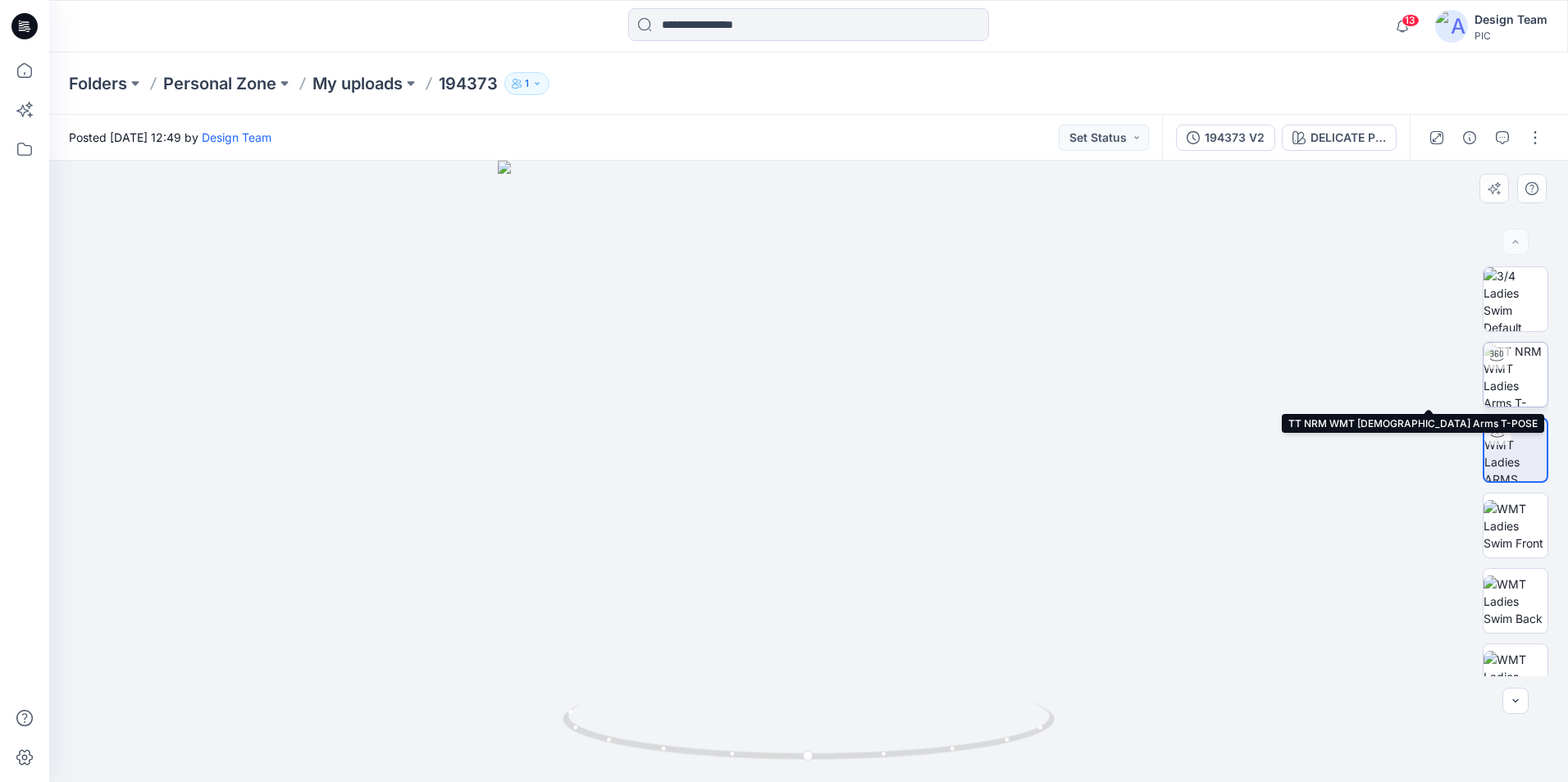
click at [1526, 371] on img at bounding box center [1515, 374] width 64 height 64
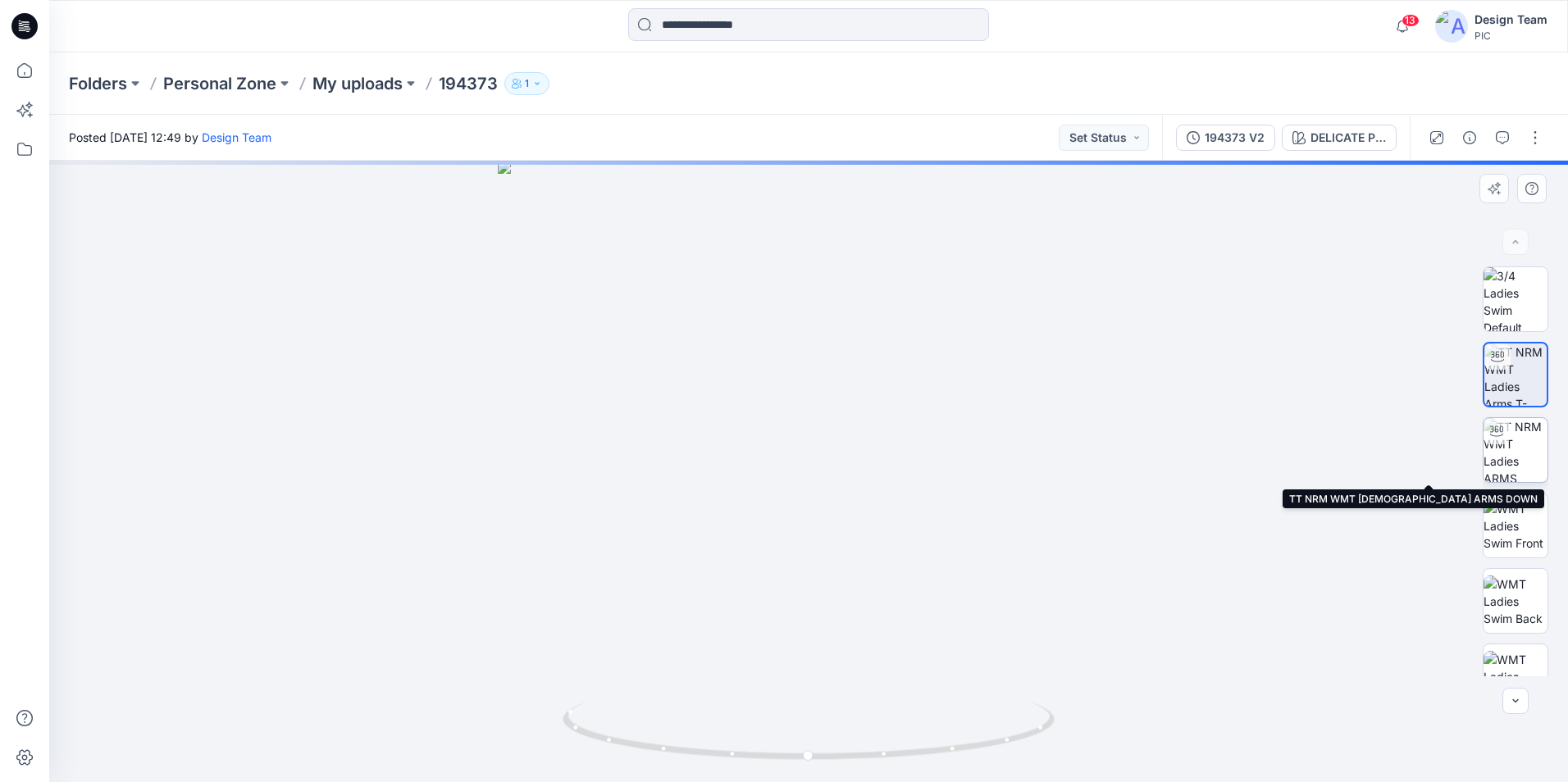
click at [1522, 453] on img at bounding box center [1515, 450] width 64 height 64
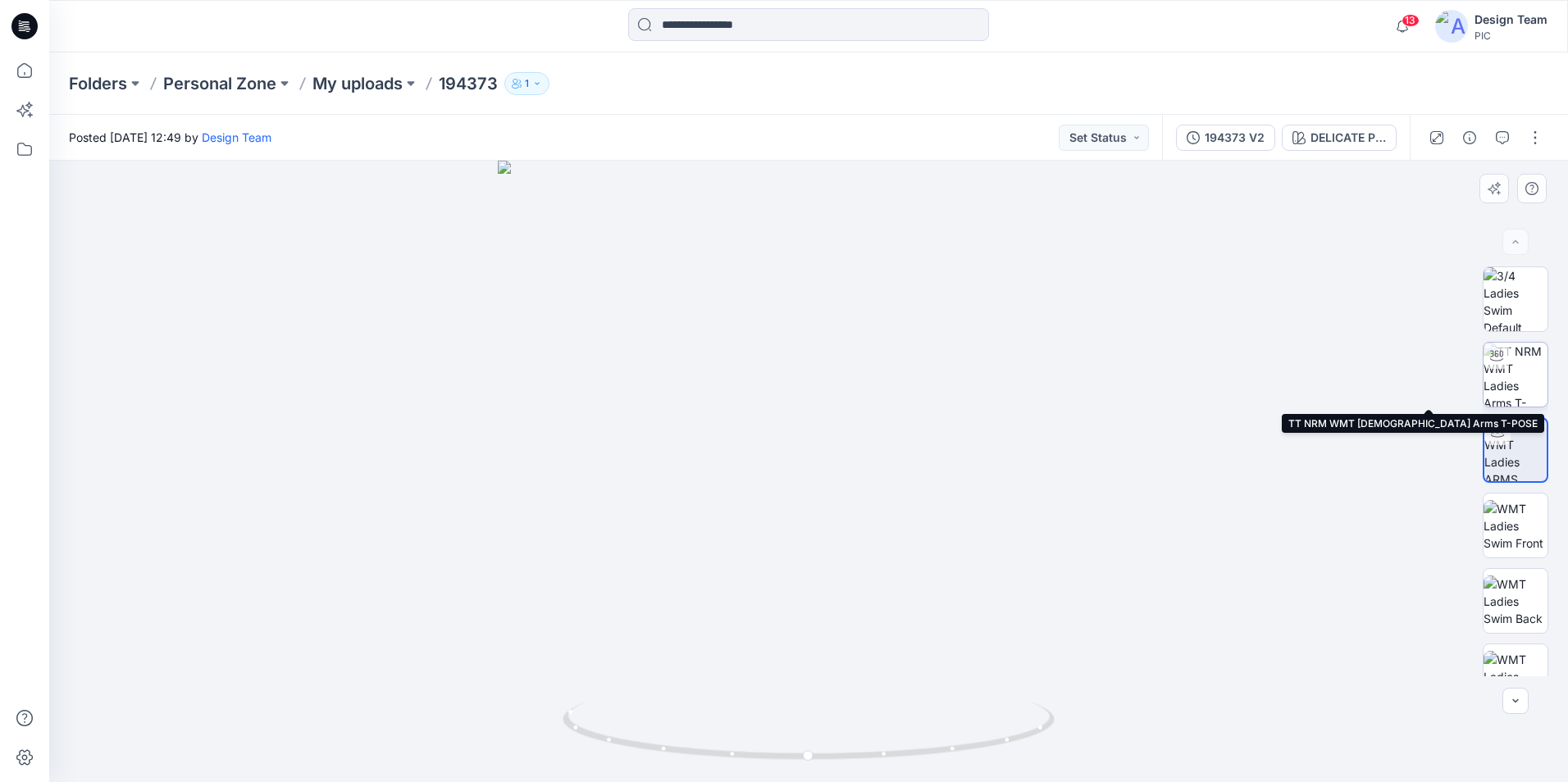
click at [1527, 391] on img at bounding box center [1515, 374] width 64 height 64
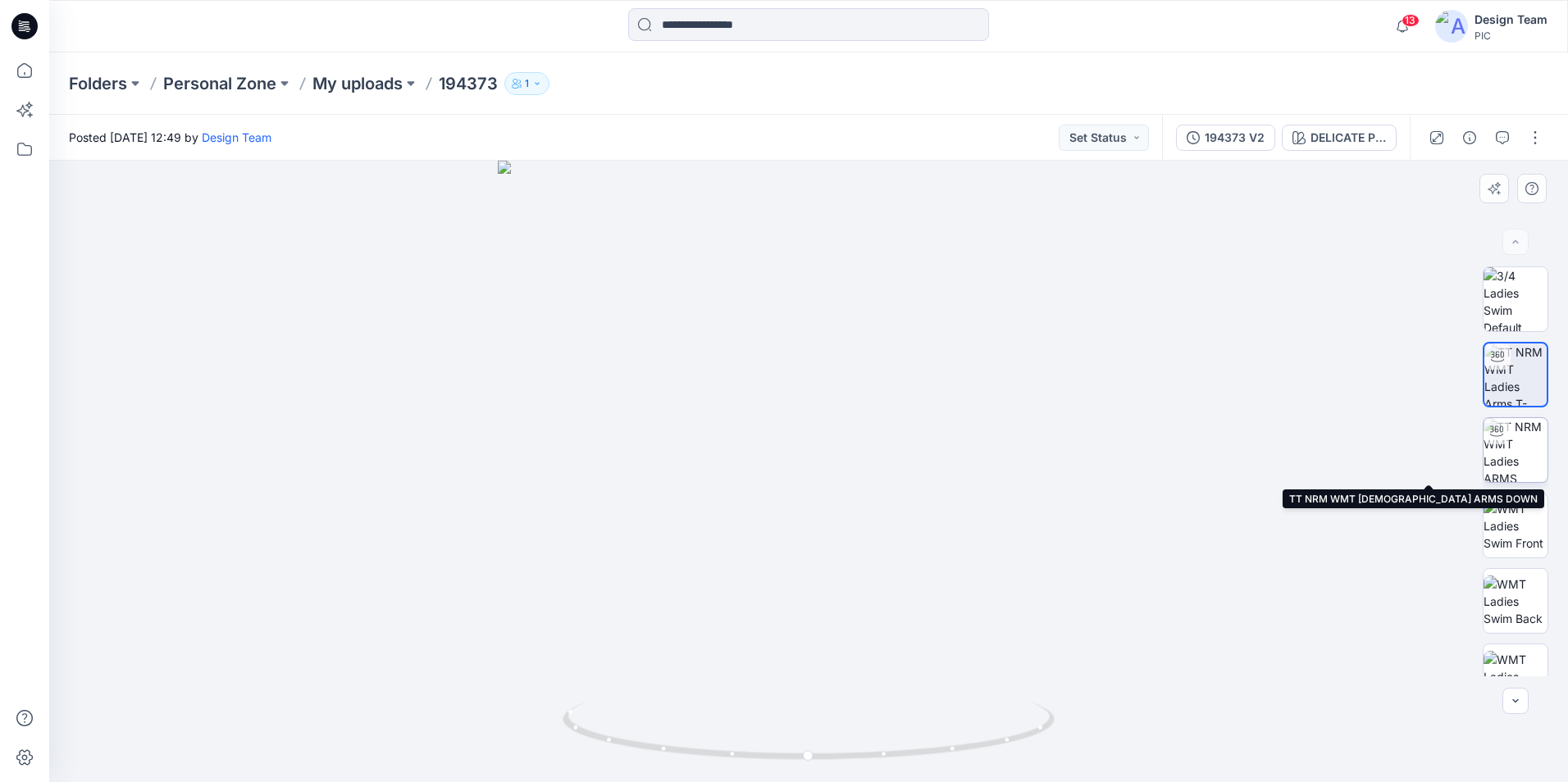
click at [1509, 460] on img at bounding box center [1515, 450] width 64 height 64
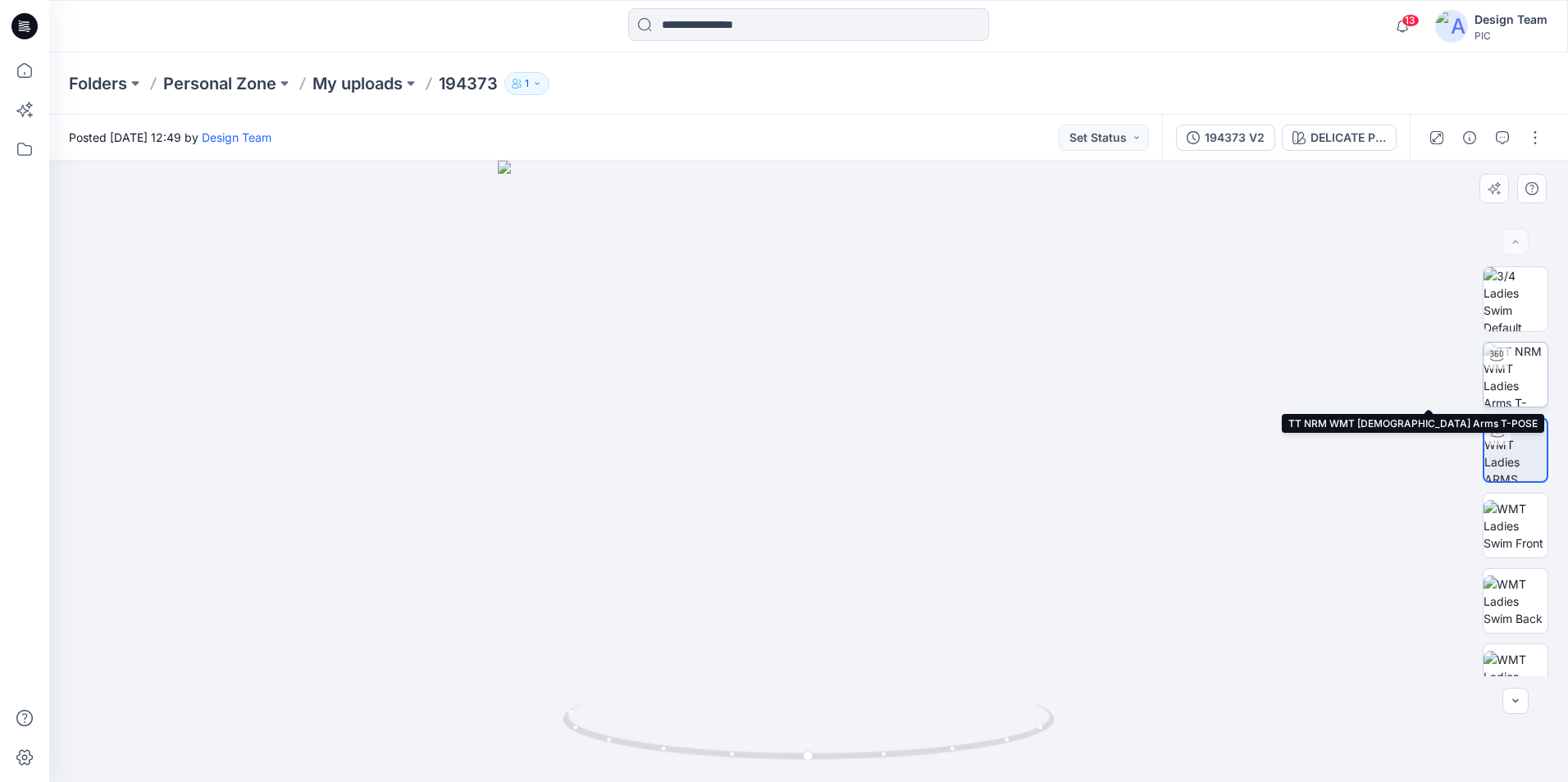
click at [1526, 380] on img at bounding box center [1515, 374] width 64 height 64
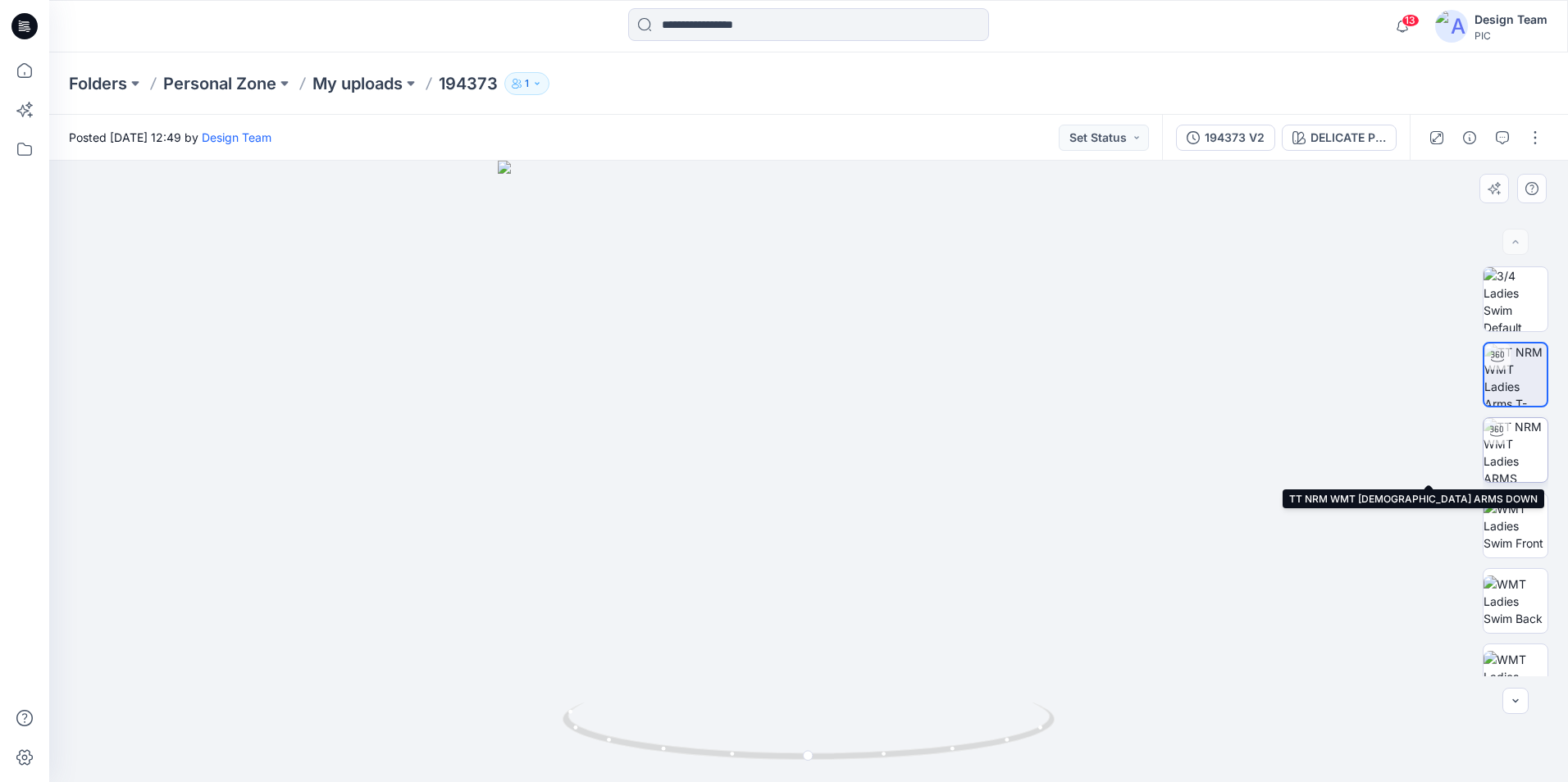
click at [1517, 454] on img at bounding box center [1515, 450] width 64 height 64
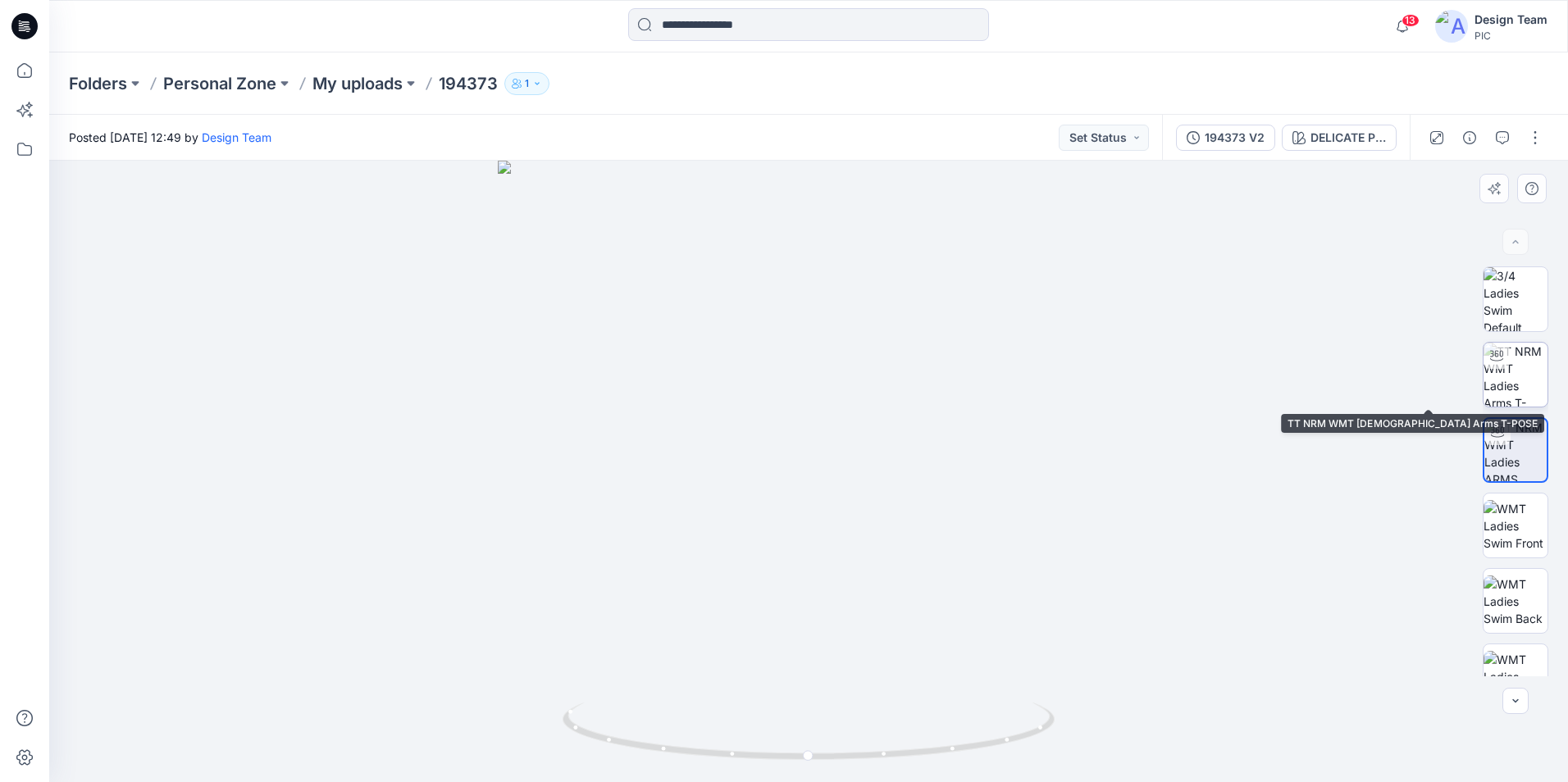
click at [1537, 371] on img at bounding box center [1515, 374] width 64 height 64
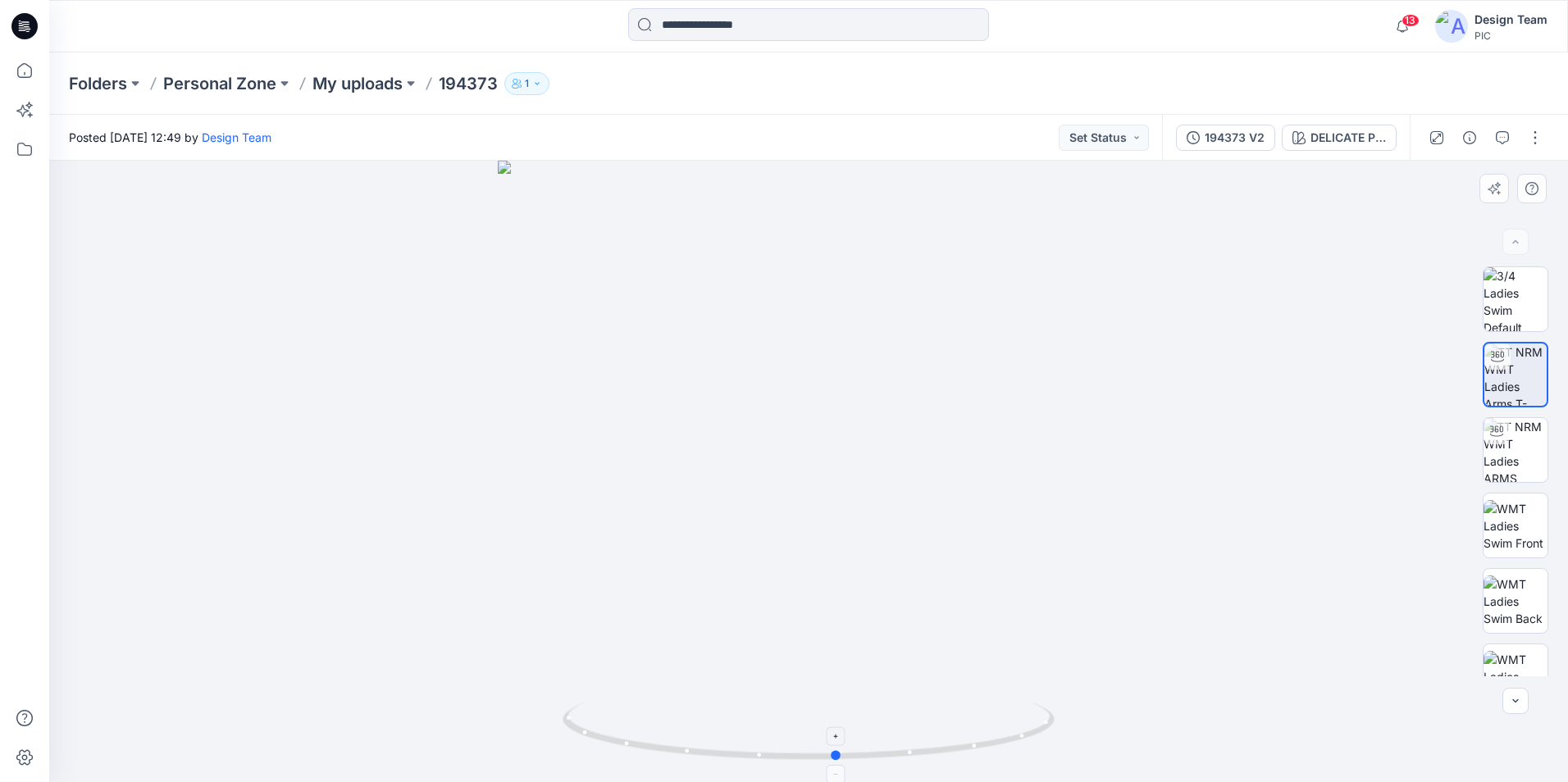
drag, startPoint x: 808, startPoint y: 760, endPoint x: 836, endPoint y: 759, distance: 28.0
click at [836, 759] on icon at bounding box center [811, 733] width 496 height 61
click at [1503, 460] on img at bounding box center [1515, 450] width 64 height 64
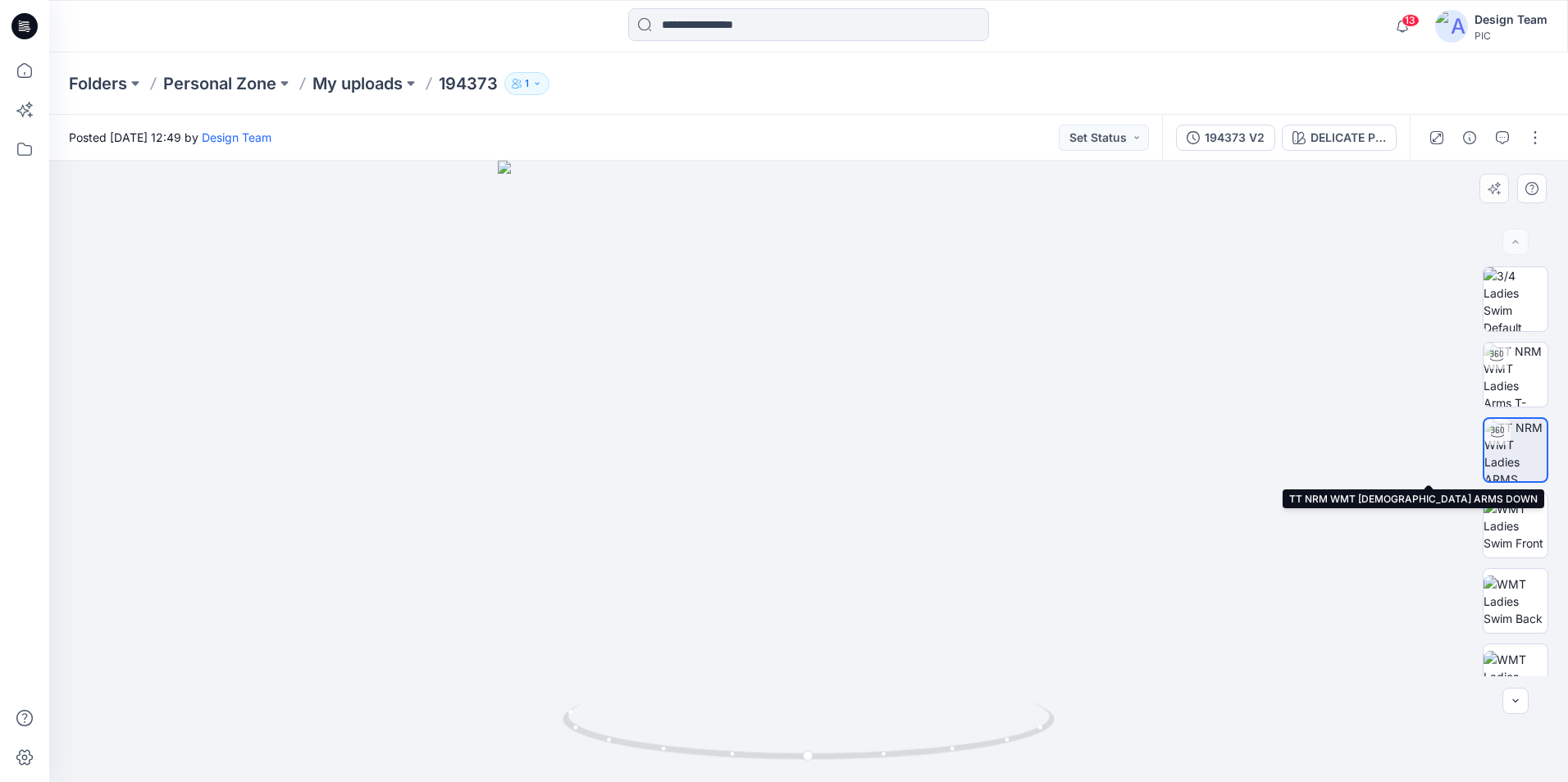
click at [1524, 452] on img at bounding box center [1515, 450] width 62 height 62
click at [1526, 133] on button "button" at bounding box center [1536, 138] width 27 height 27
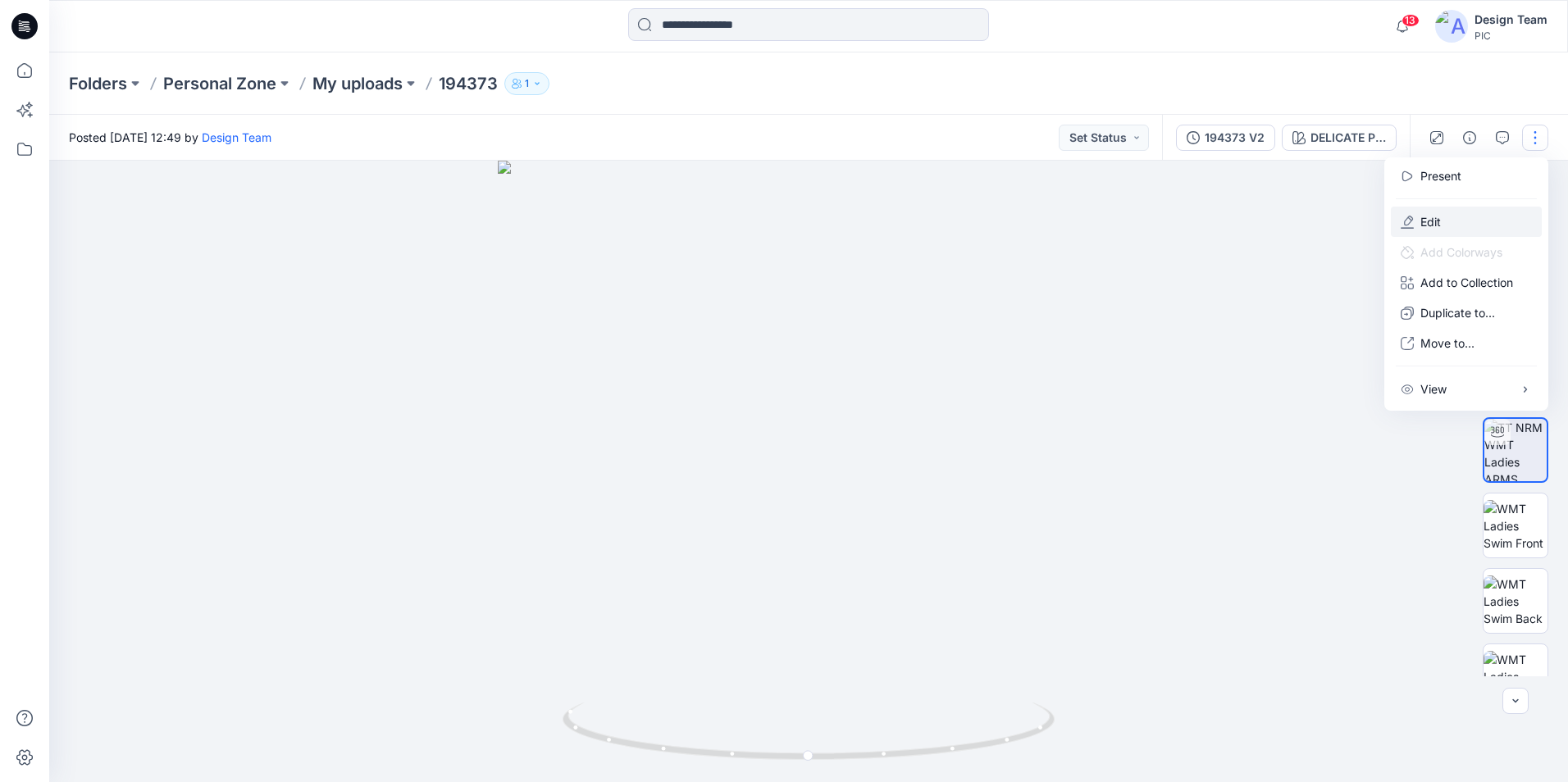
click at [1447, 214] on button "Edit" at bounding box center [1466, 222] width 150 height 30
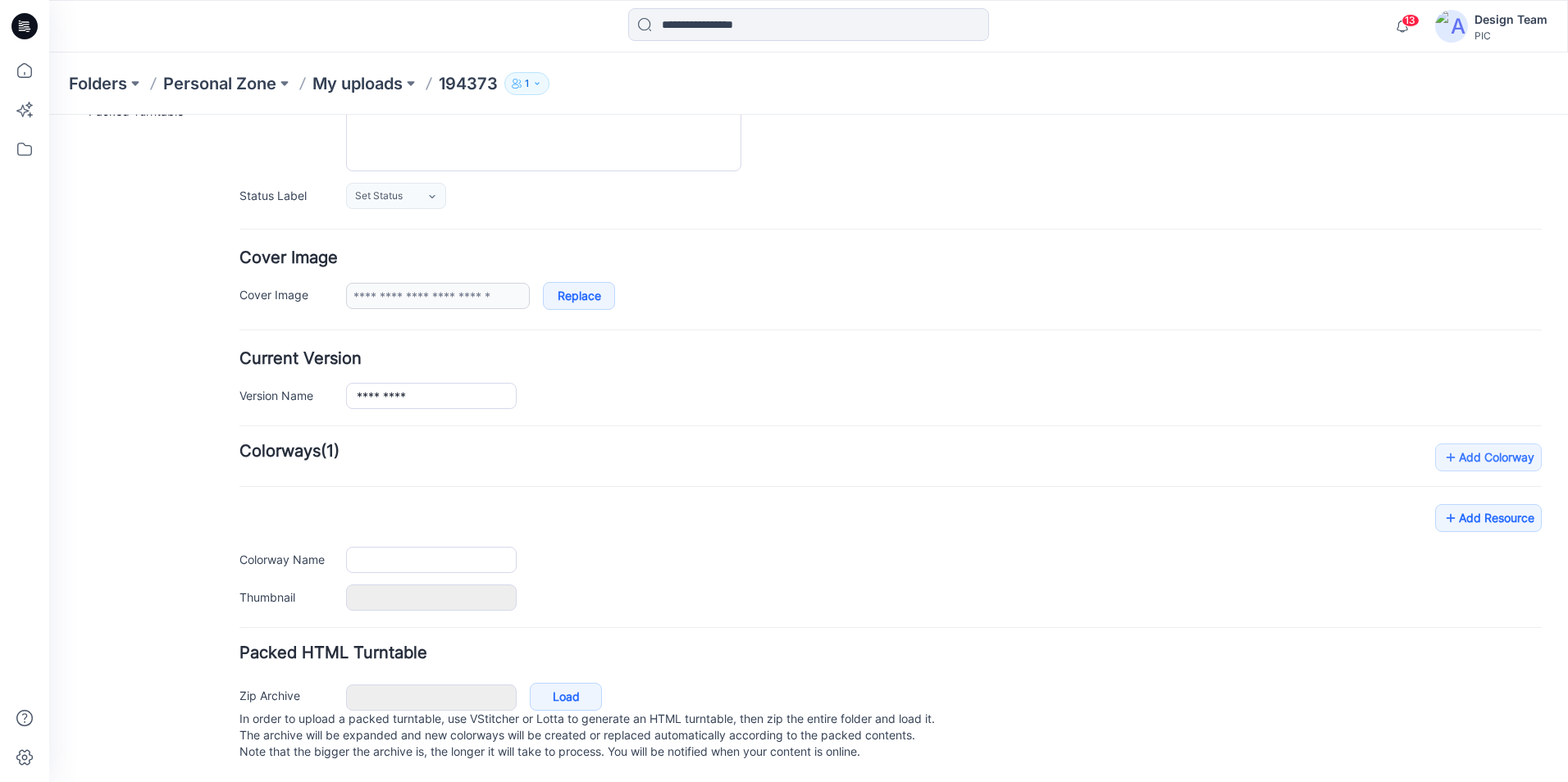
type input "******"
type input "**********"
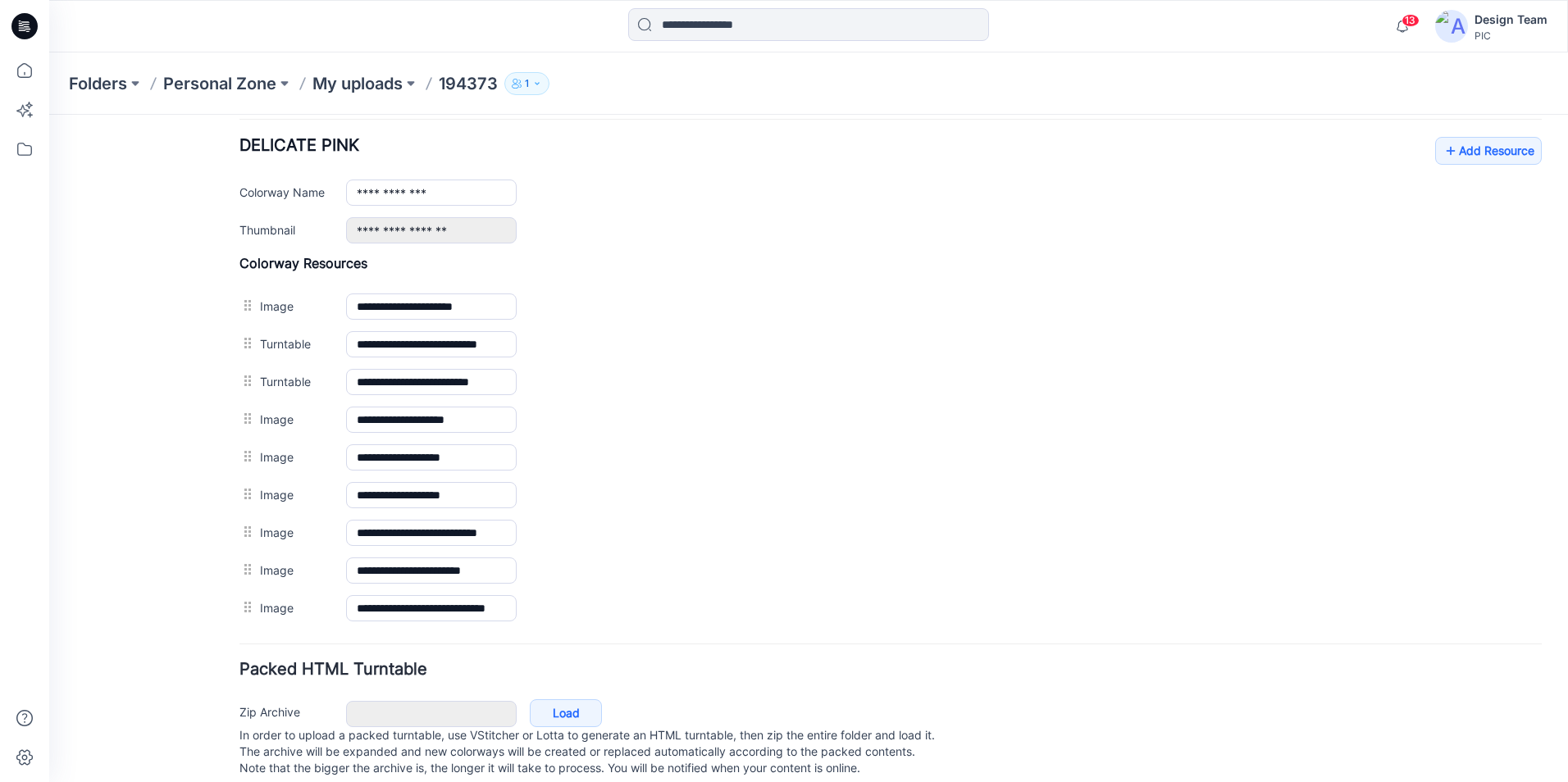
scroll to position [667, 0]
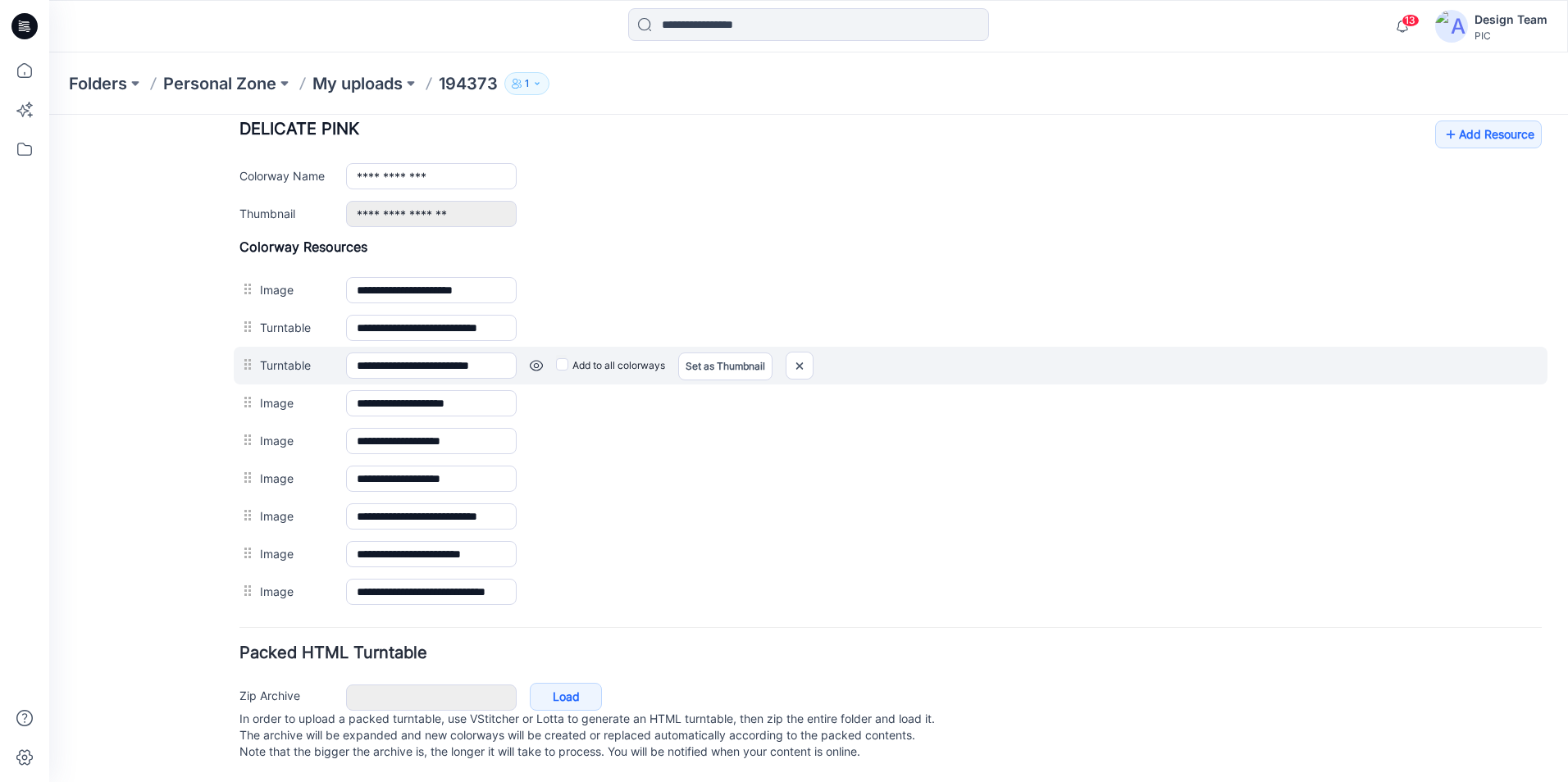
click at [536, 359] on link at bounding box center [536, 366] width 13 height 13
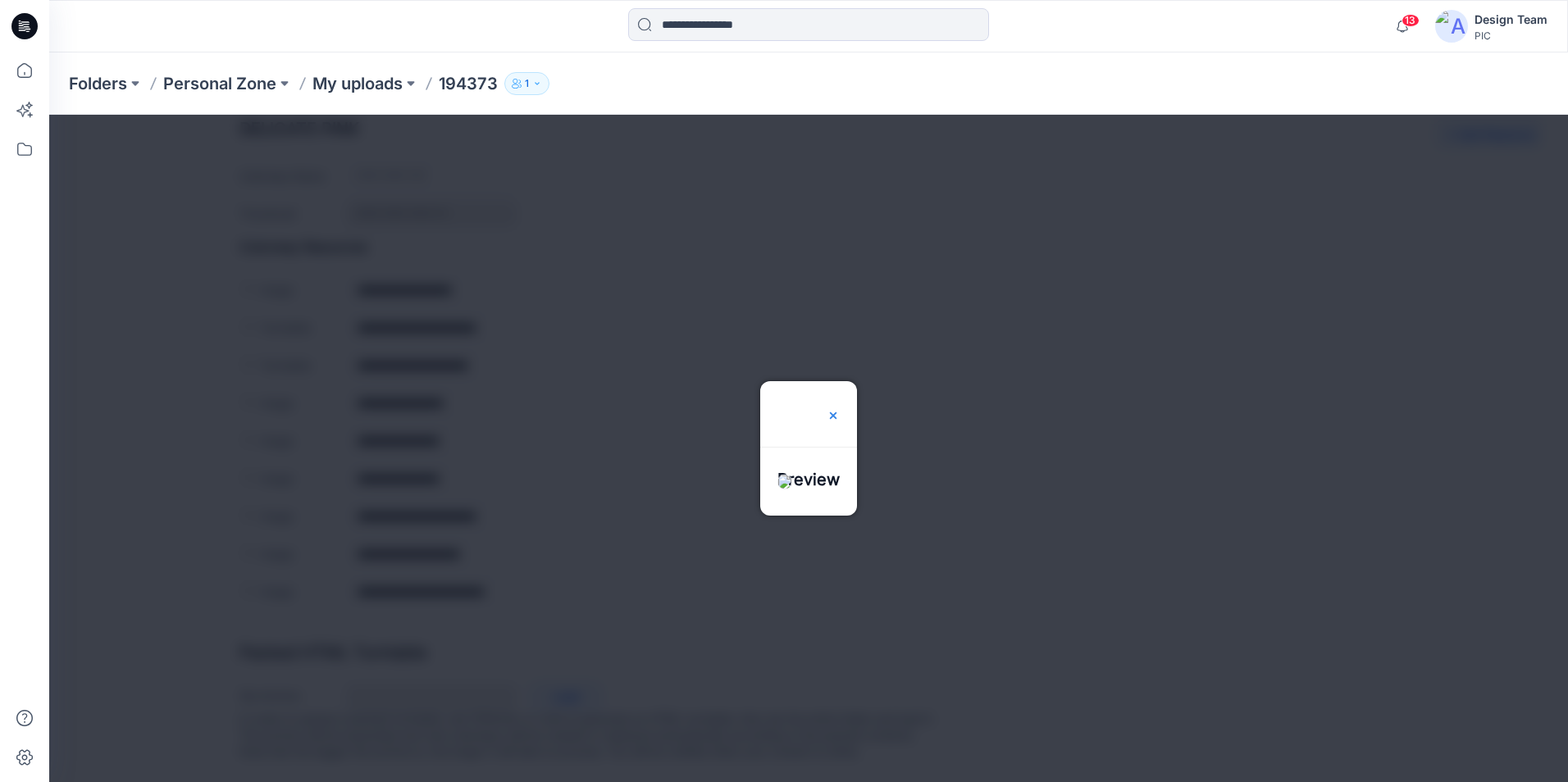
click at [840, 409] on img at bounding box center [833, 416] width 13 height 13
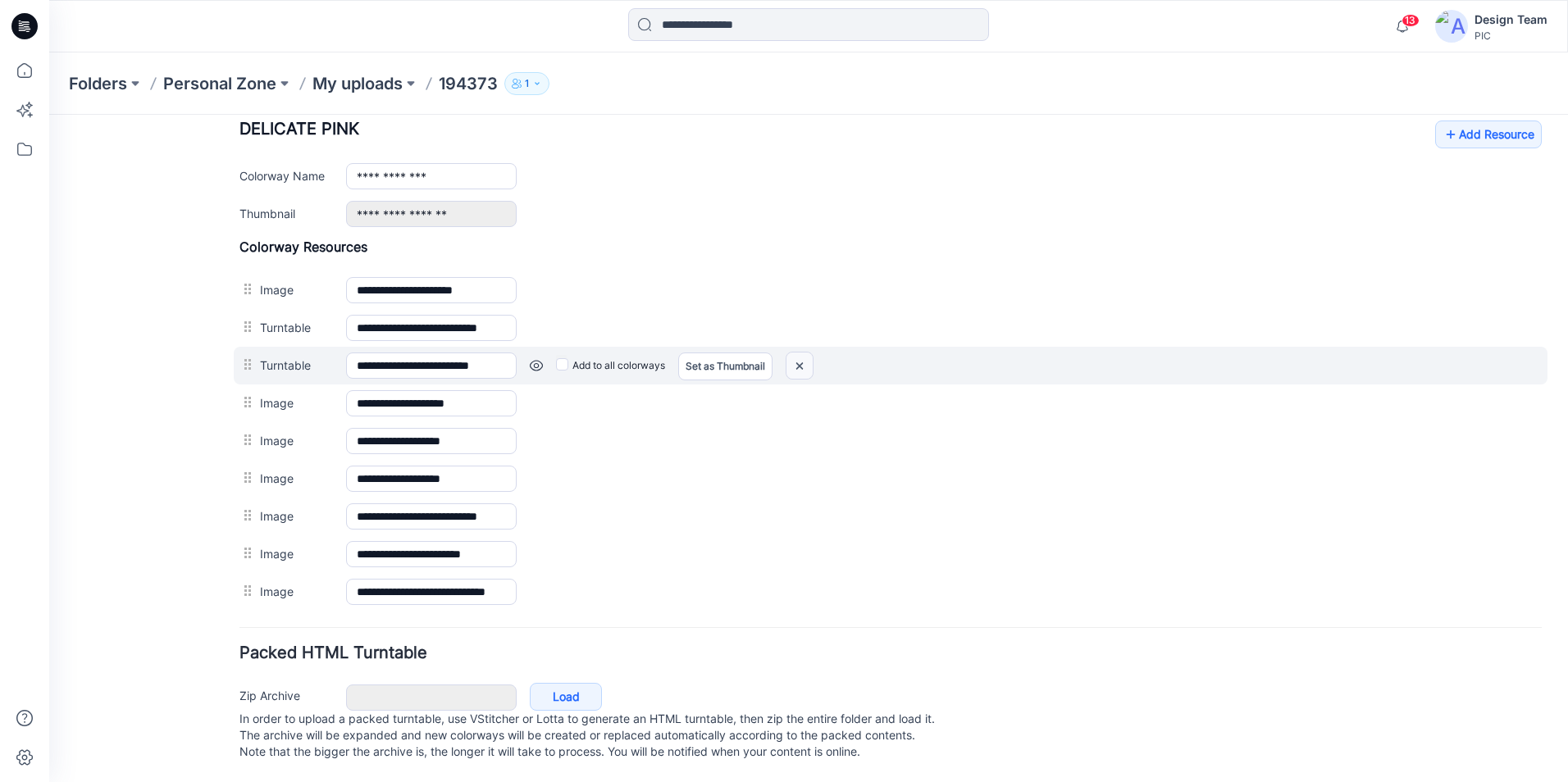
drag, startPoint x: 798, startPoint y: 349, endPoint x: 920, endPoint y: 204, distance: 189.5
click at [798, 352] on img at bounding box center [800, 366] width 27 height 27
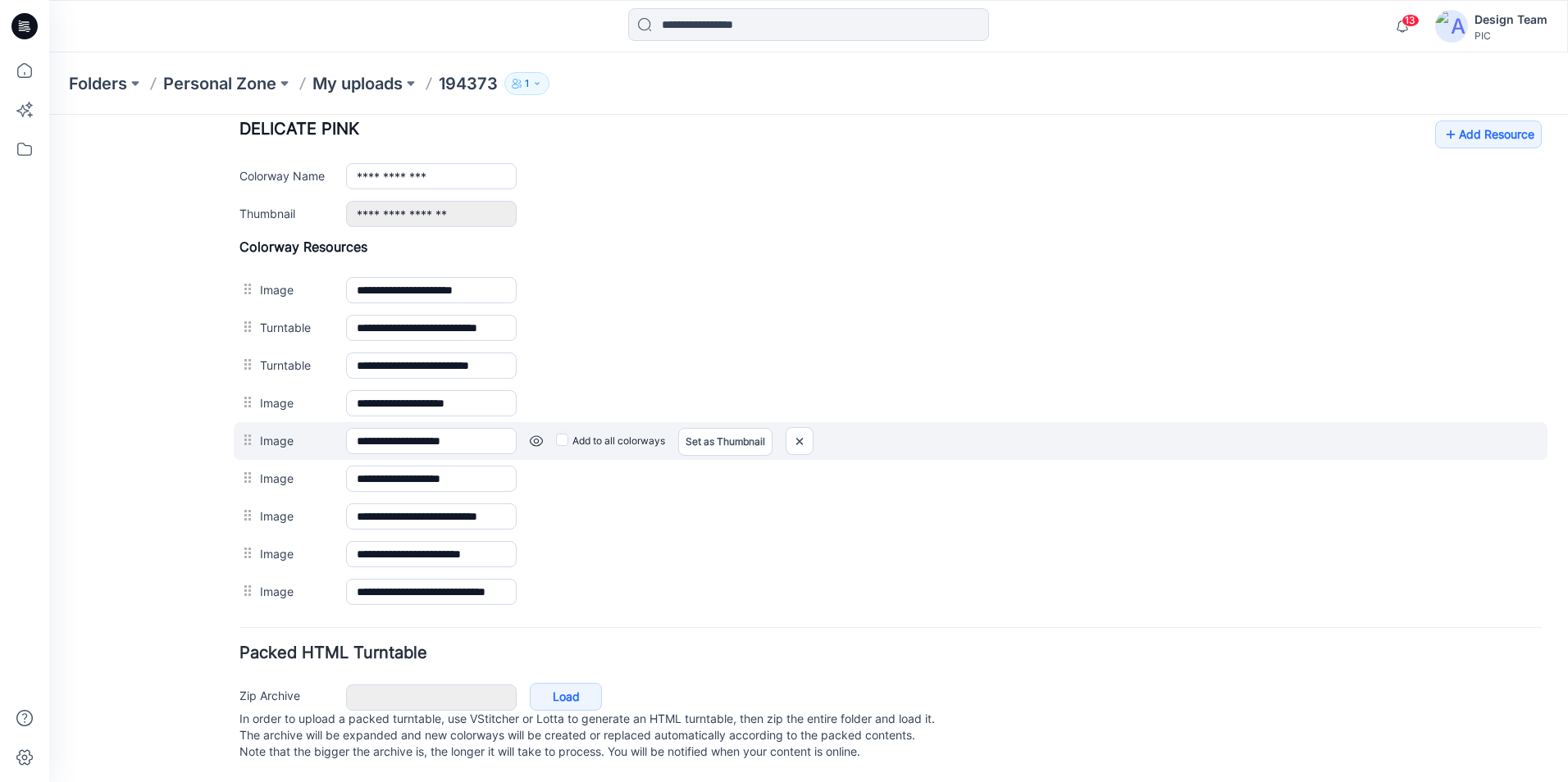
scroll to position [629, 0]
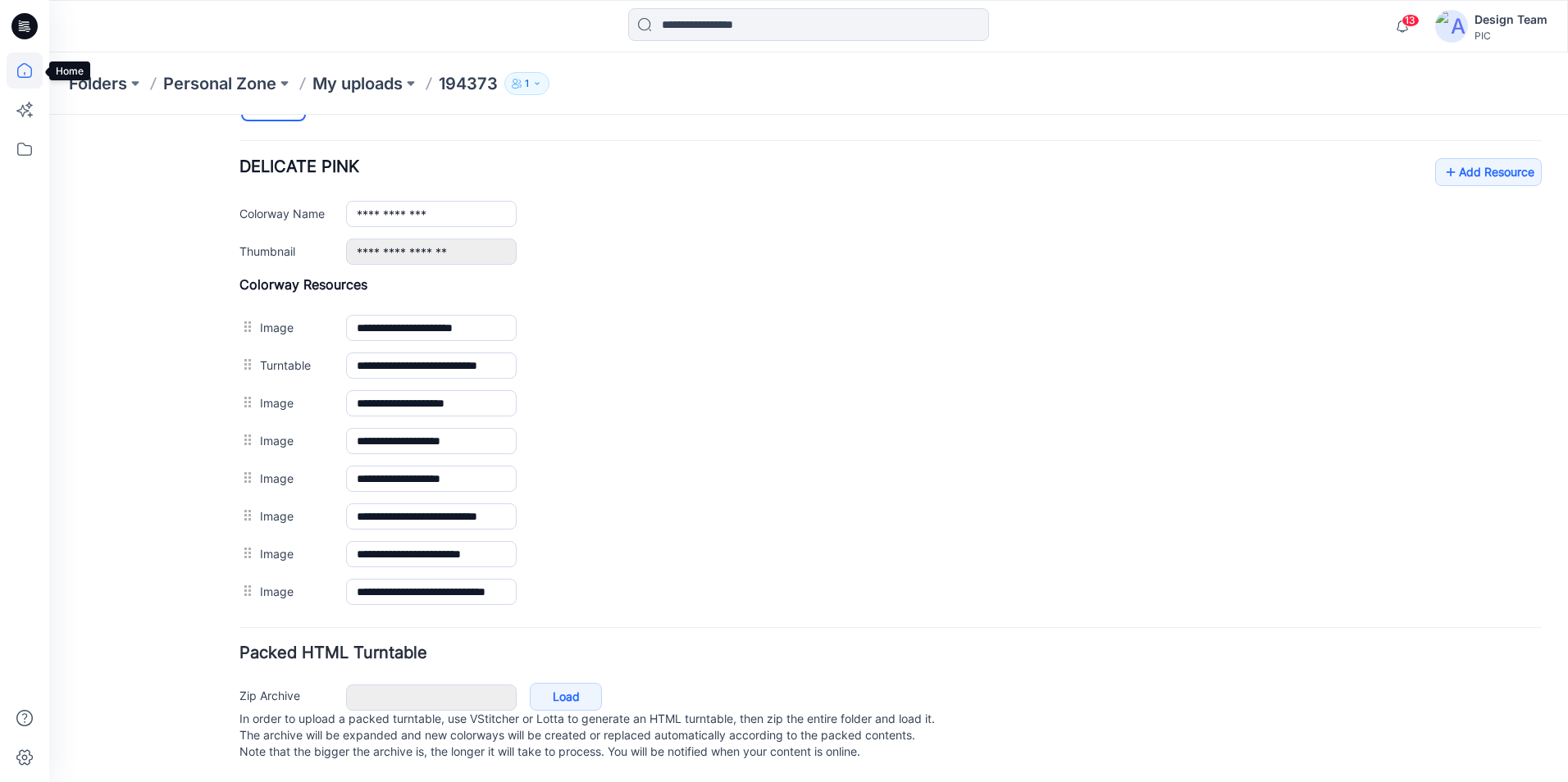
click at [32, 77] on icon at bounding box center [24, 70] width 36 height 36
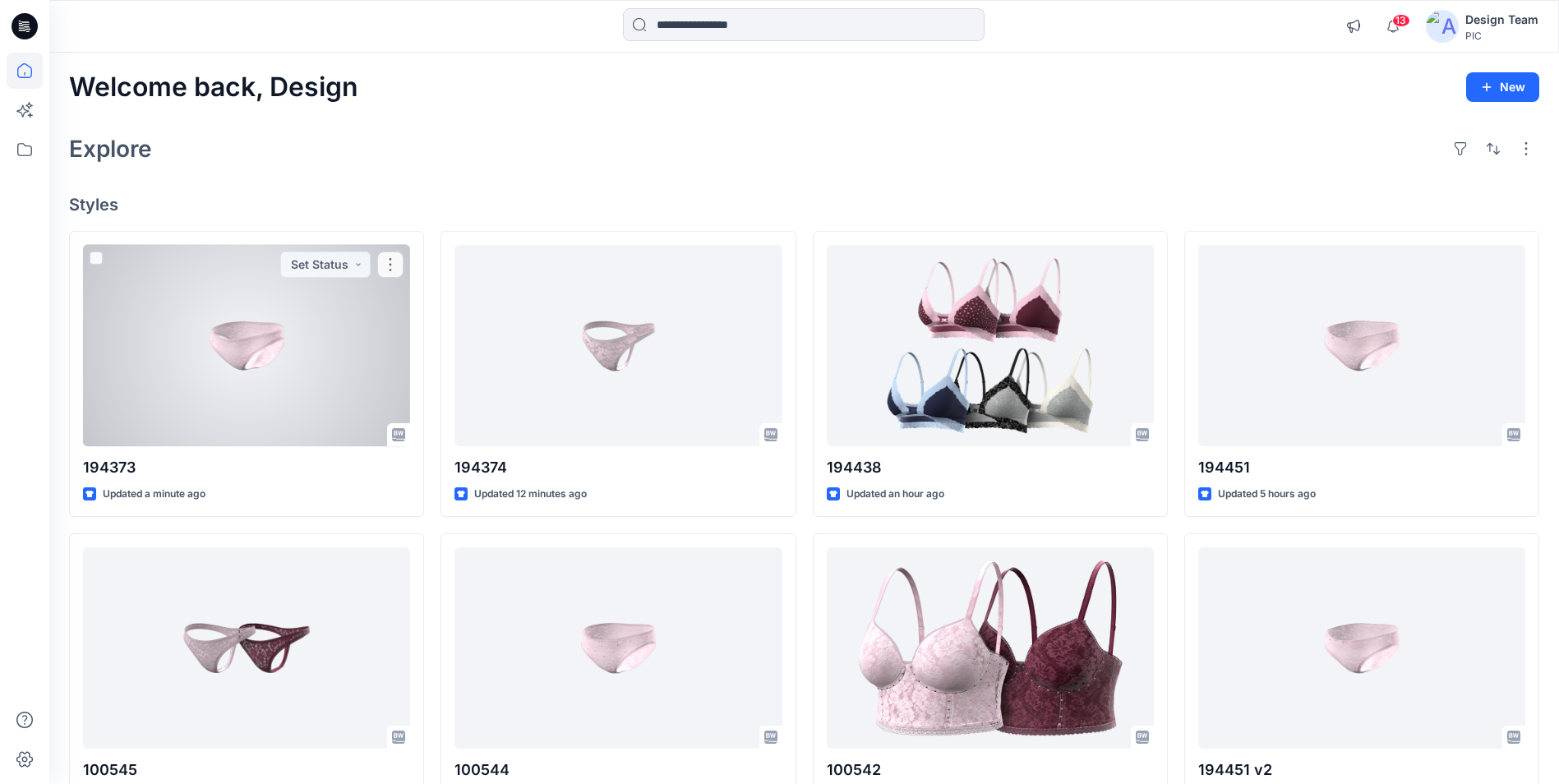
click at [297, 350] on div at bounding box center [247, 346] width 327 height 202
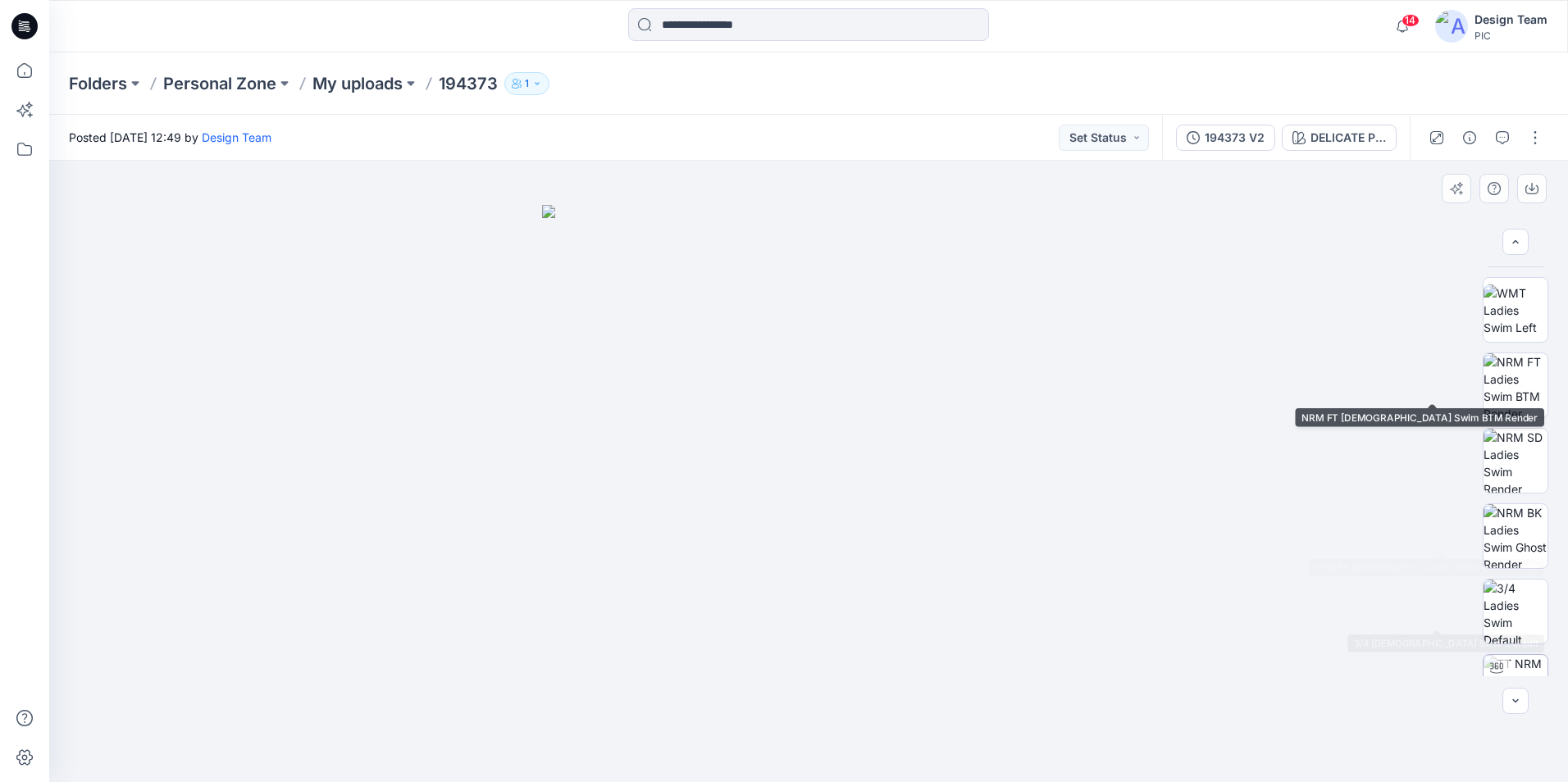
scroll to position [334, 0]
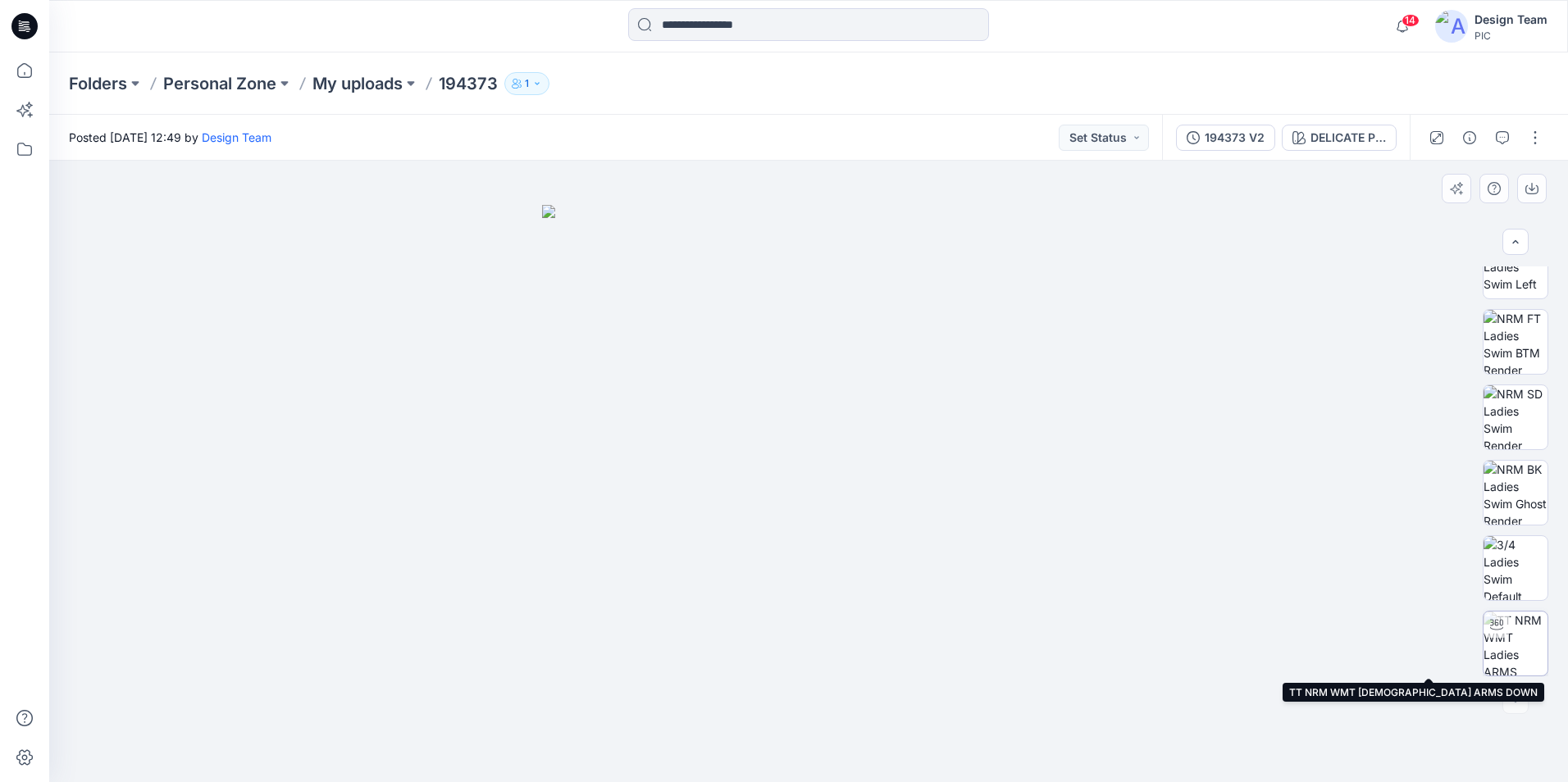
click at [1526, 657] on img at bounding box center [1515, 643] width 64 height 64
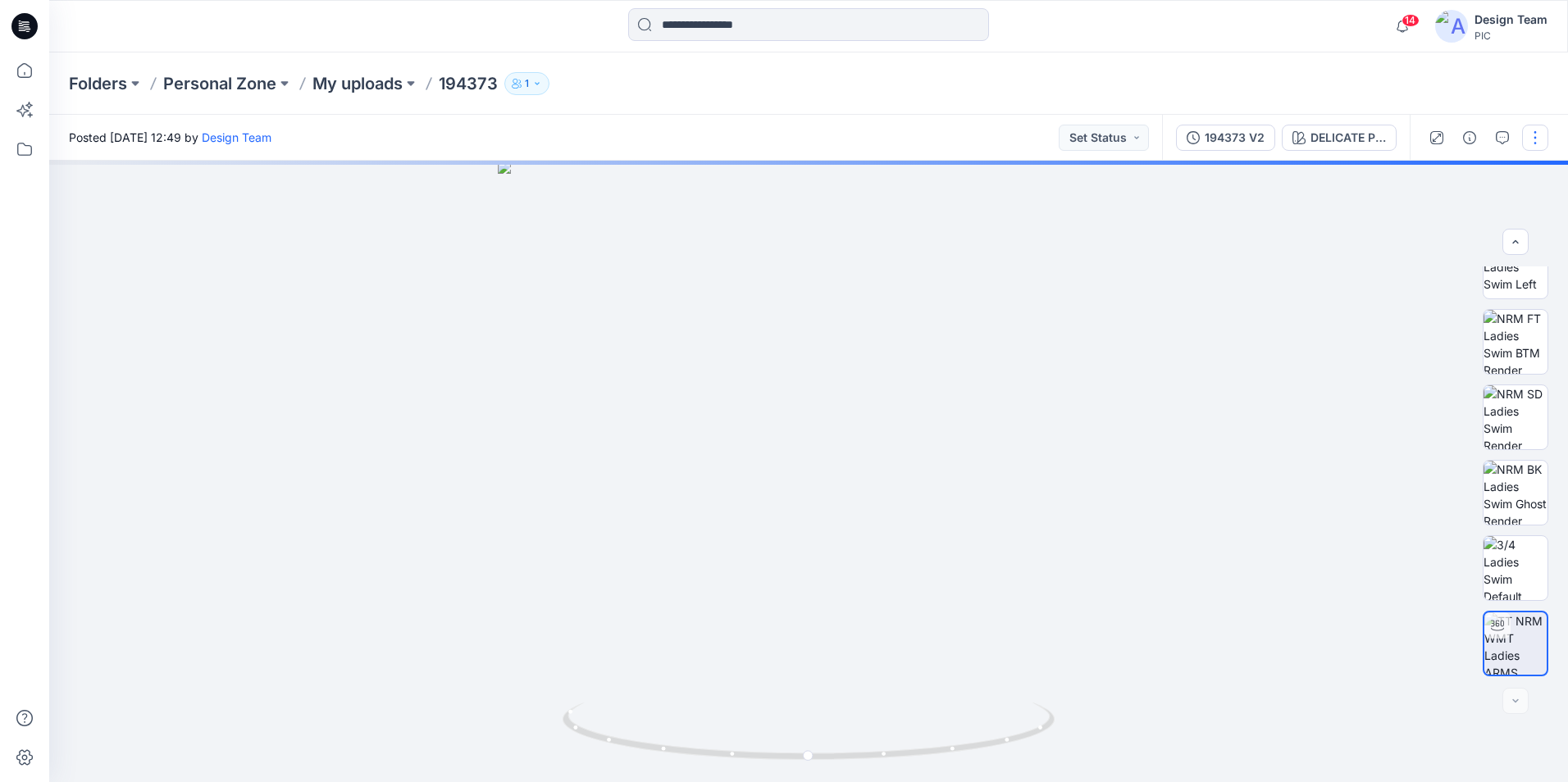
click at [1536, 148] on button "button" at bounding box center [1536, 138] width 27 height 27
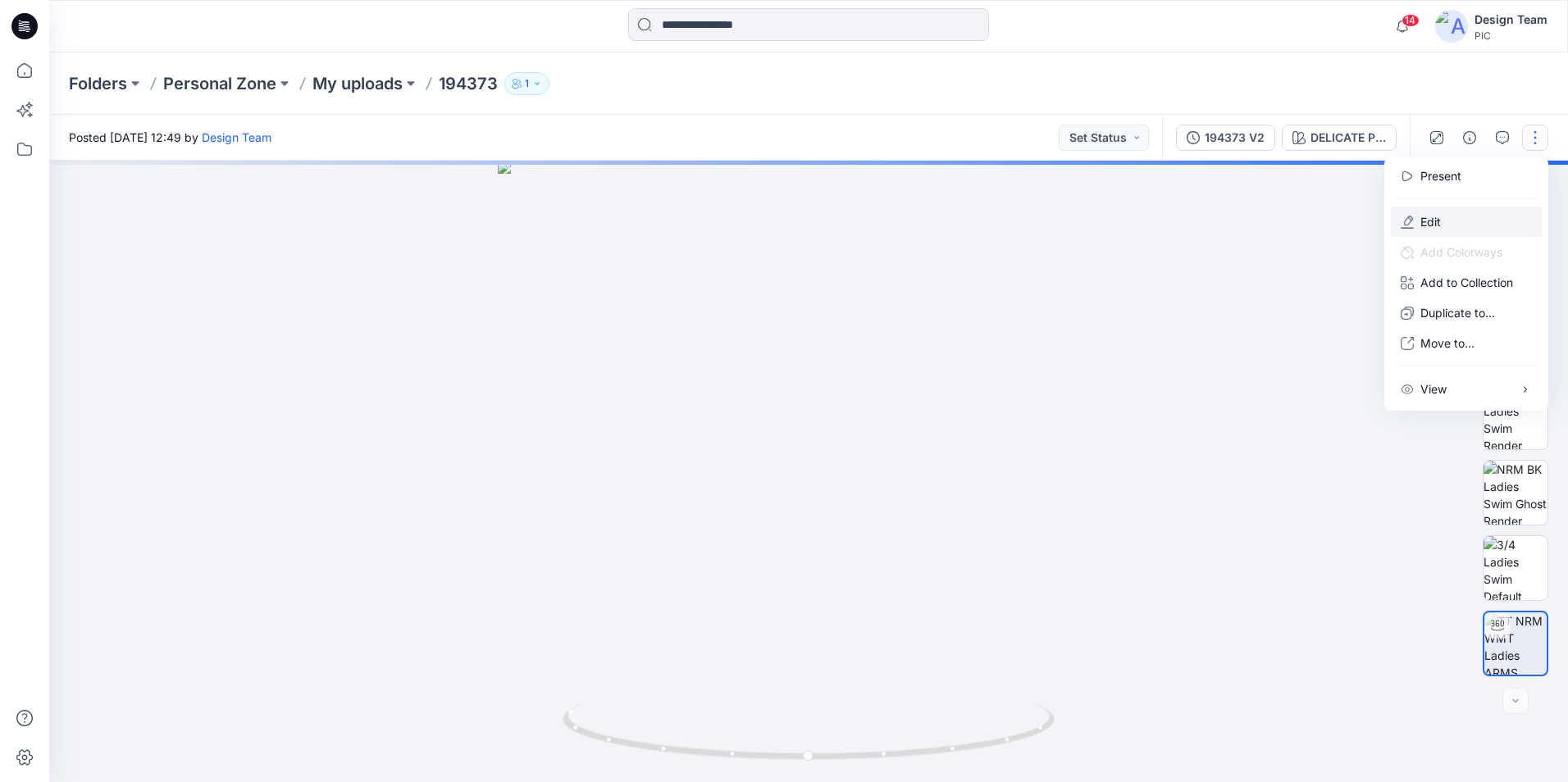
click at [1435, 229] on p "Edit" at bounding box center [1430, 221] width 21 height 17
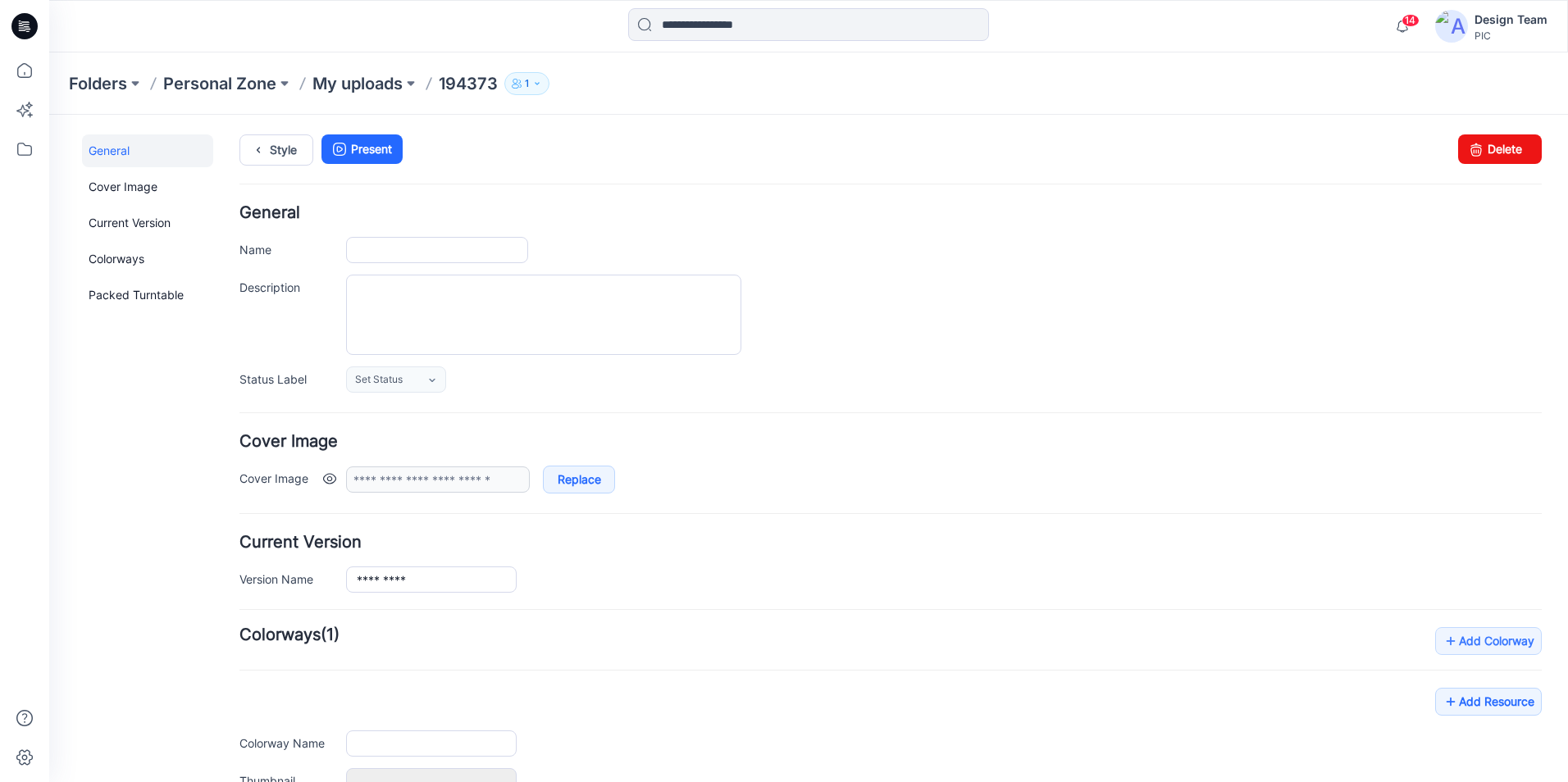
type input "******"
type input "**********"
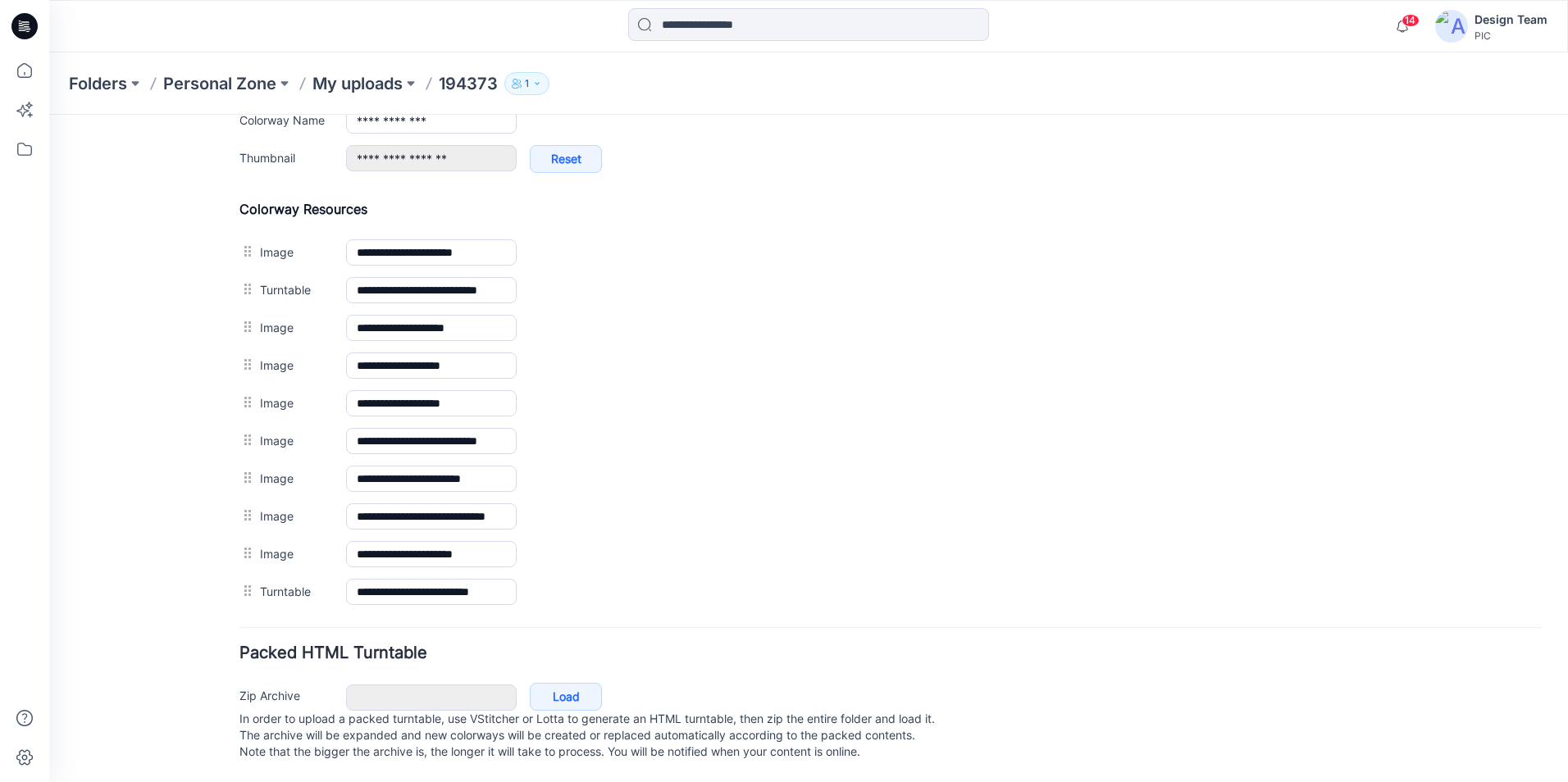
scroll to position [723, 0]
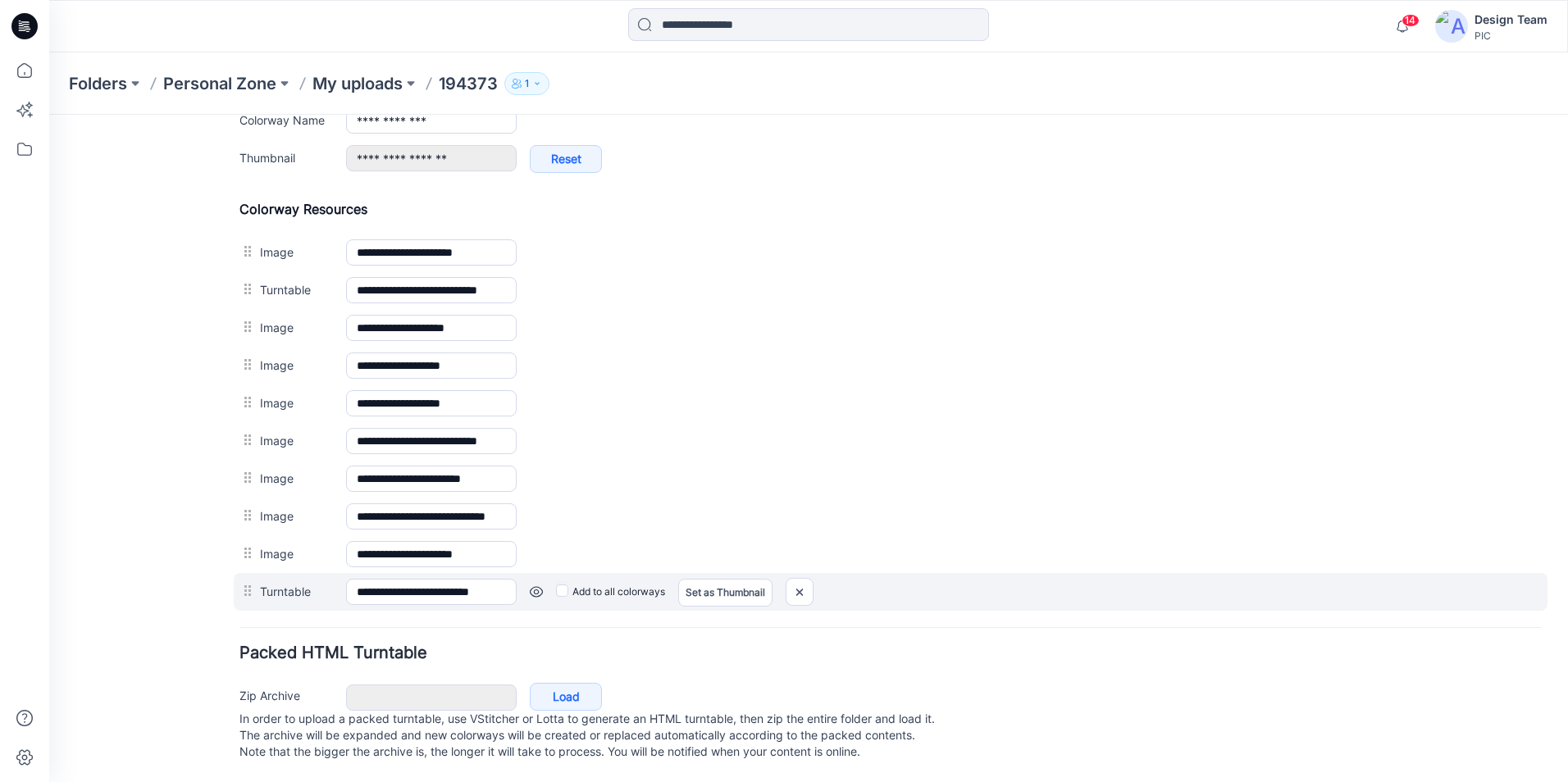
click at [529, 578] on div "Add to all colorways Set as Thumbnail Unset as Thumbnail" at bounding box center [1028, 592] width 1025 height 27
click at [533, 585] on link at bounding box center [536, 592] width 13 height 13
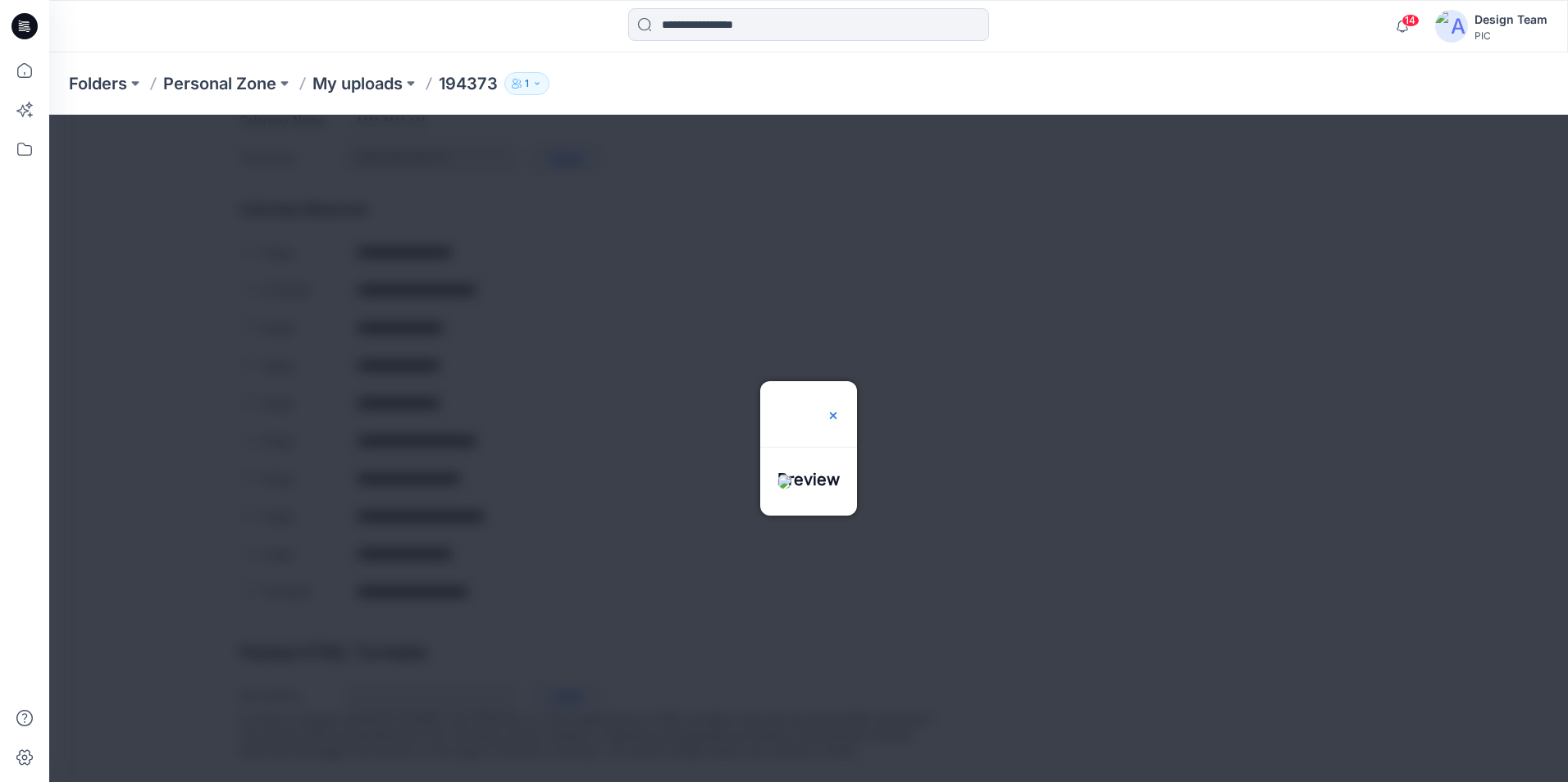
click at [840, 409] on img at bounding box center [833, 416] width 13 height 13
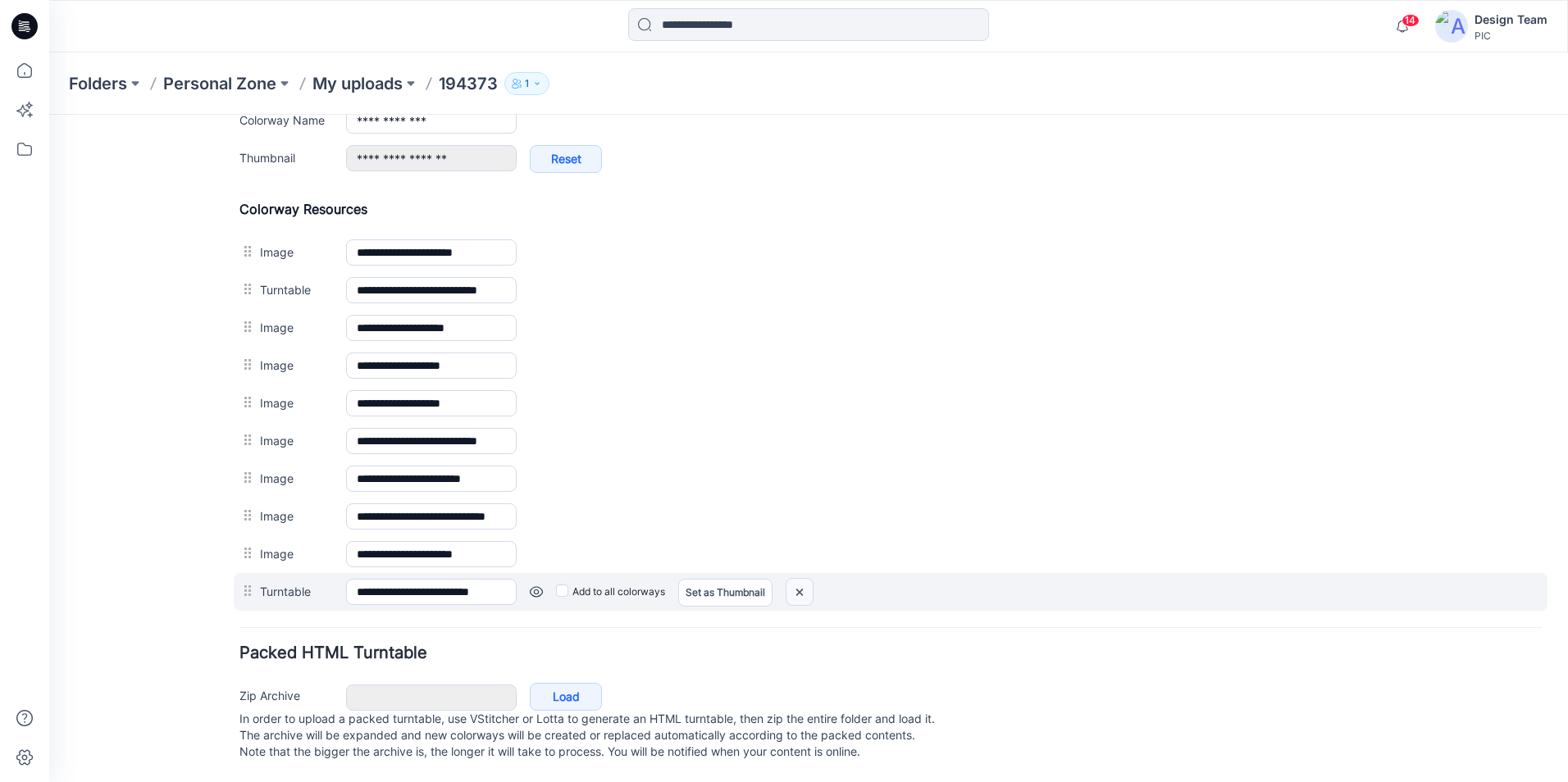
drag, startPoint x: 808, startPoint y: 574, endPoint x: 925, endPoint y: 209, distance: 383.3
click at [808, 578] on img at bounding box center [800, 592] width 27 height 27
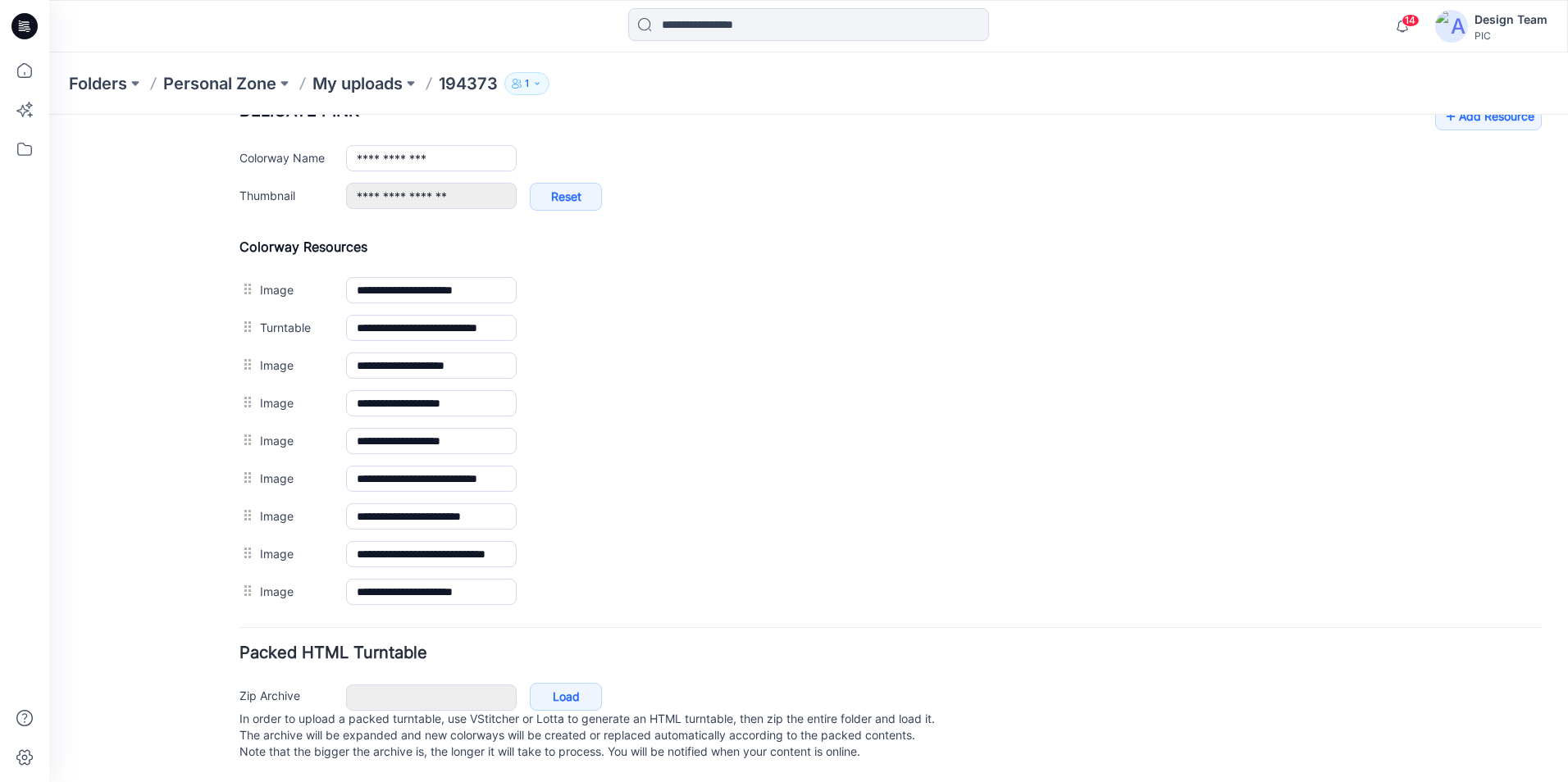
scroll to position [0, 0]
